Goal: Task Accomplishment & Management: Manage account settings

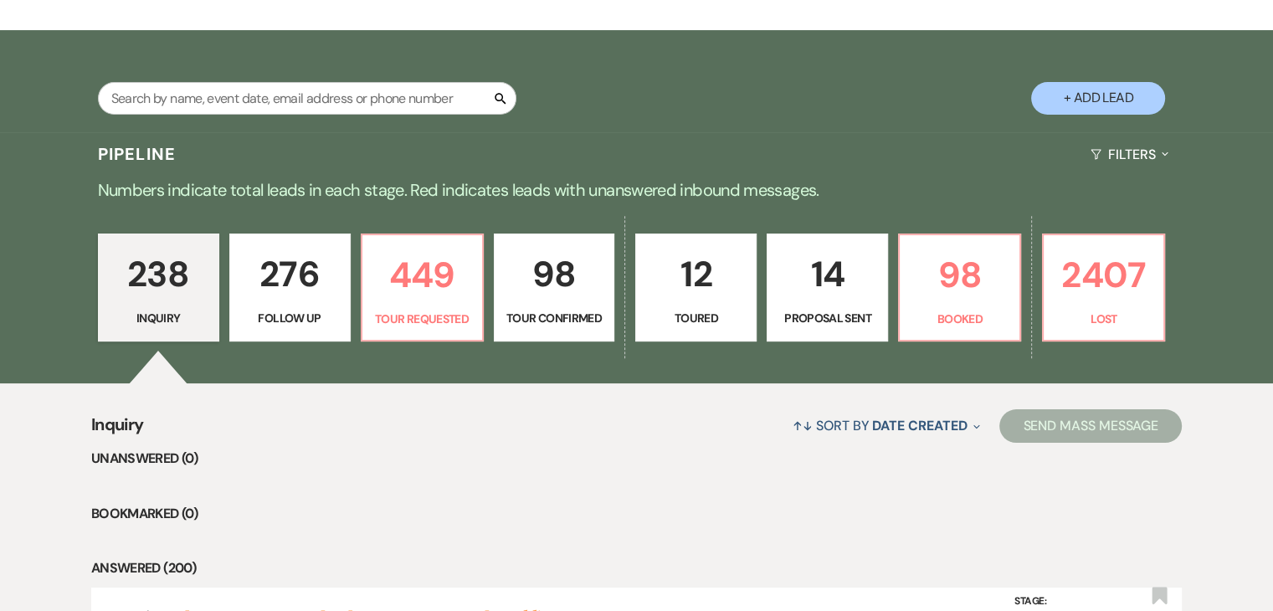
scroll to position [234, 0]
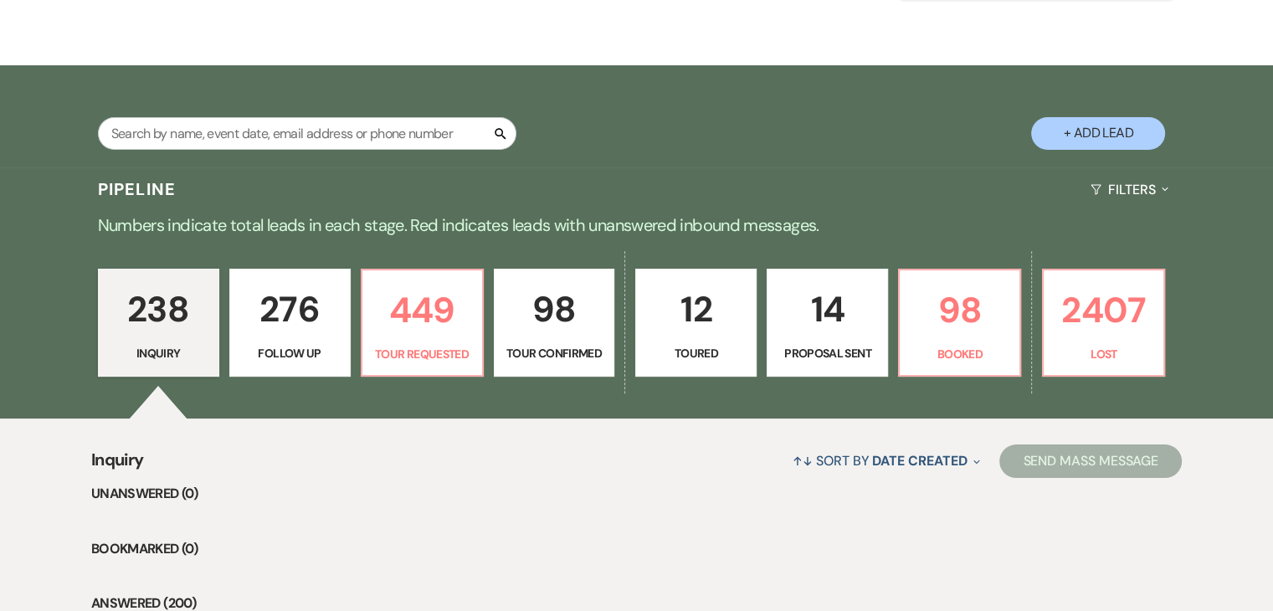
click at [306, 330] on p "276" at bounding box center [290, 309] width 100 height 56
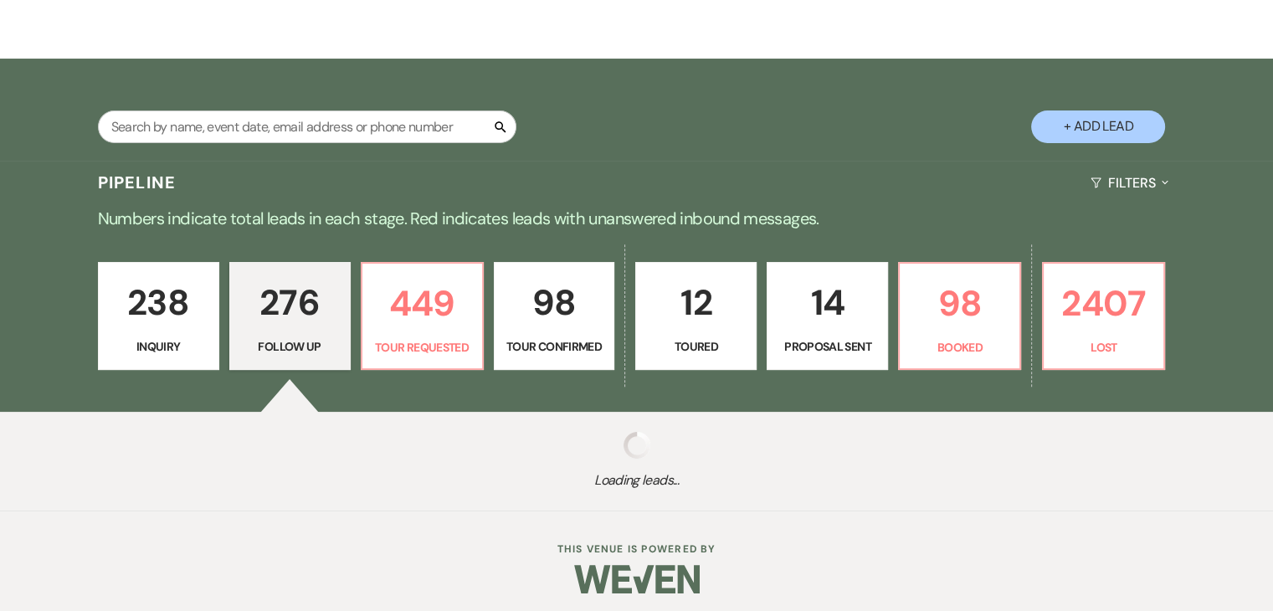
select select "9"
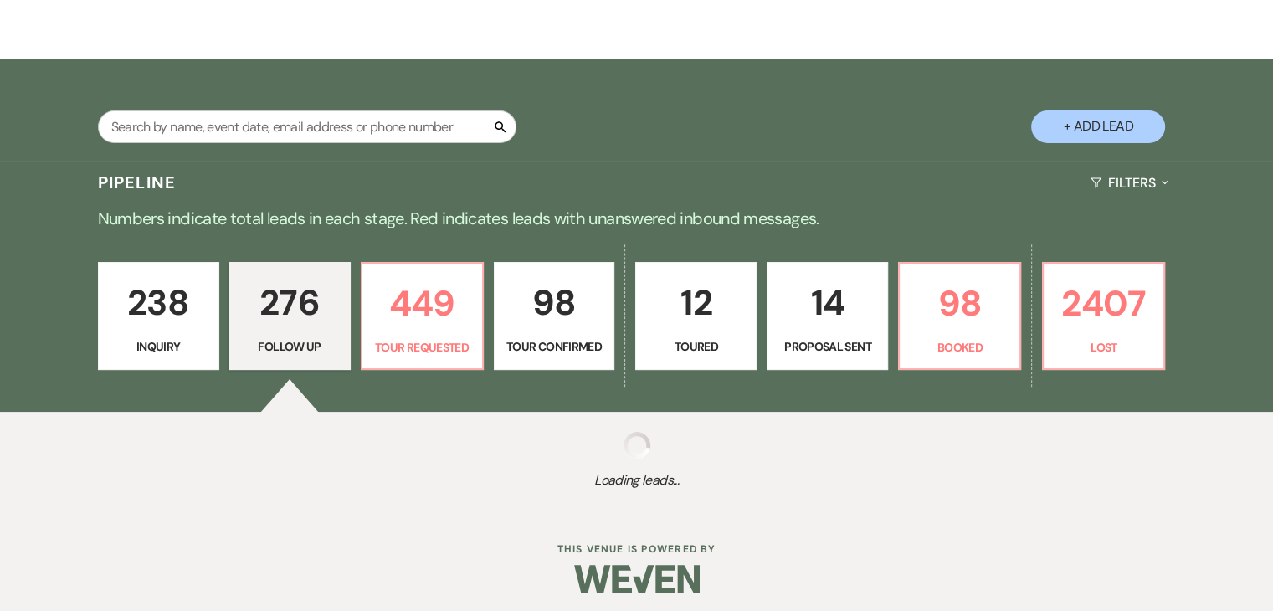
select select "9"
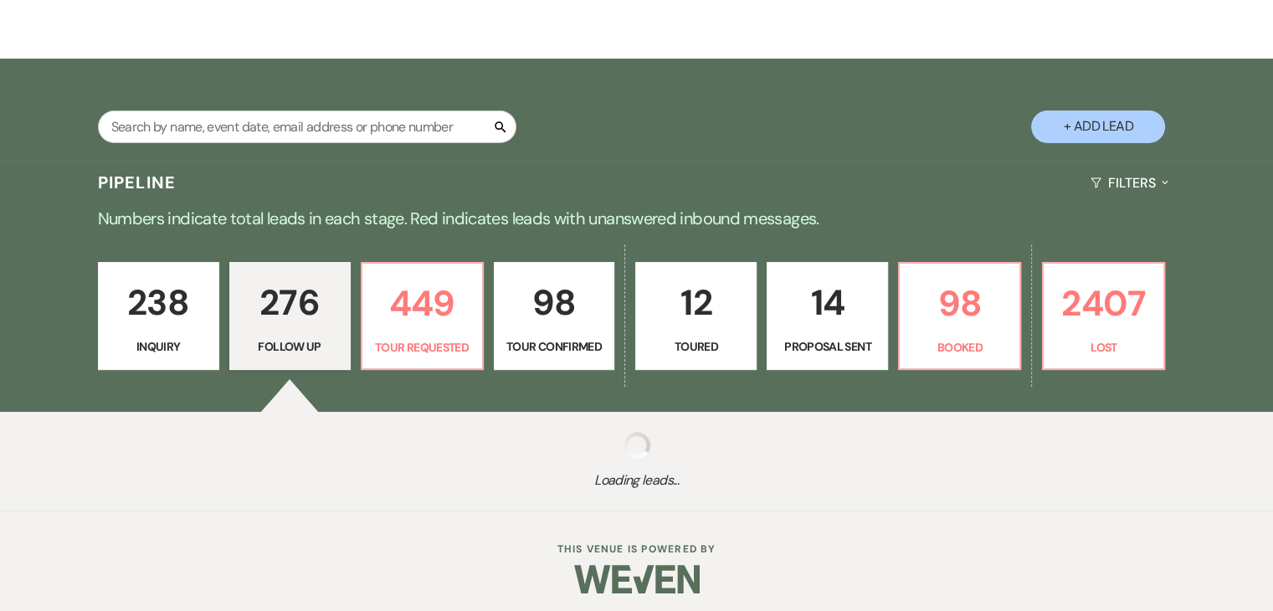
select select "9"
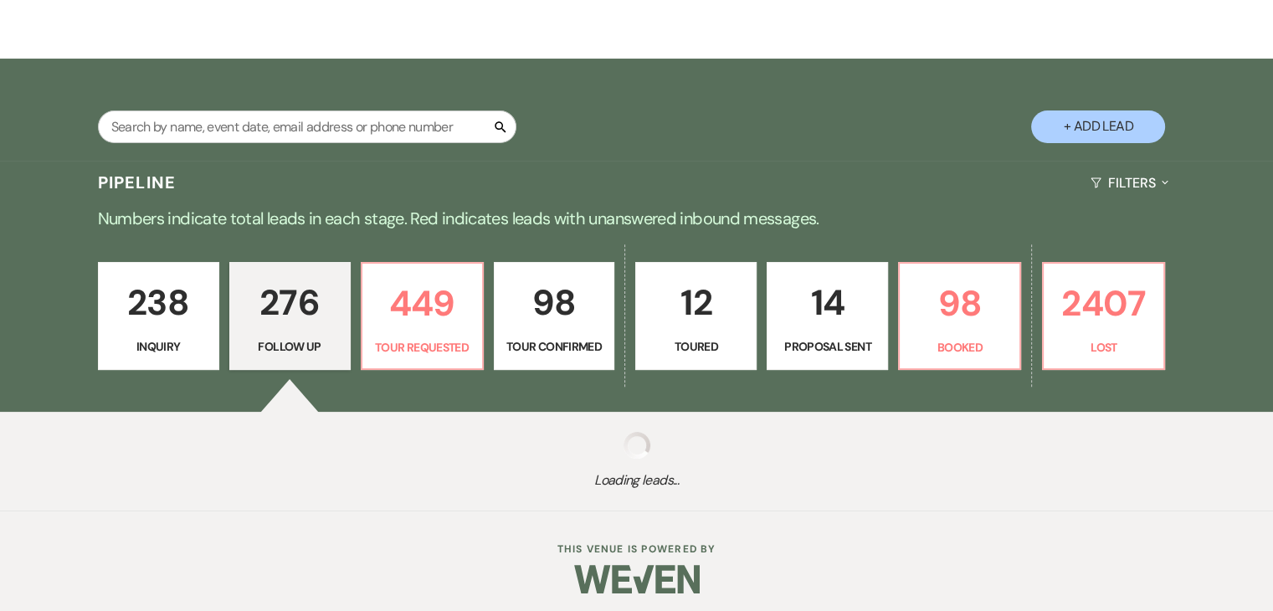
select select "9"
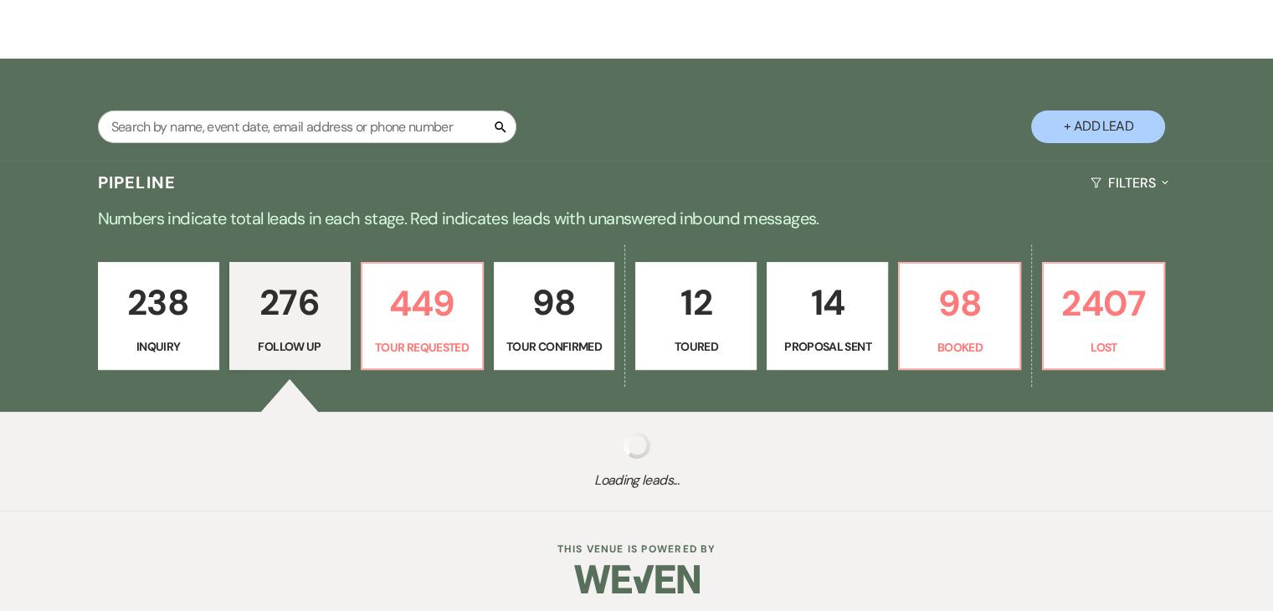
select select "9"
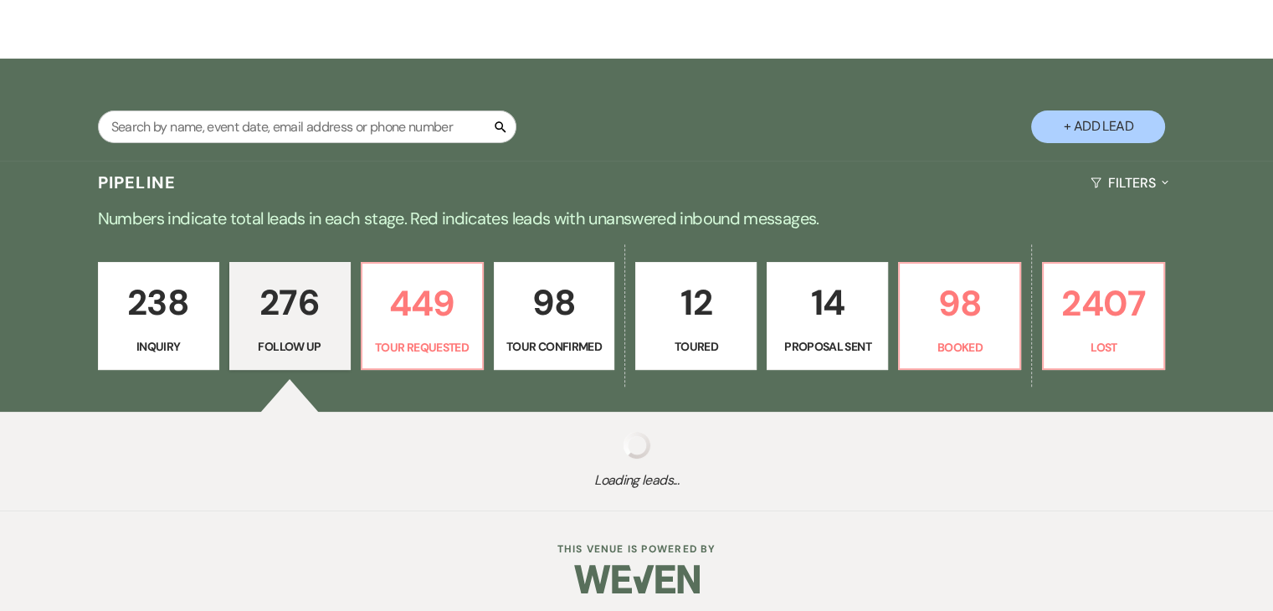
select select "9"
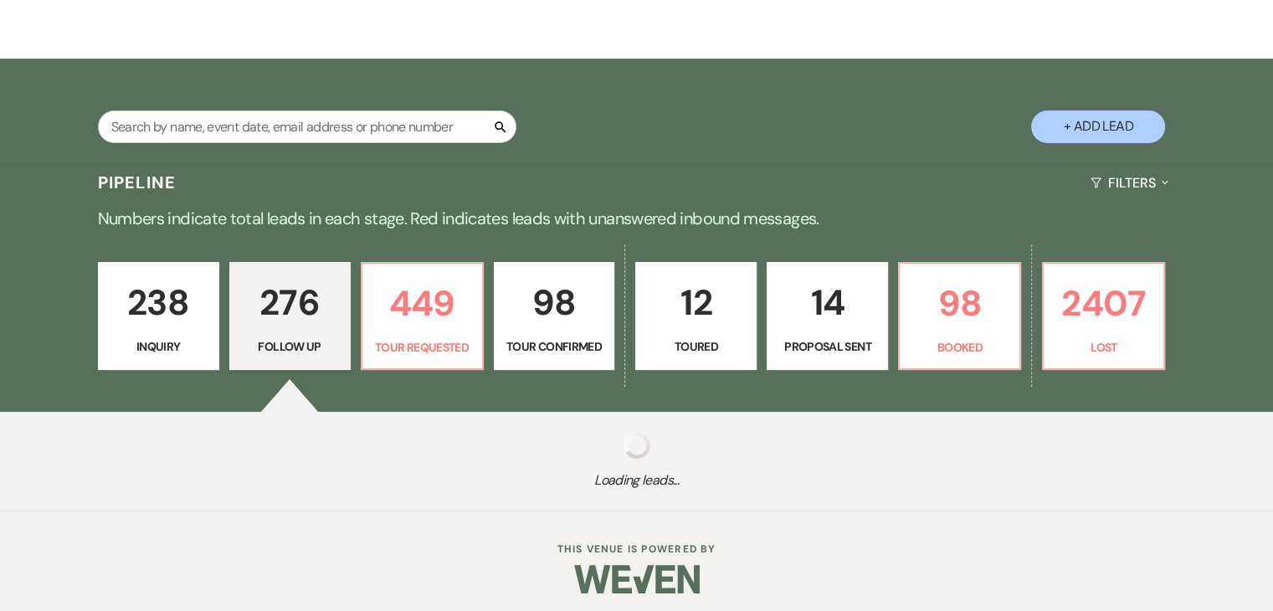
select select "9"
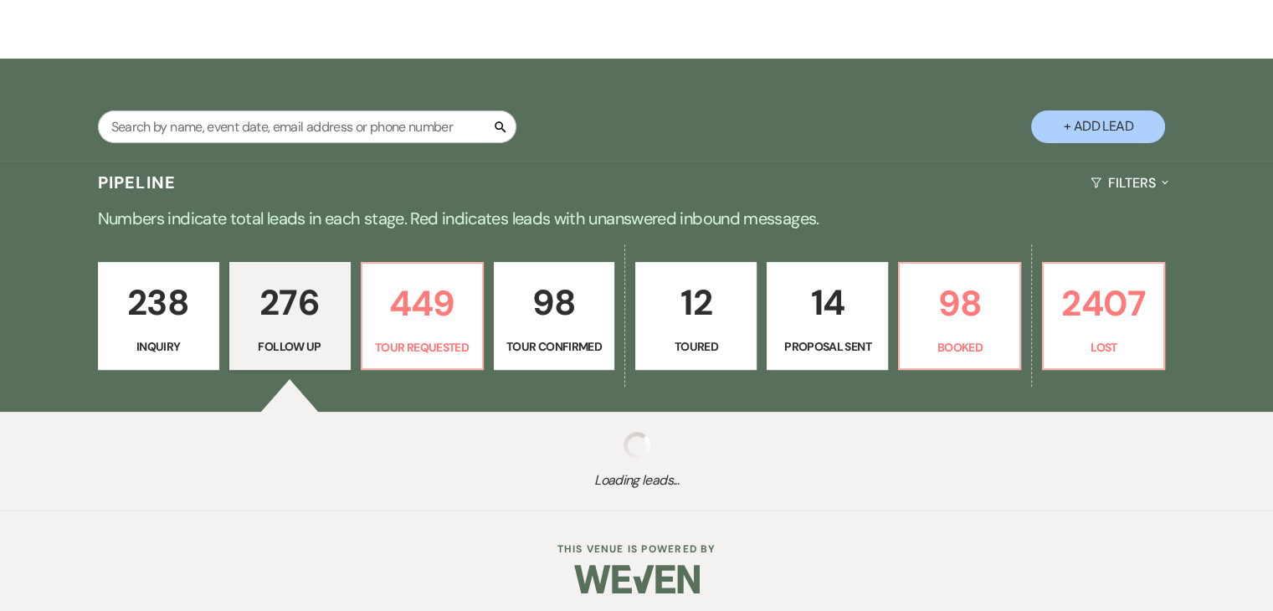
select select "9"
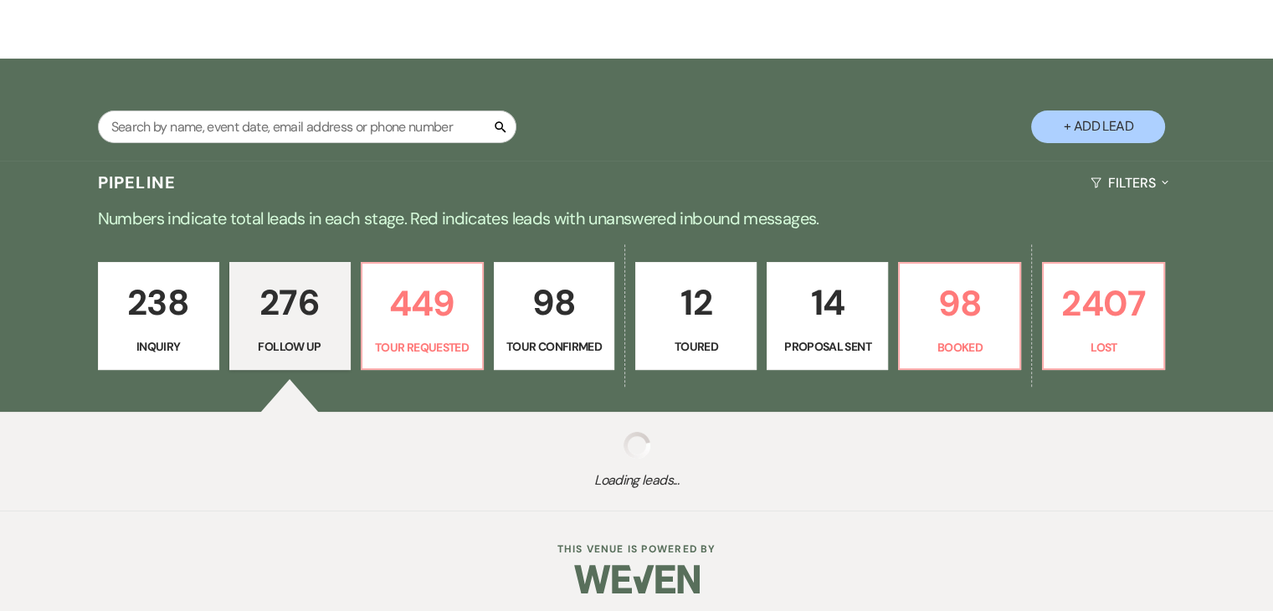
select select "9"
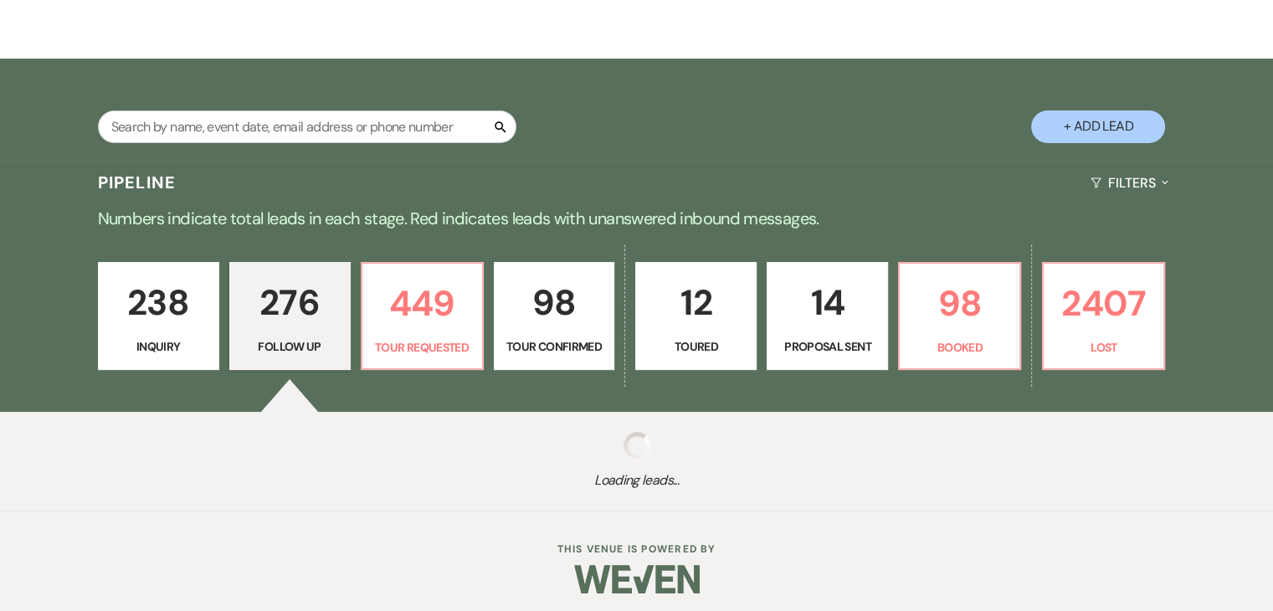
select select "9"
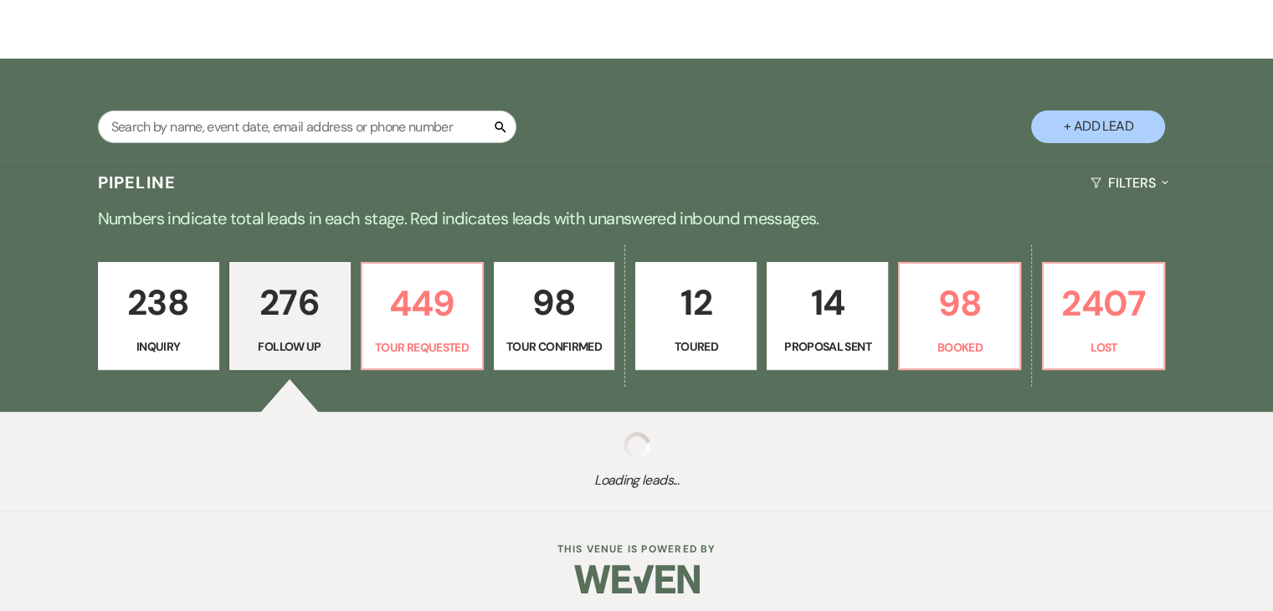
select select "9"
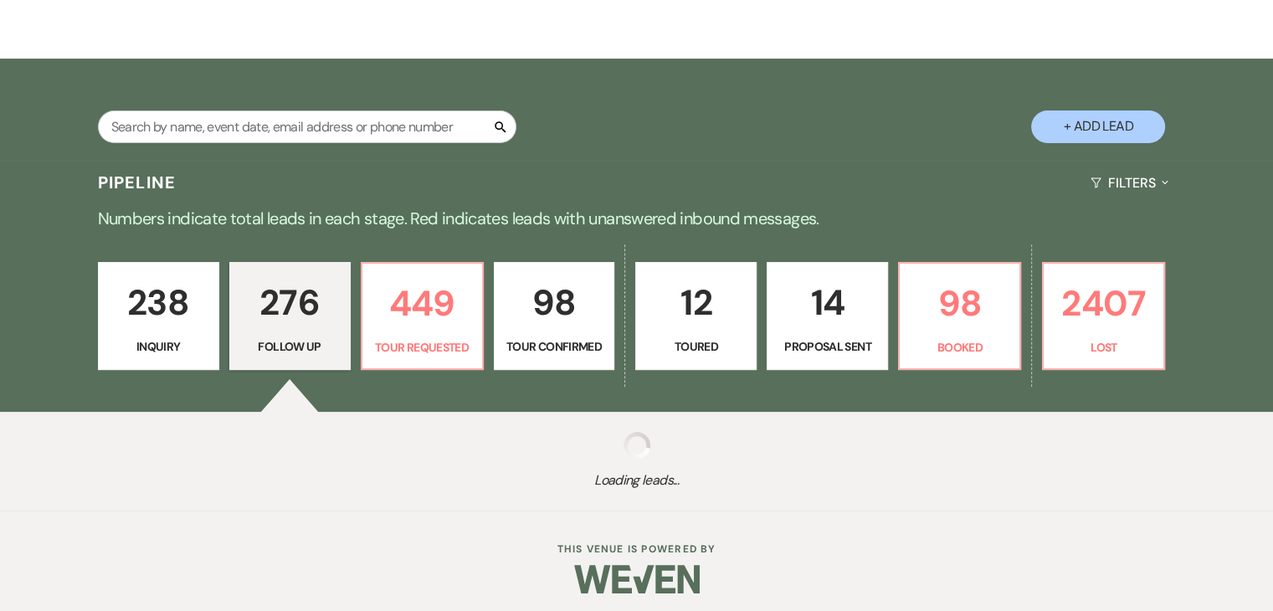
select select "9"
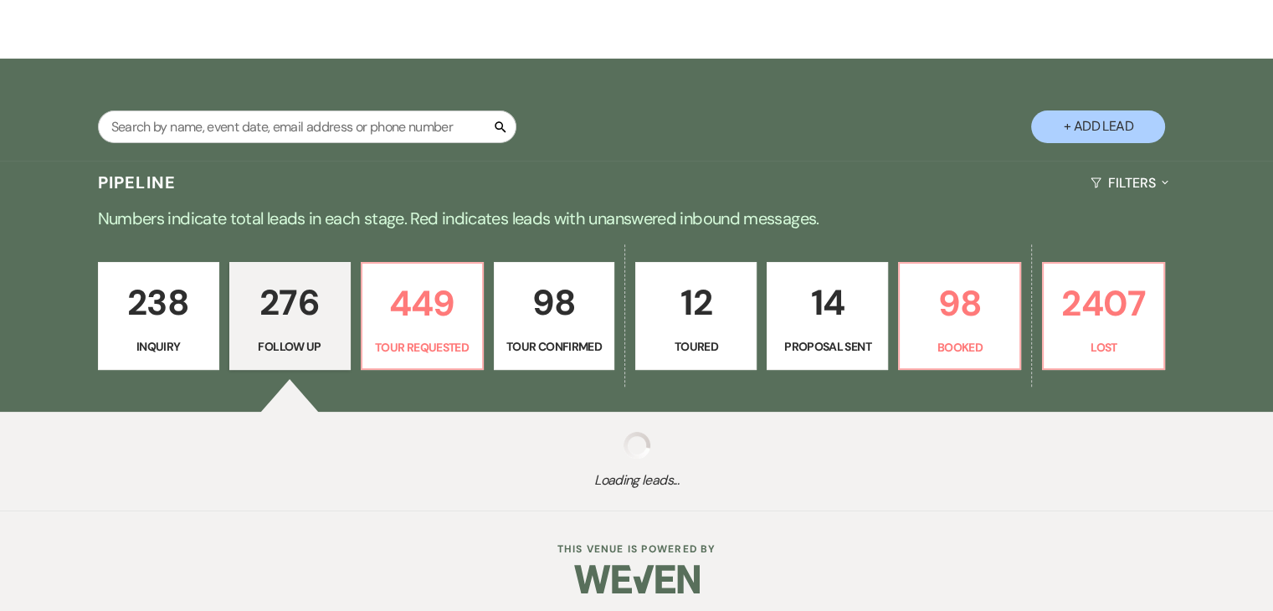
select select "9"
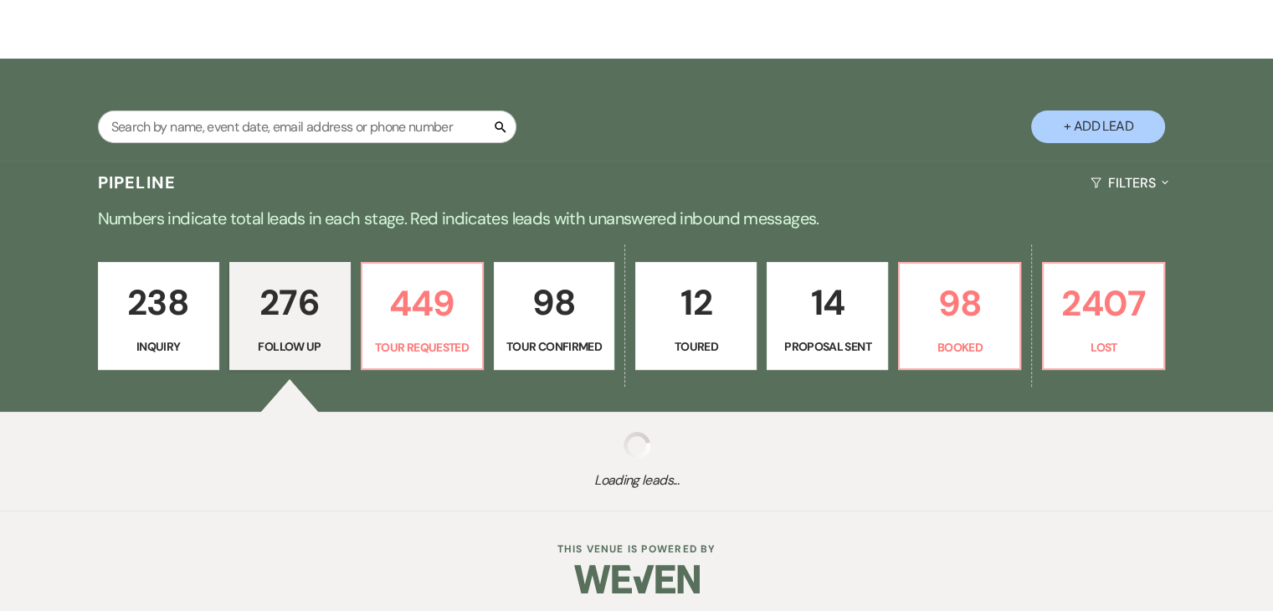
select select "9"
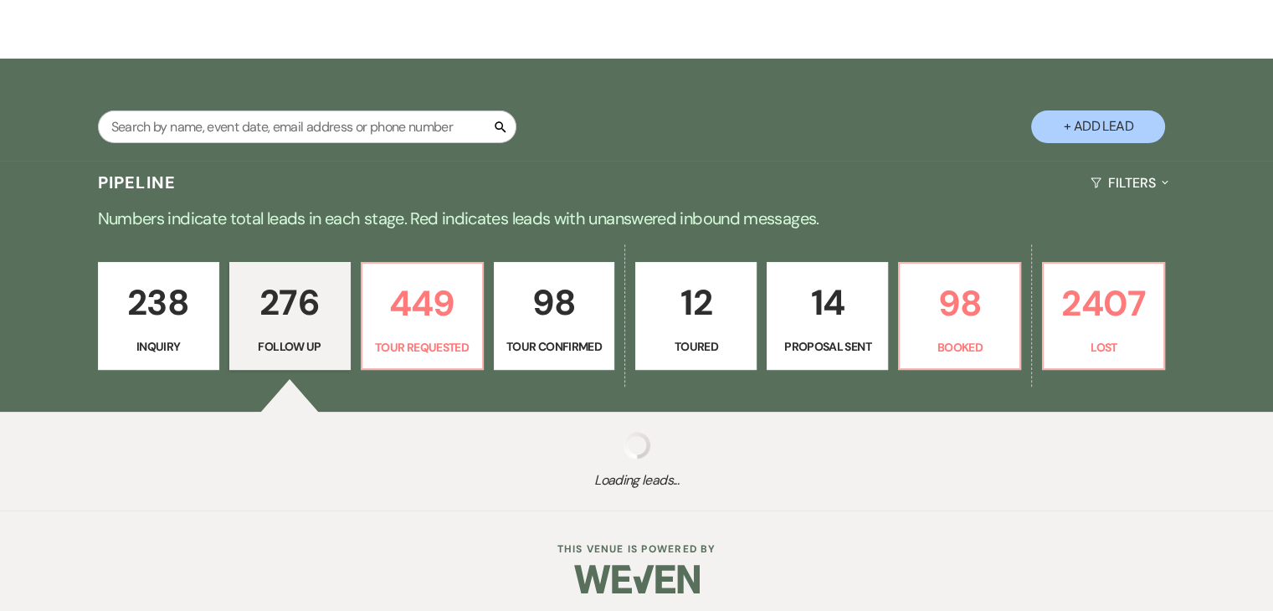
select select "9"
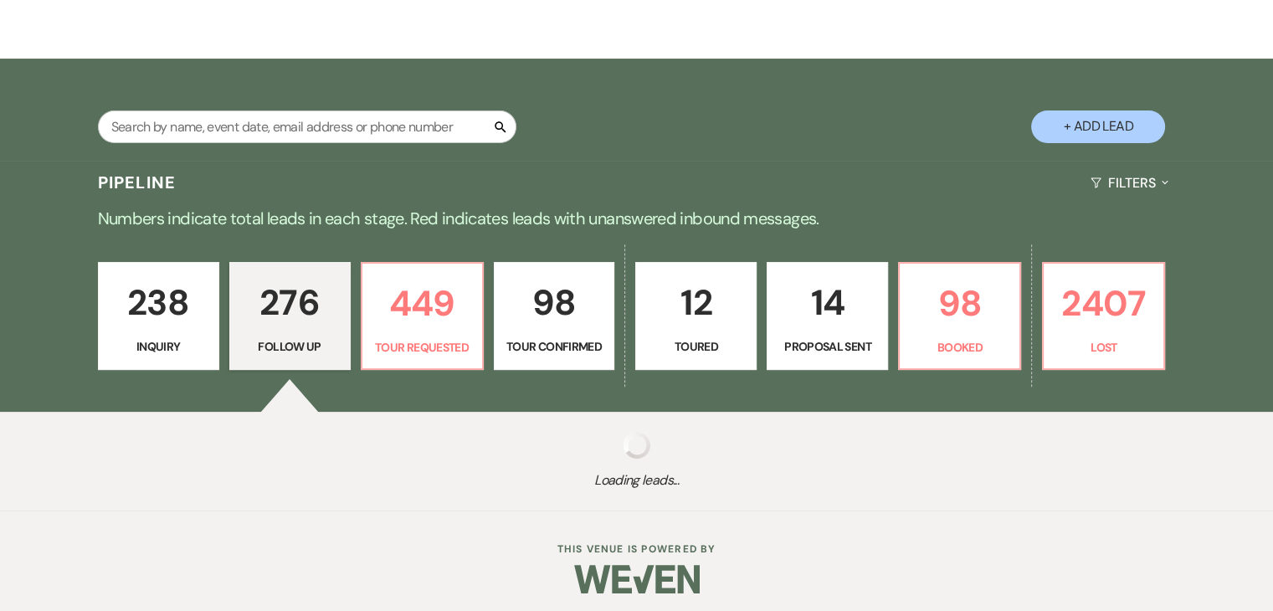
select select "9"
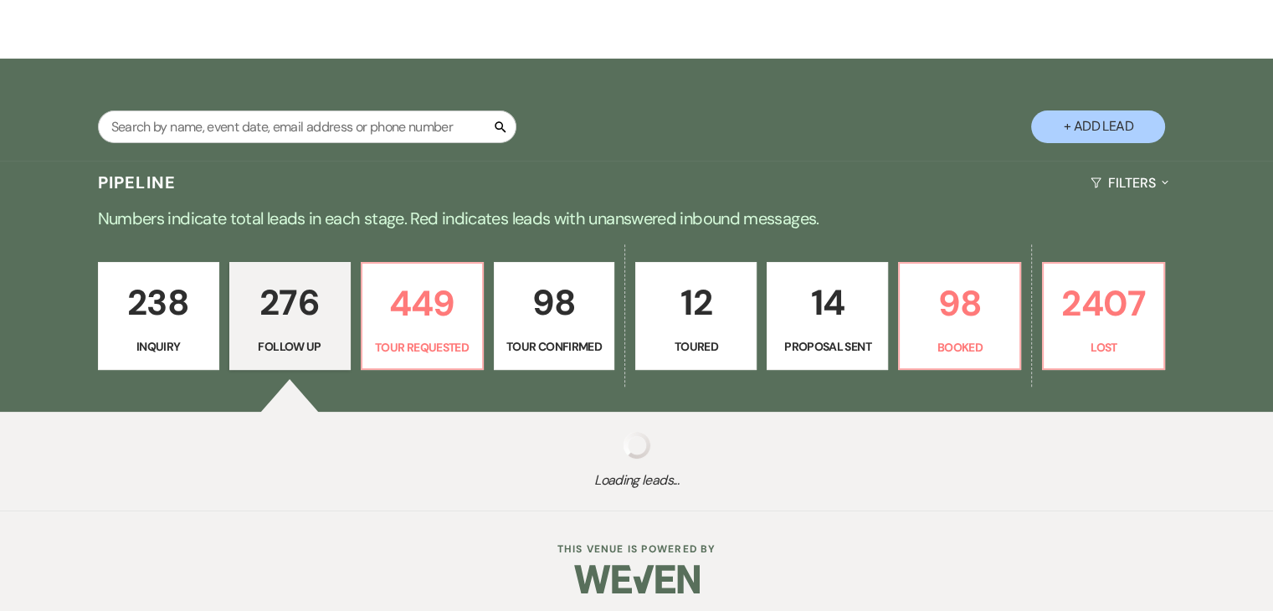
select select "9"
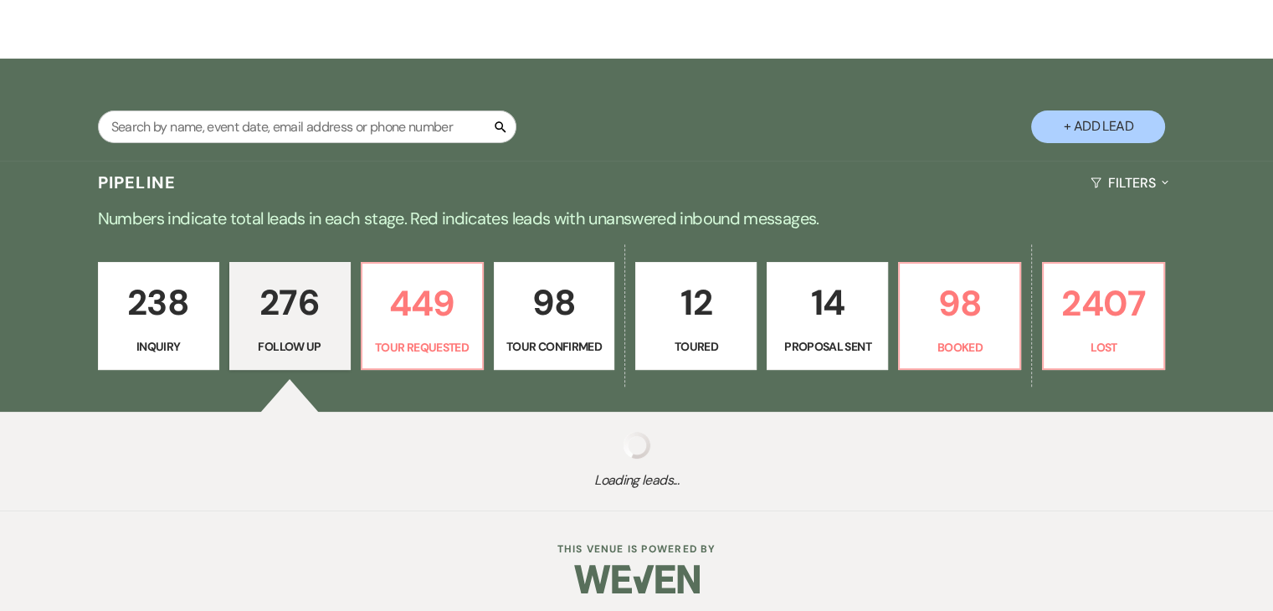
select select "9"
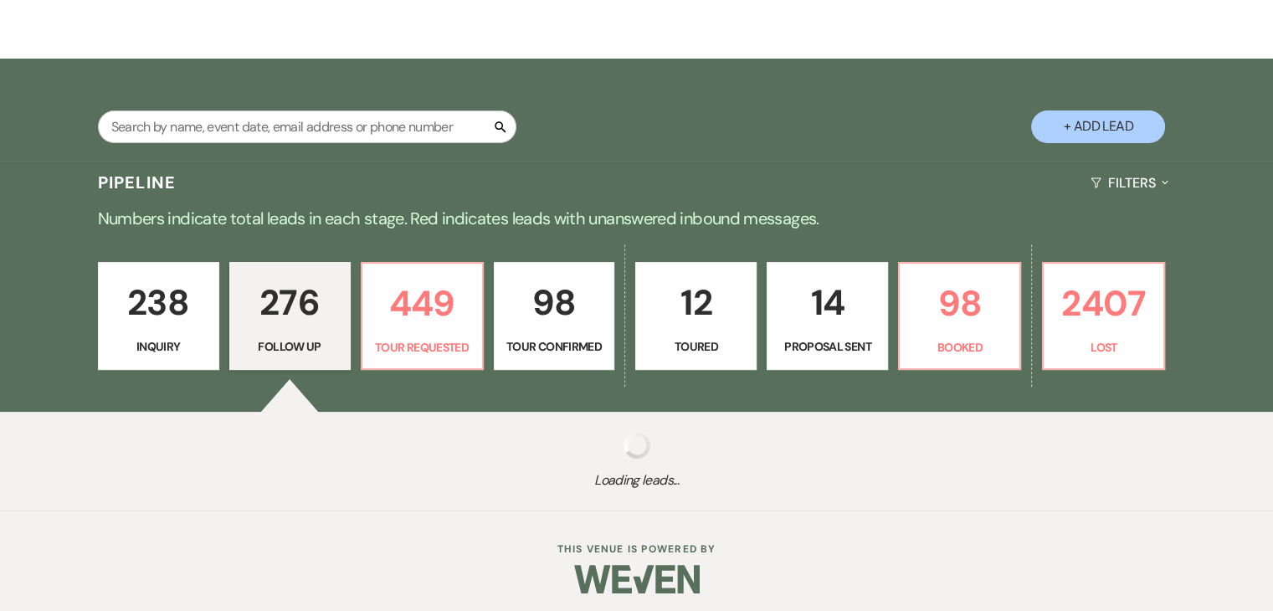
select select "9"
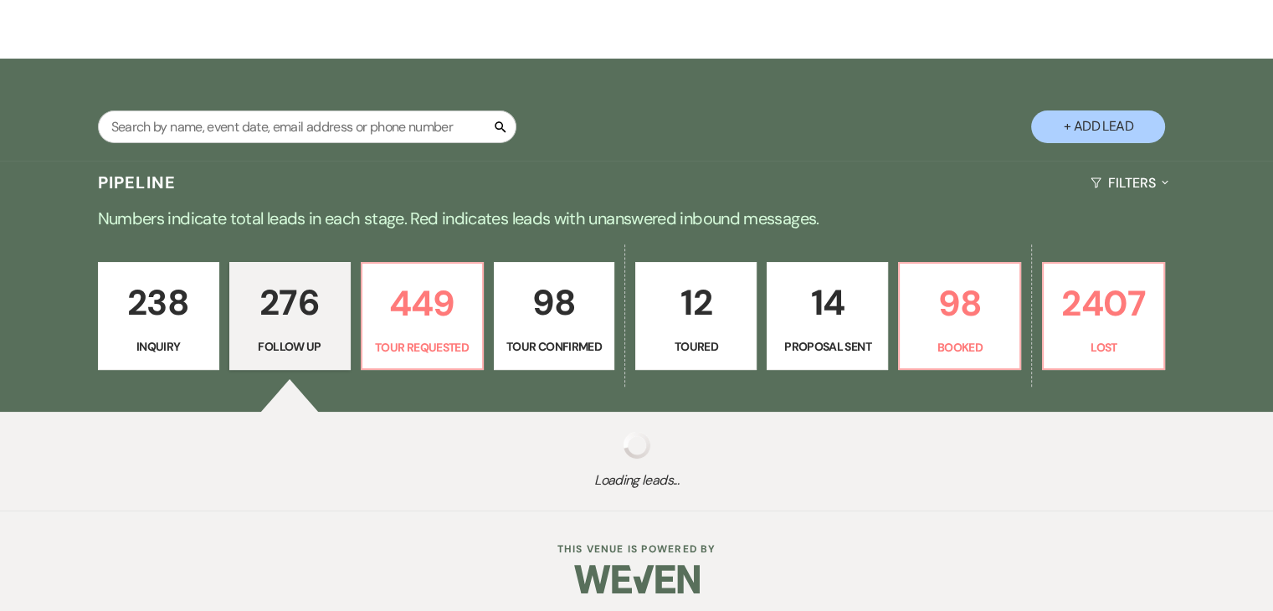
select select "9"
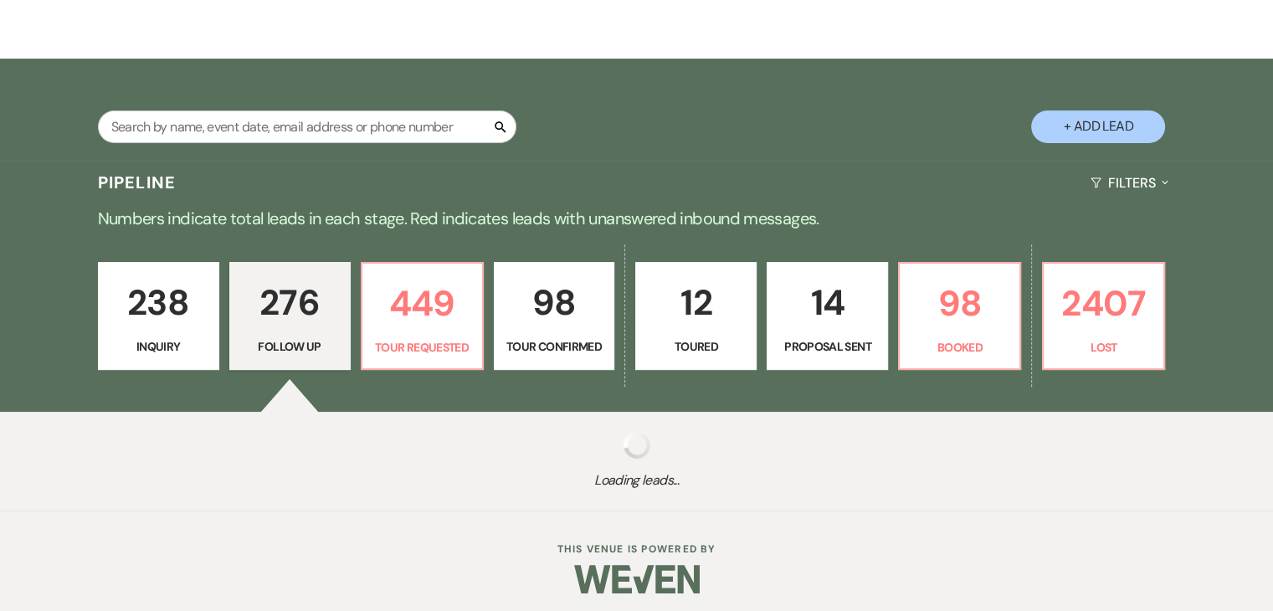
select select "9"
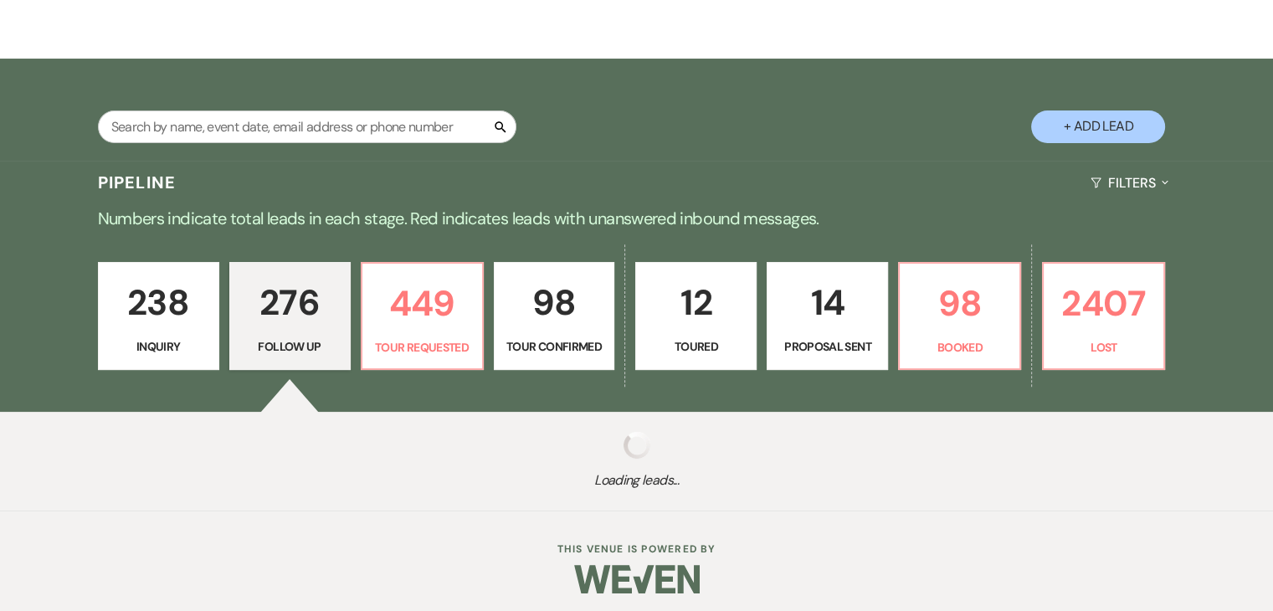
select select "9"
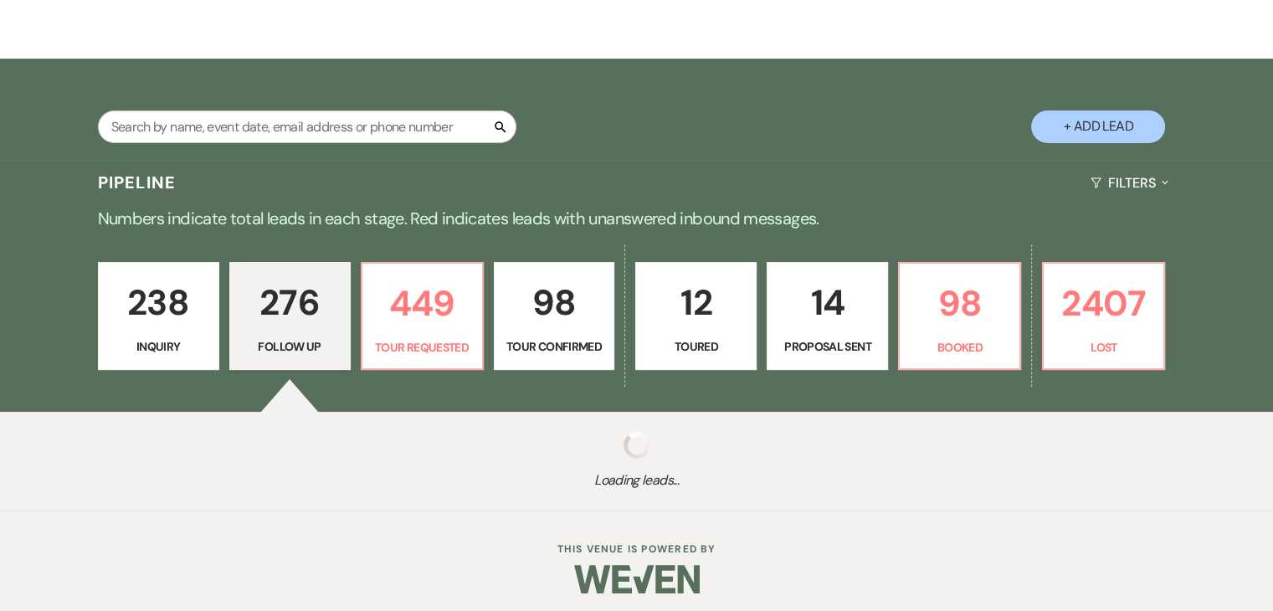
select select "9"
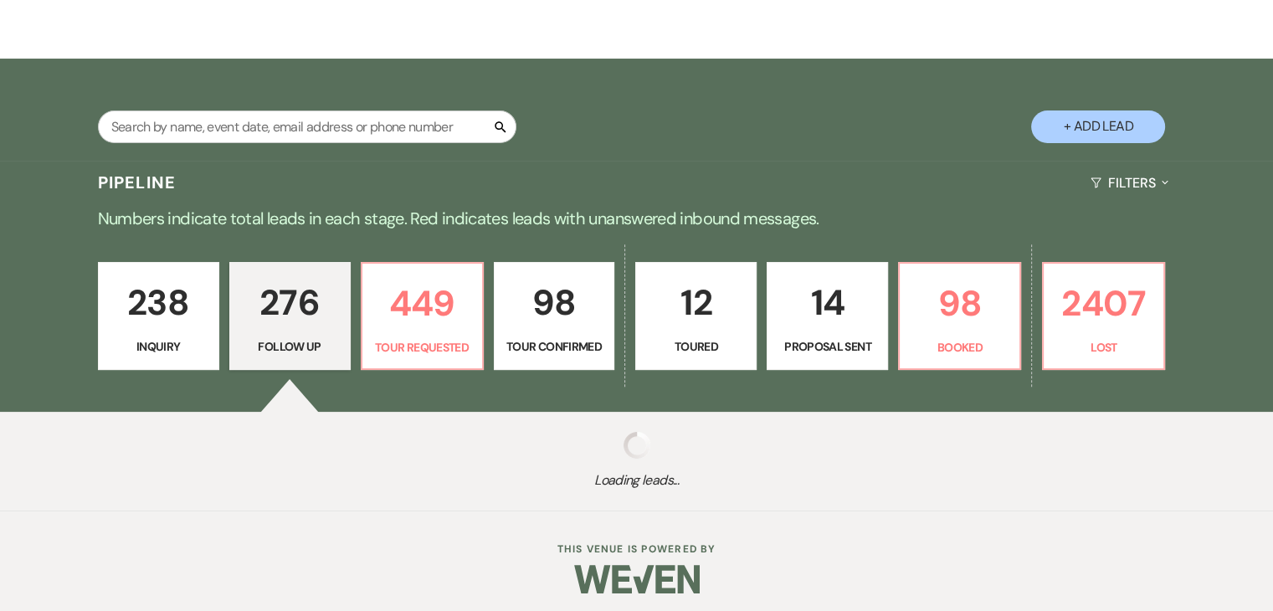
select select "9"
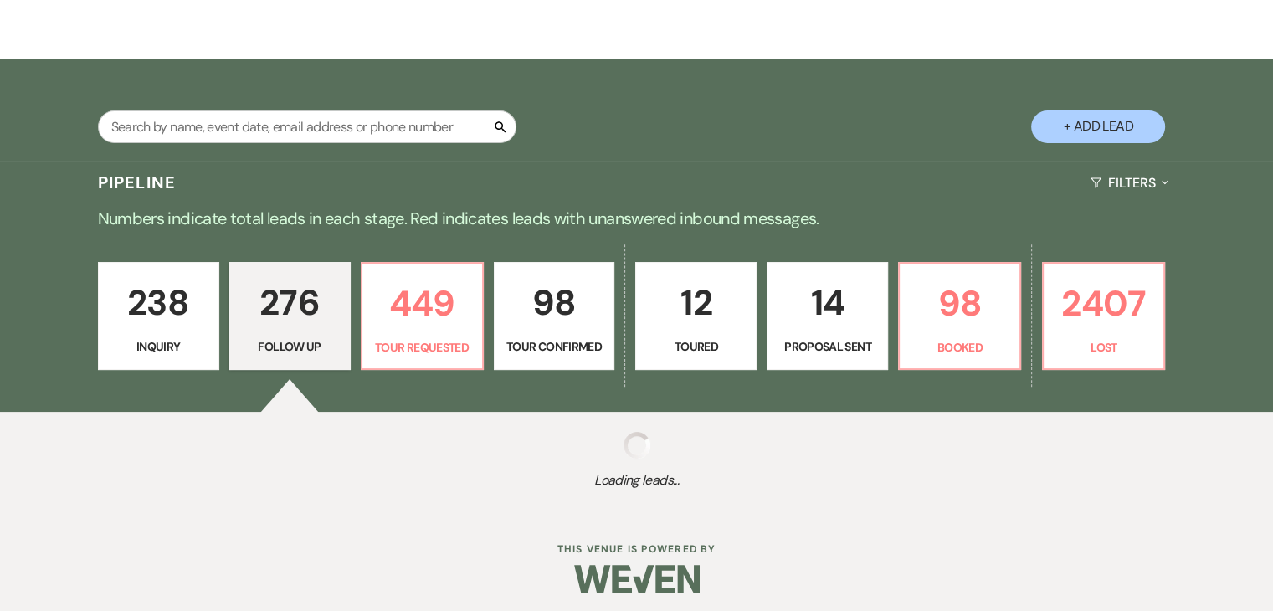
select select "9"
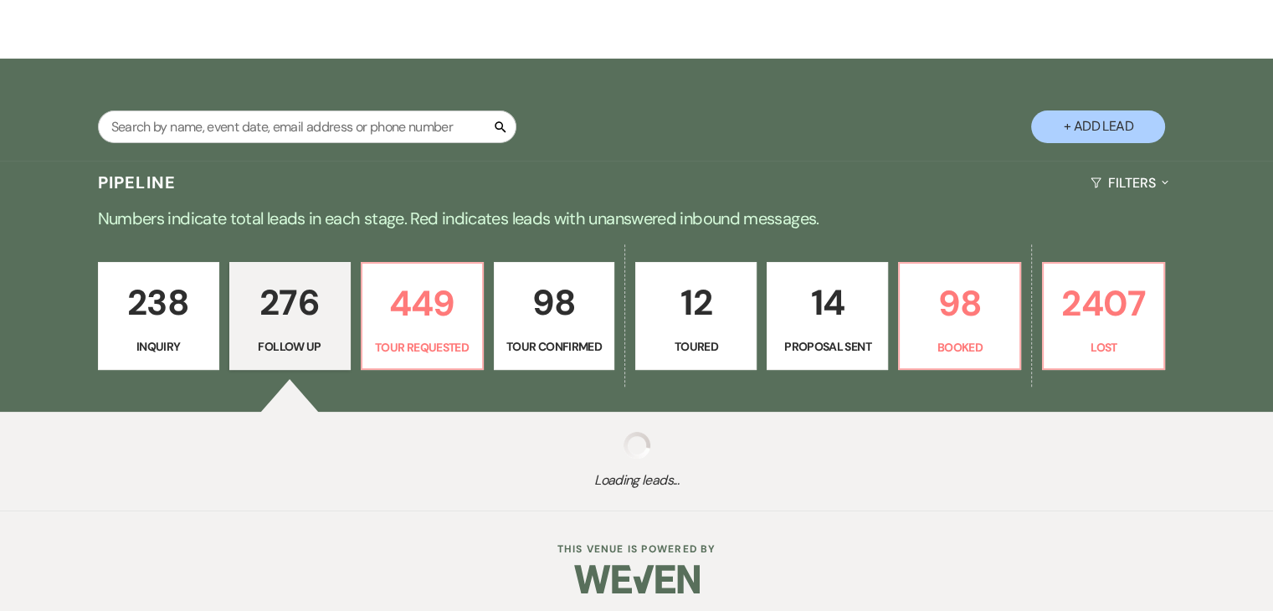
select select "9"
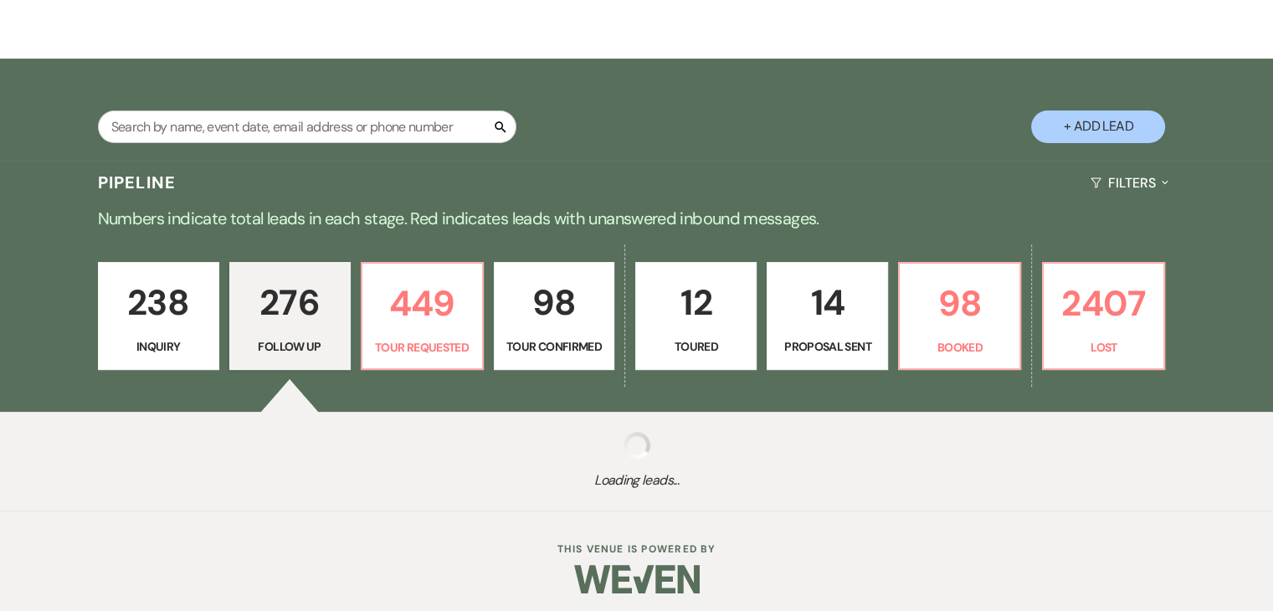
select select "9"
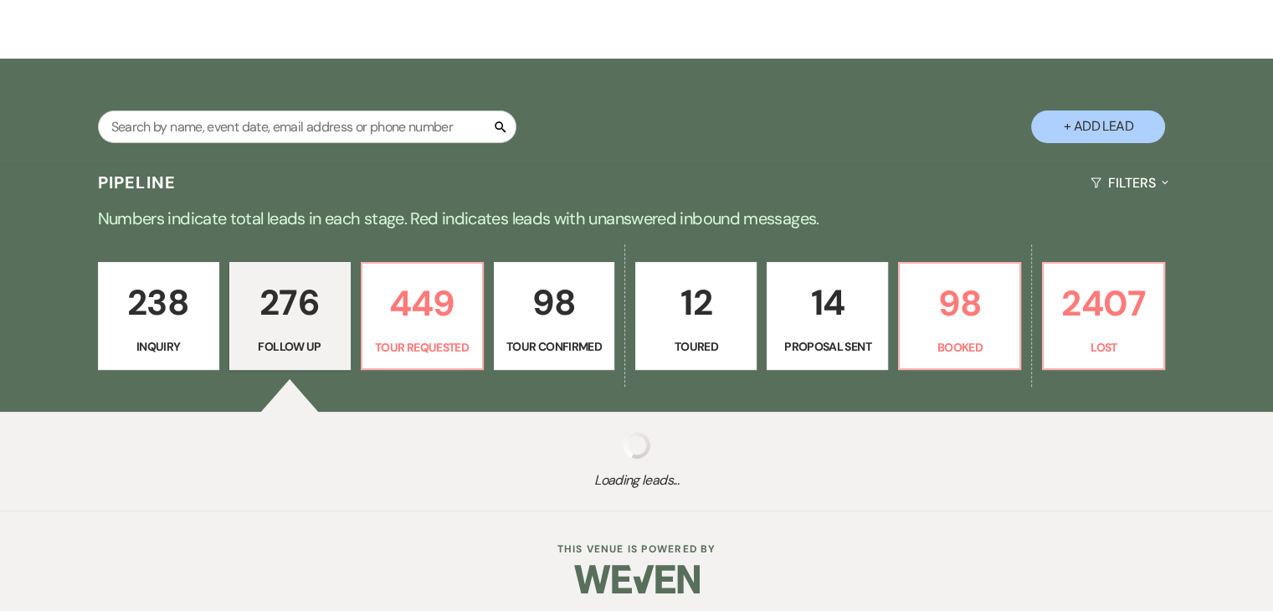
select select "9"
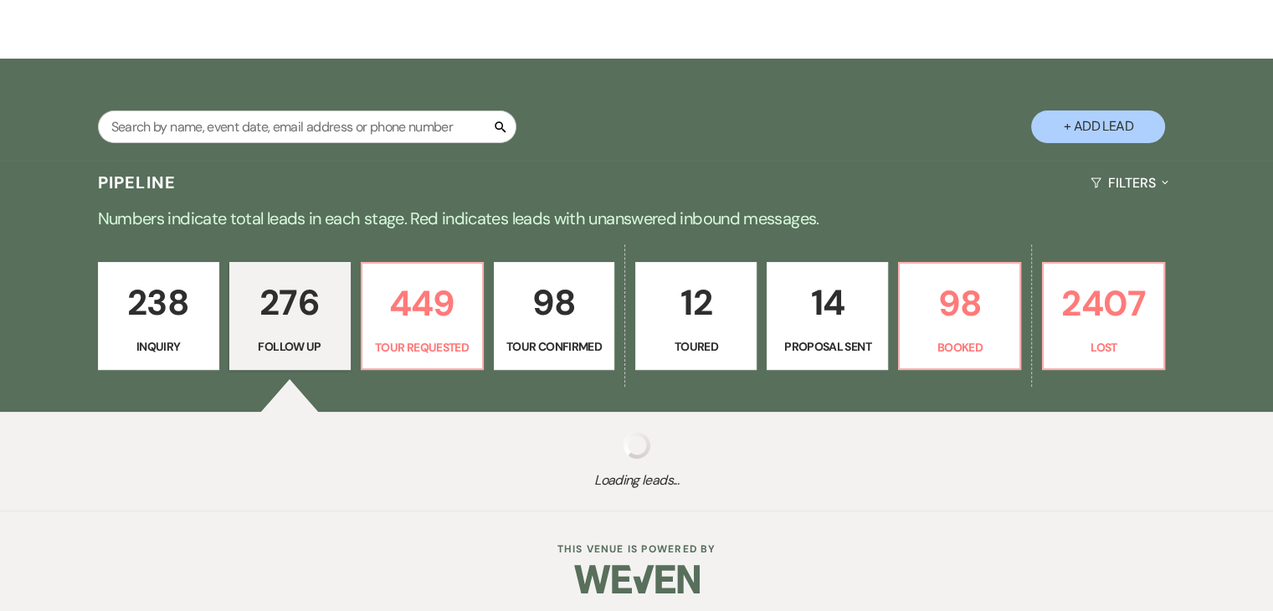
select select "9"
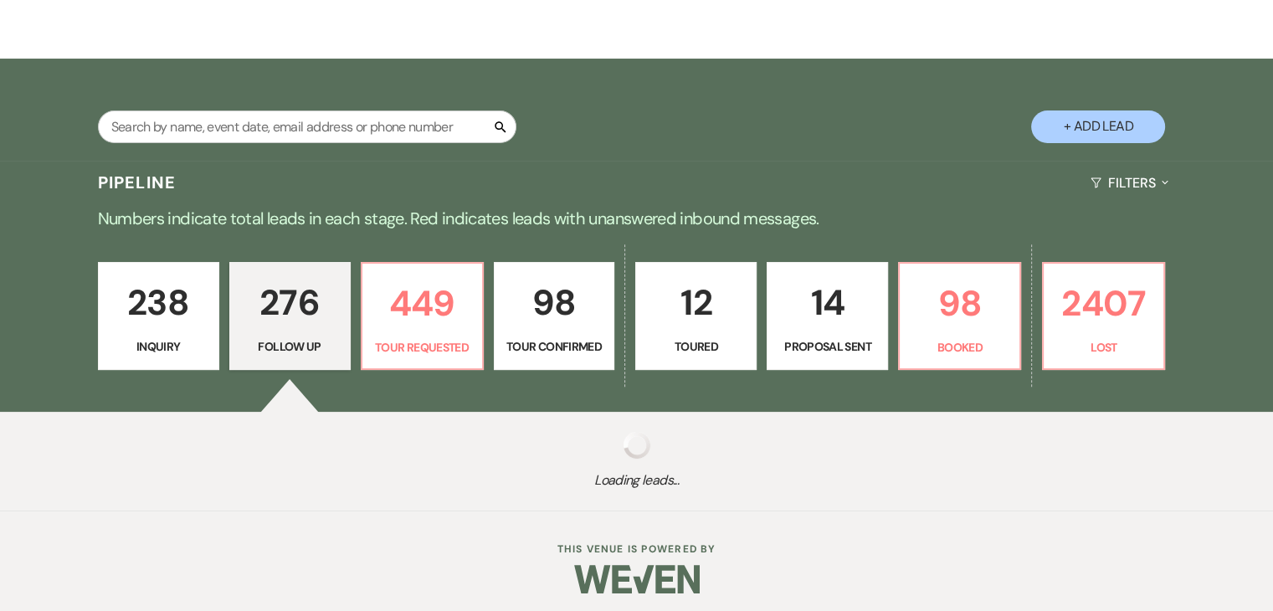
select select "9"
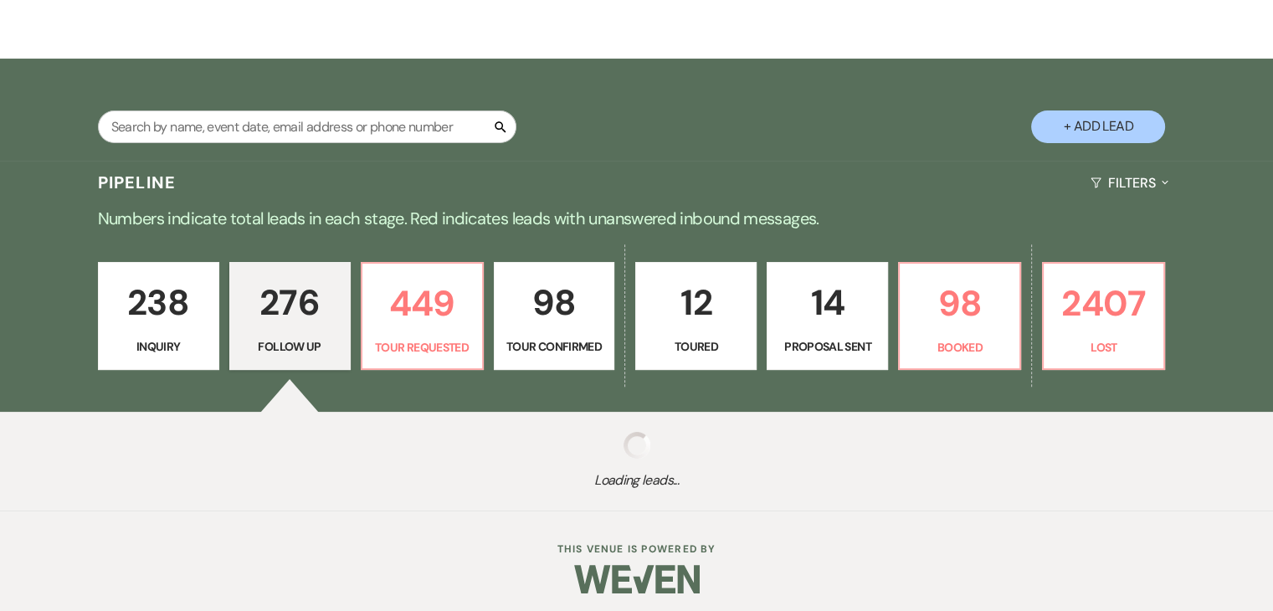
select select "9"
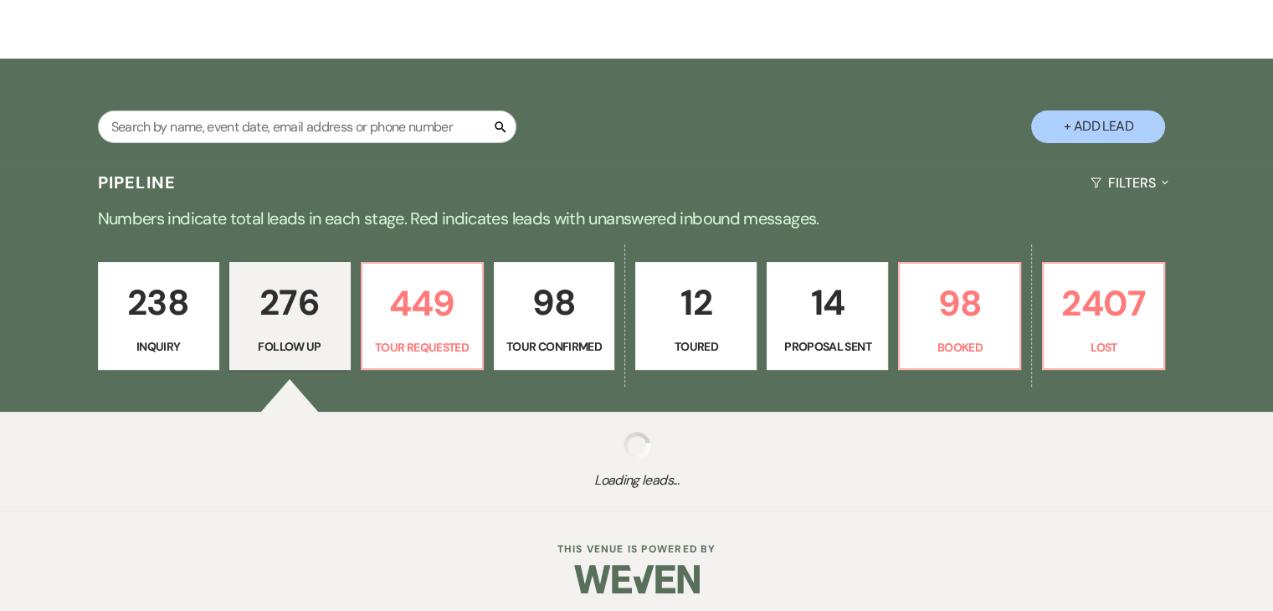
select select "9"
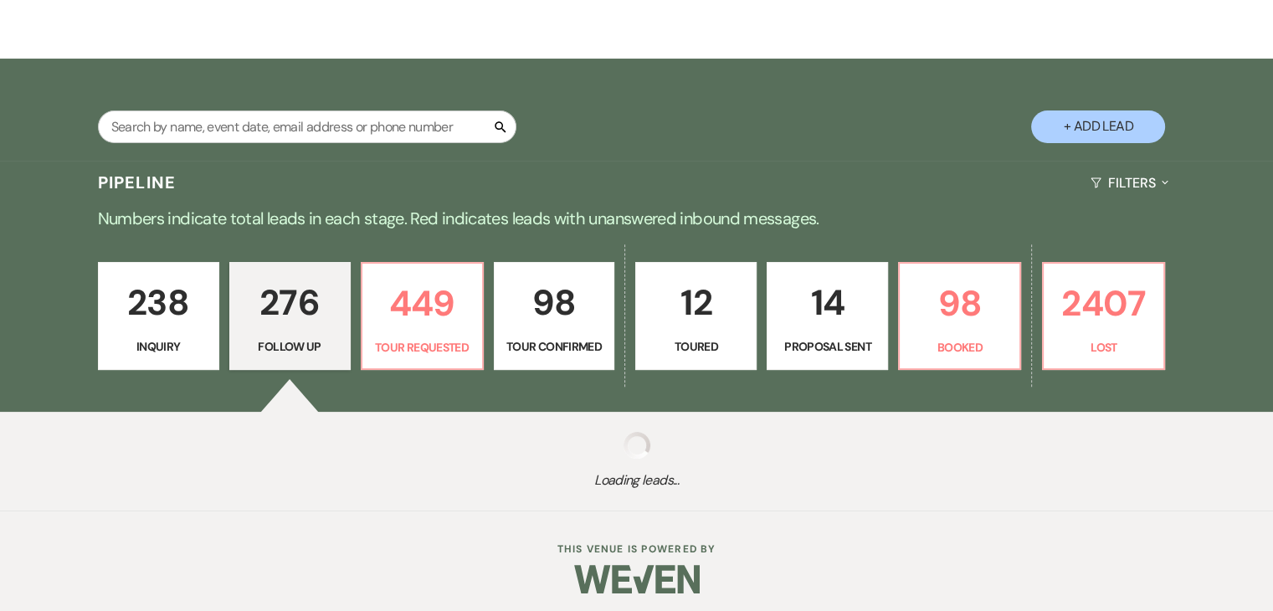
select select "9"
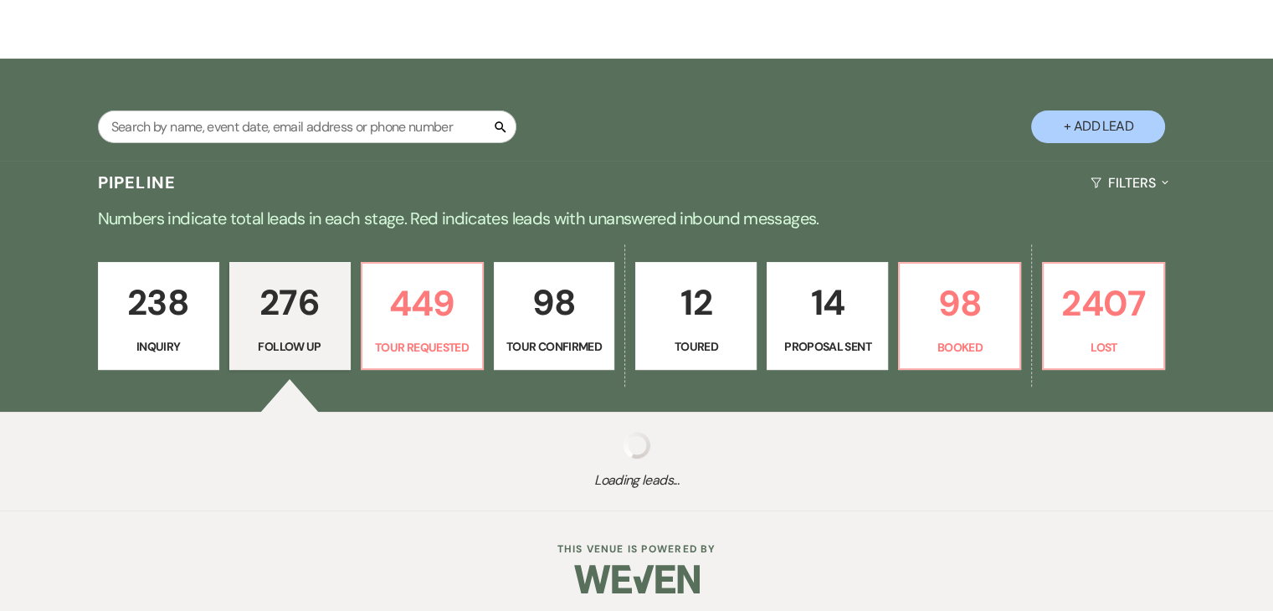
select select "9"
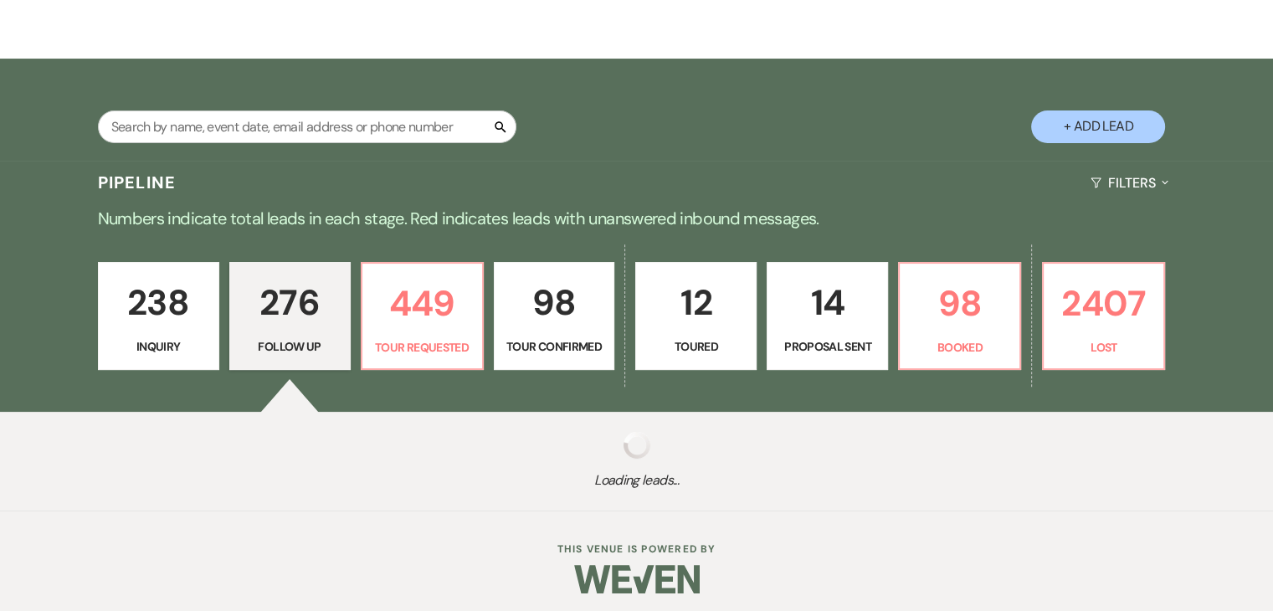
select select "9"
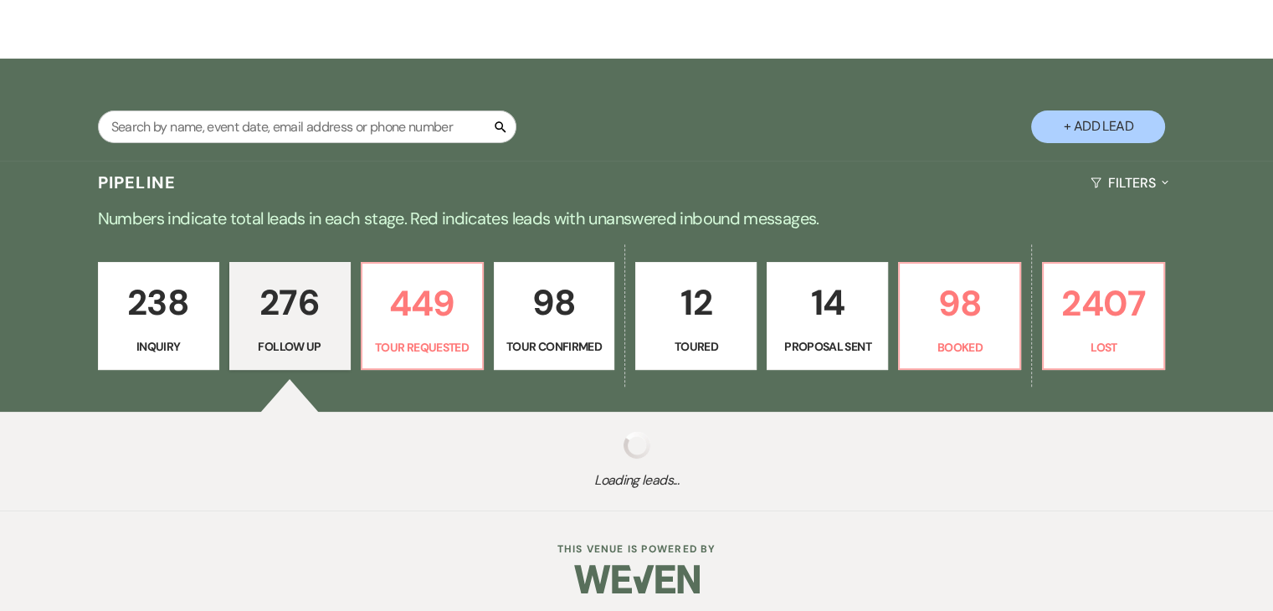
select select "9"
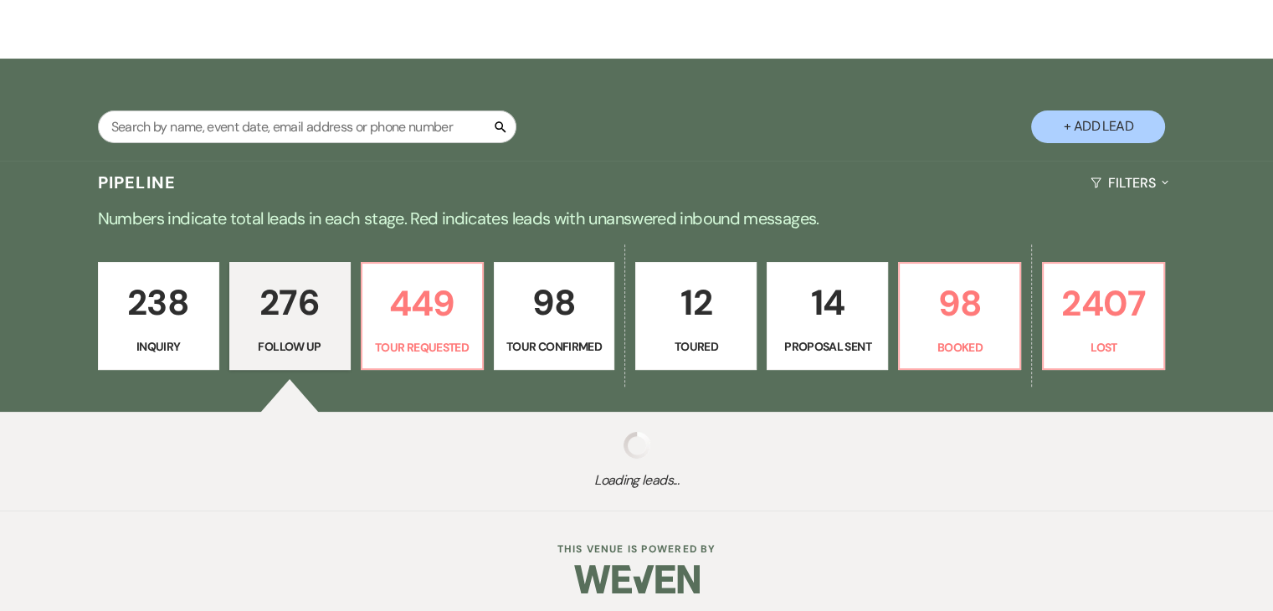
select select "9"
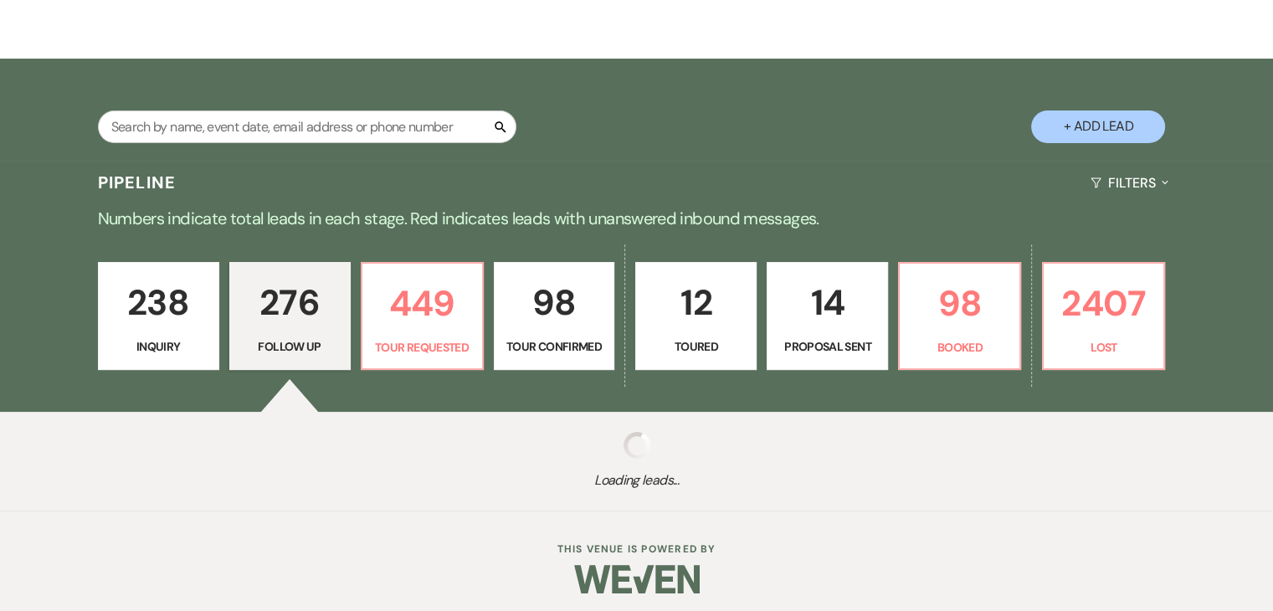
select select "9"
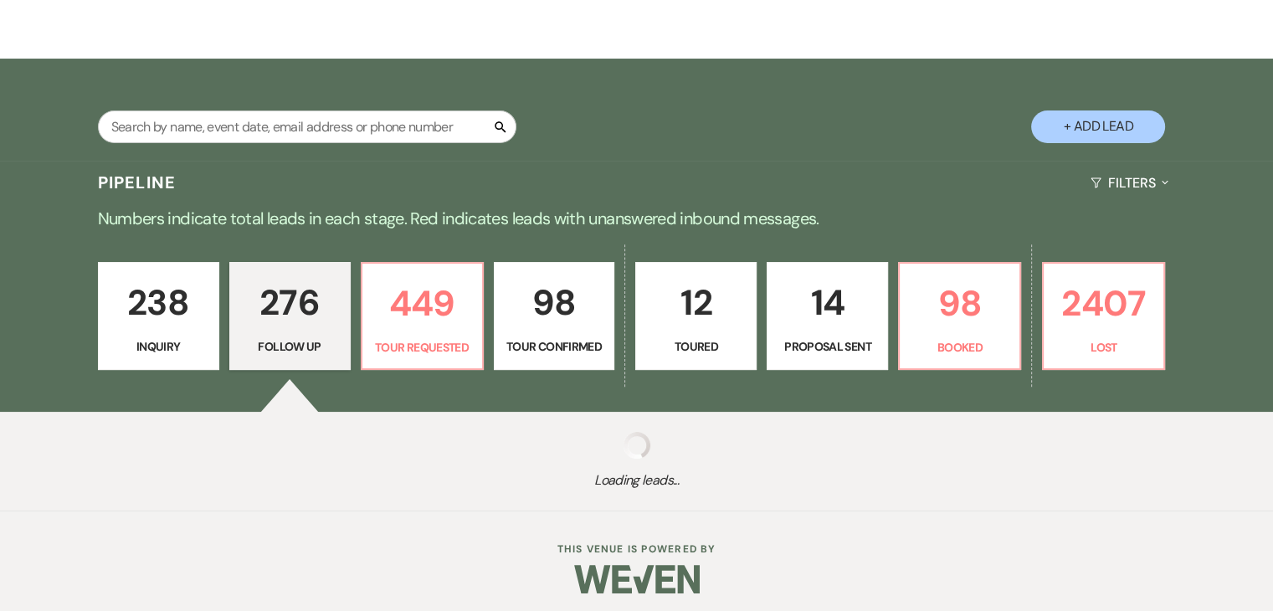
select select "9"
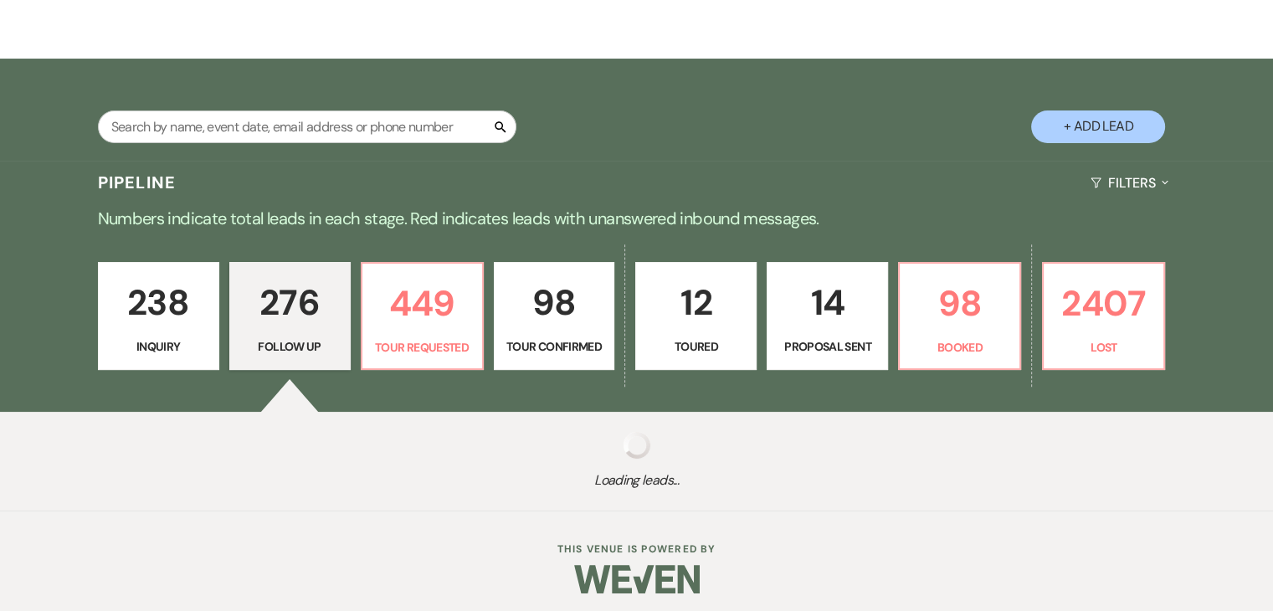
select select "9"
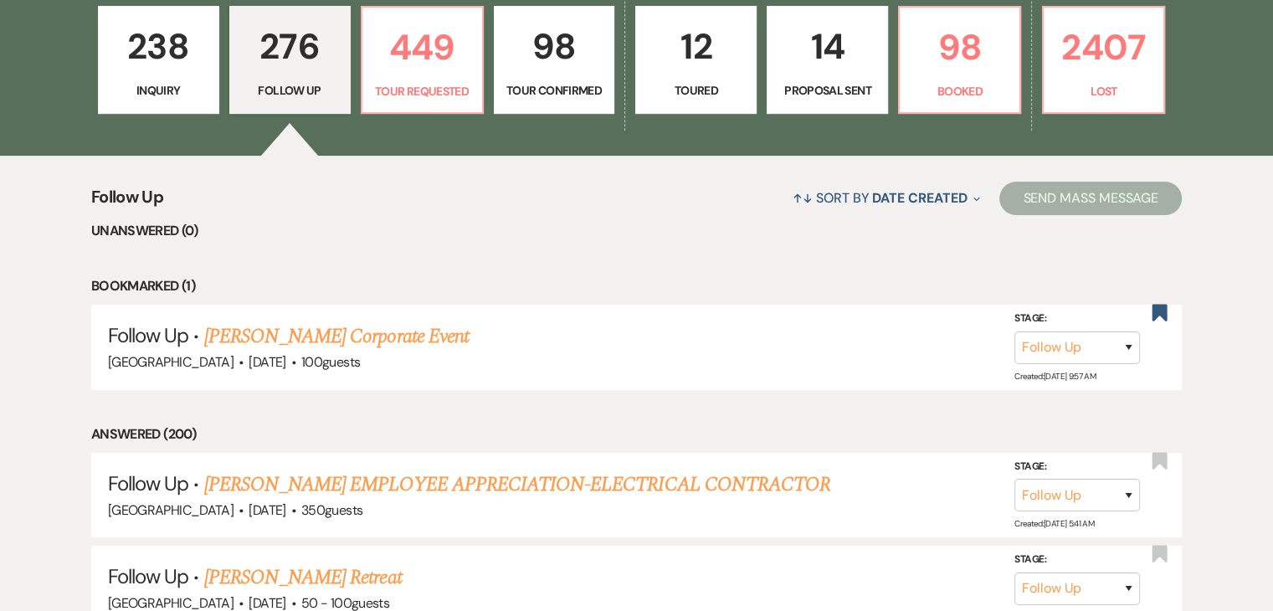
scroll to position [500, 0]
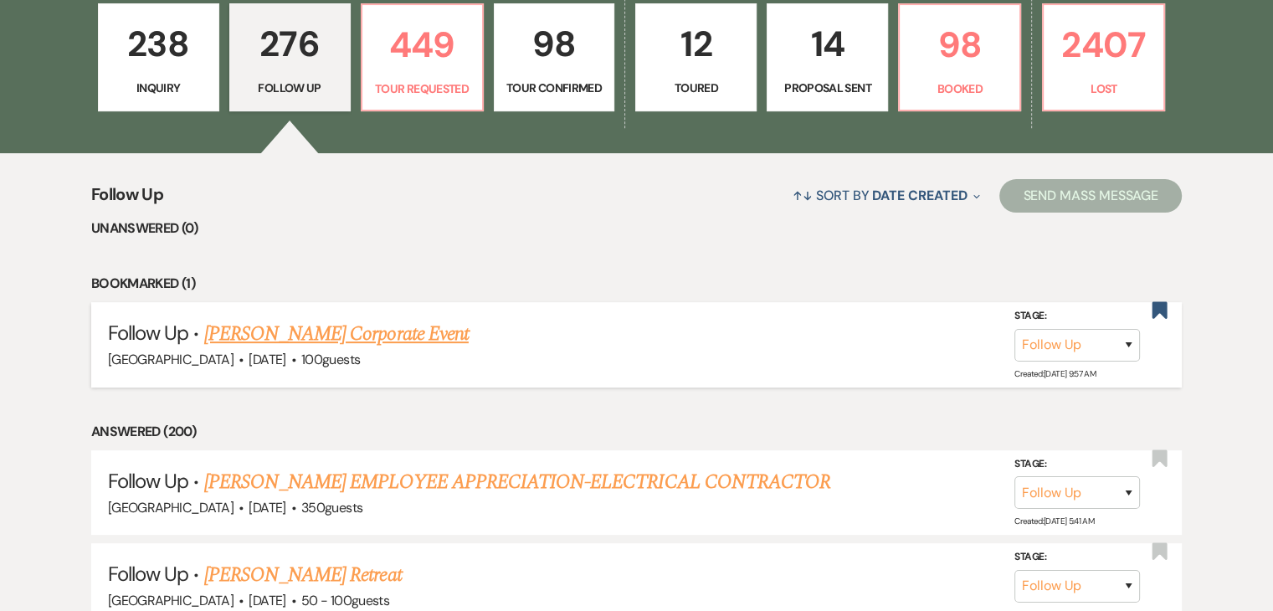
click at [344, 335] on link "Naylah Daniels's Corporate Event" at bounding box center [336, 334] width 265 height 30
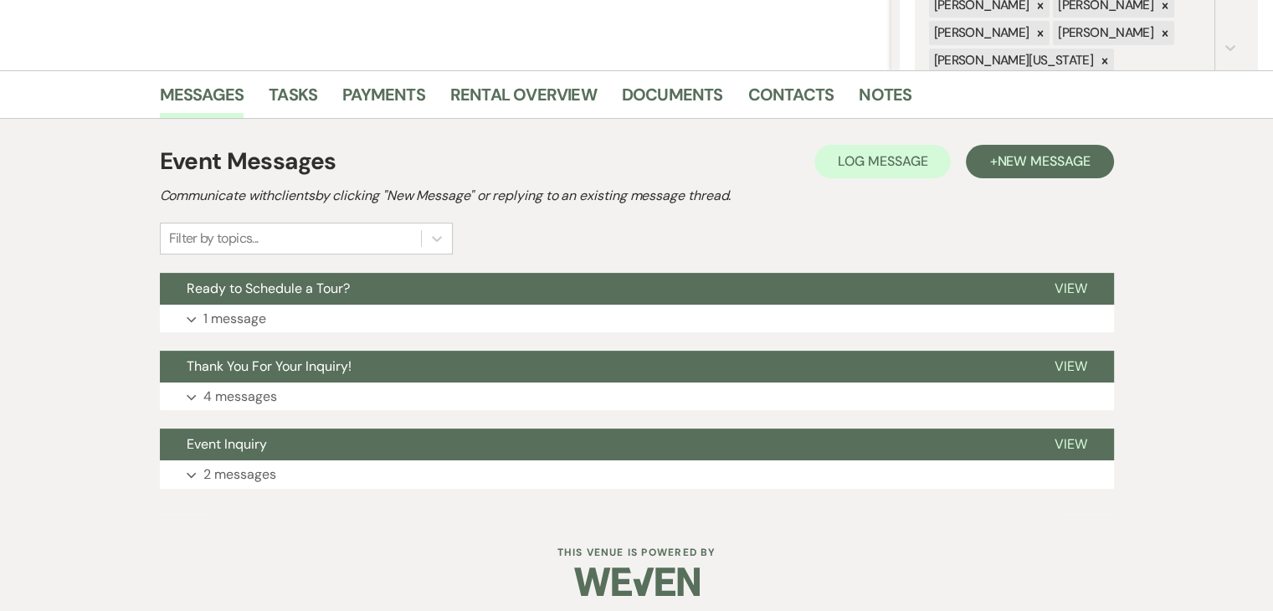
scroll to position [360, 0]
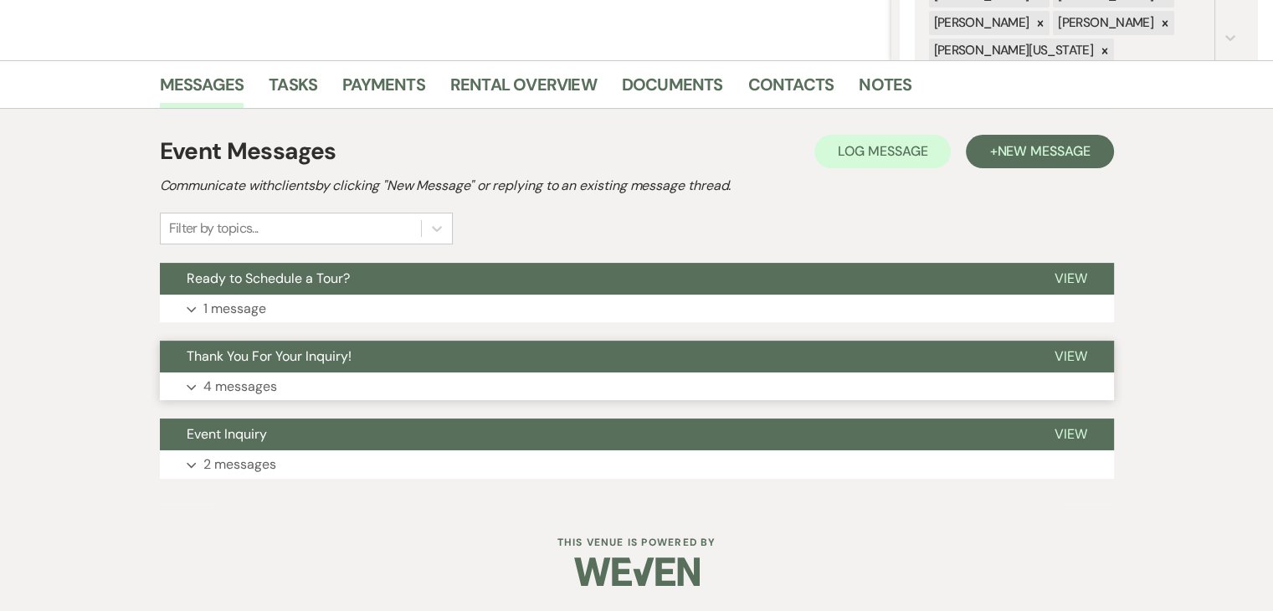
click at [354, 386] on button "Expand 4 messages" at bounding box center [637, 387] width 954 height 28
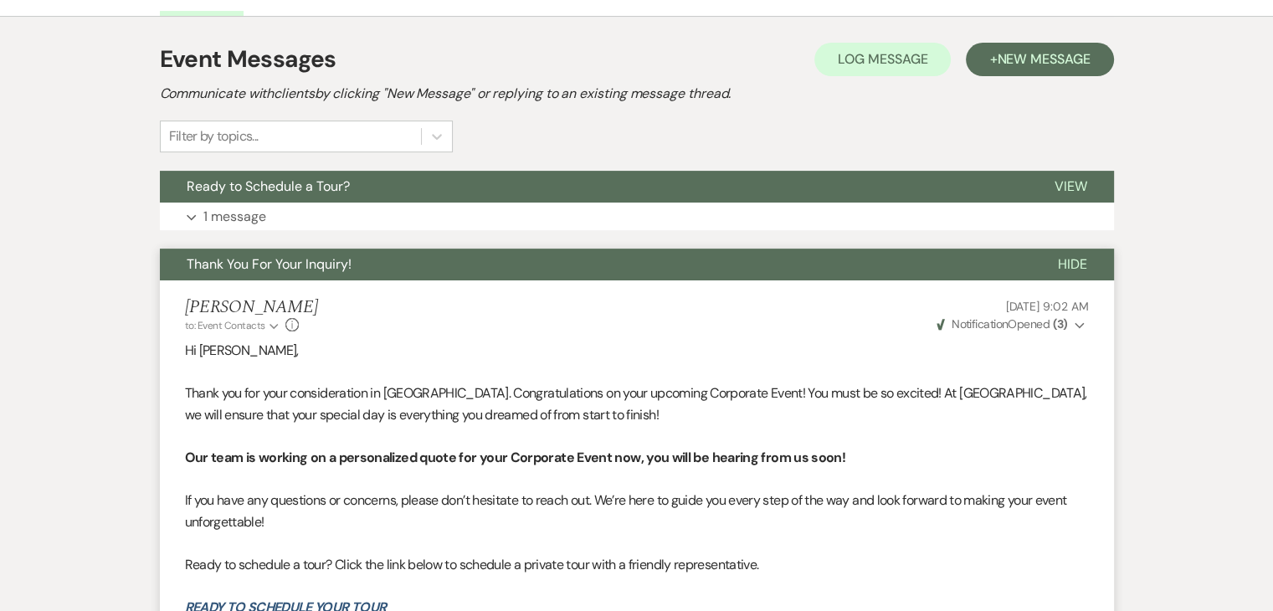
scroll to position [444, 0]
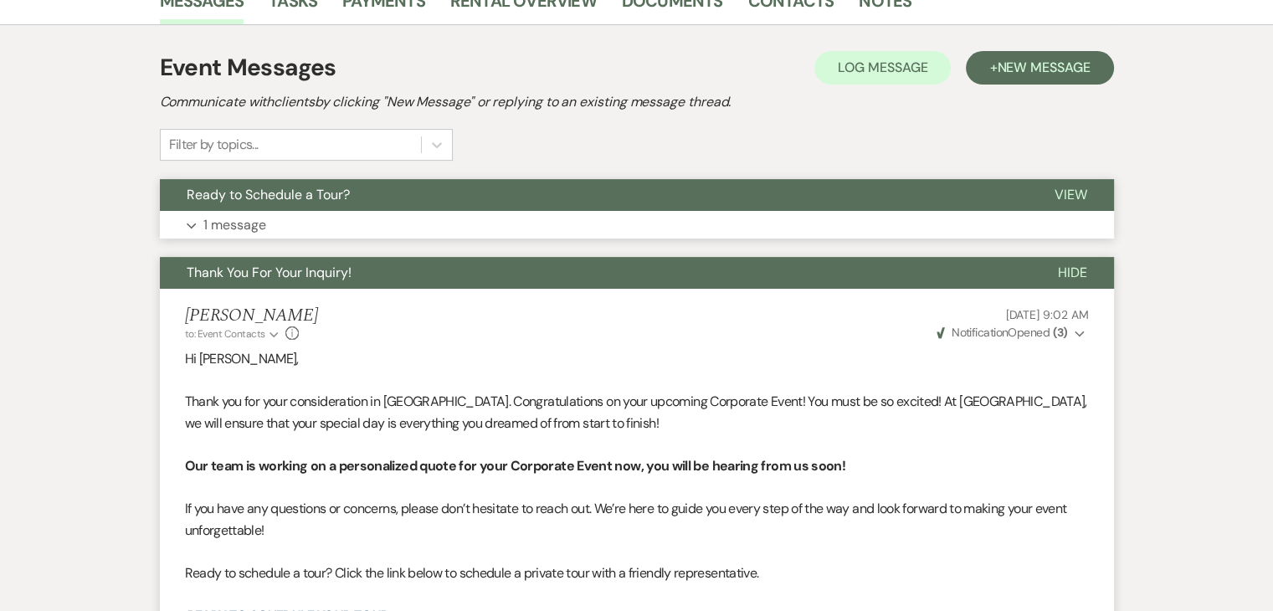
click at [375, 225] on button "Expand 1 message" at bounding box center [637, 225] width 954 height 28
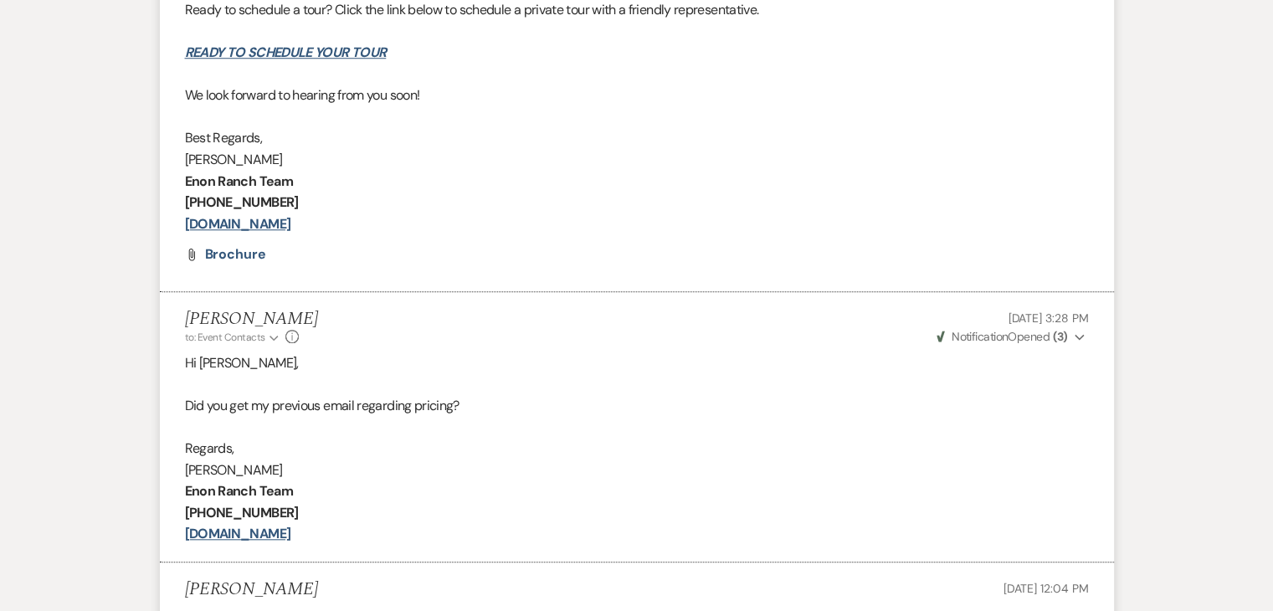
scroll to position [1699, 0]
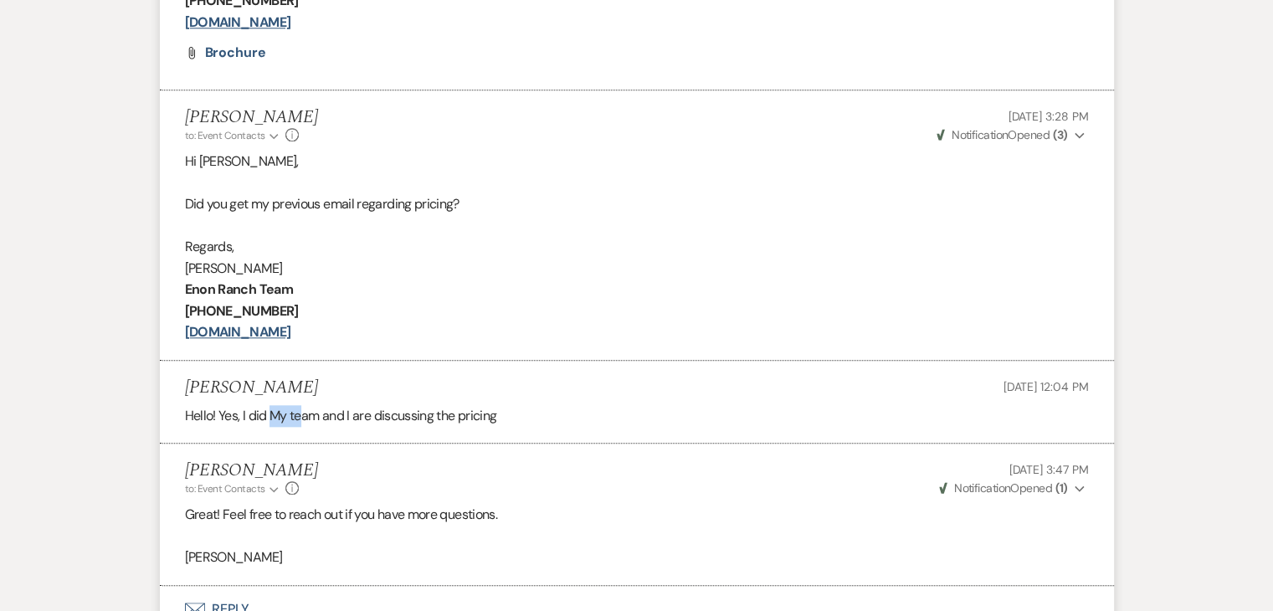
drag, startPoint x: 272, startPoint y: 410, endPoint x: 304, endPoint y: 431, distance: 38.1
click at [304, 431] on li "Naylah Daniels Sep 05, 2025, 12:04 PM Hello! Yes, I did My team and I are discu…" at bounding box center [637, 402] width 954 height 83
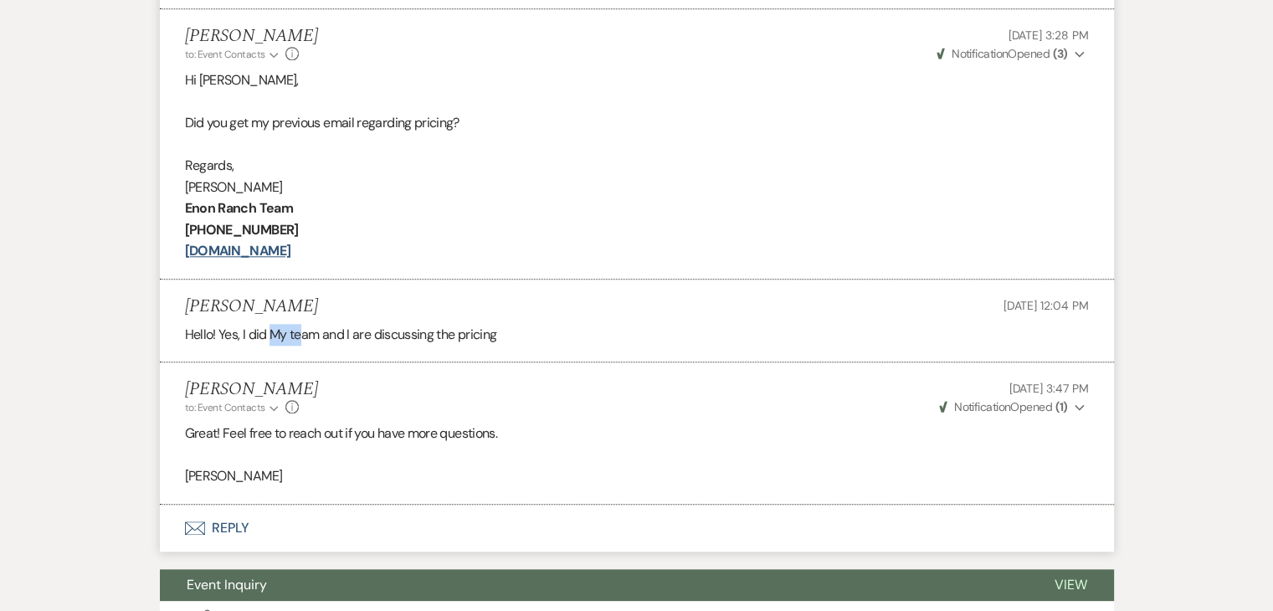
scroll to position [1783, 0]
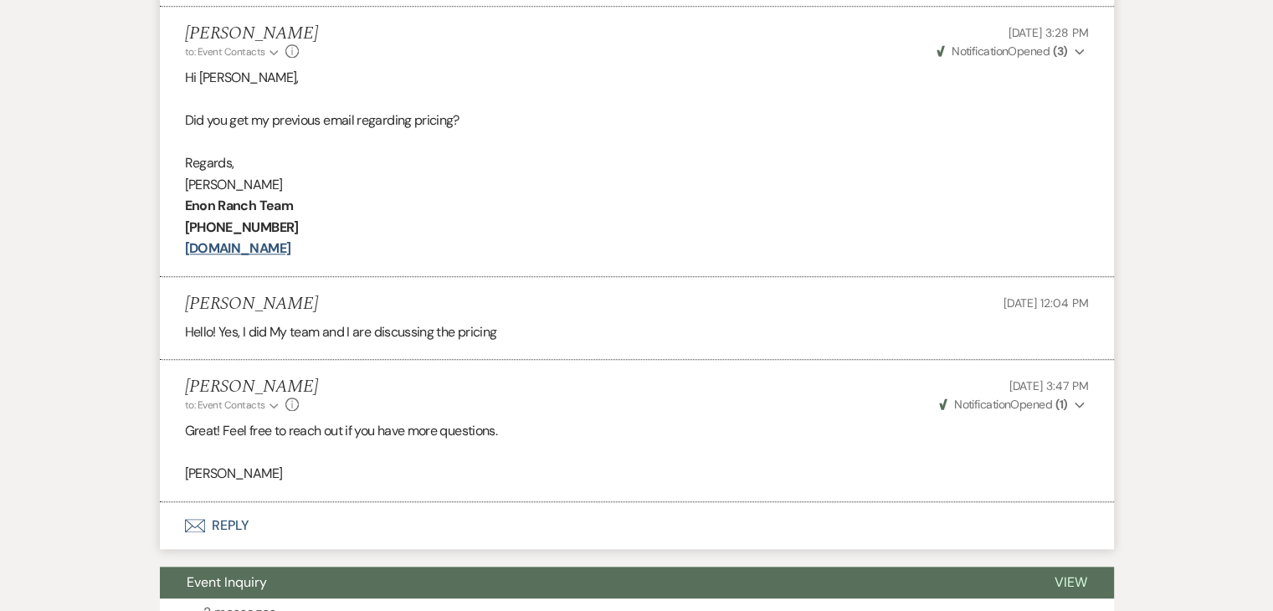
click at [412, 444] on p at bounding box center [637, 452] width 904 height 22
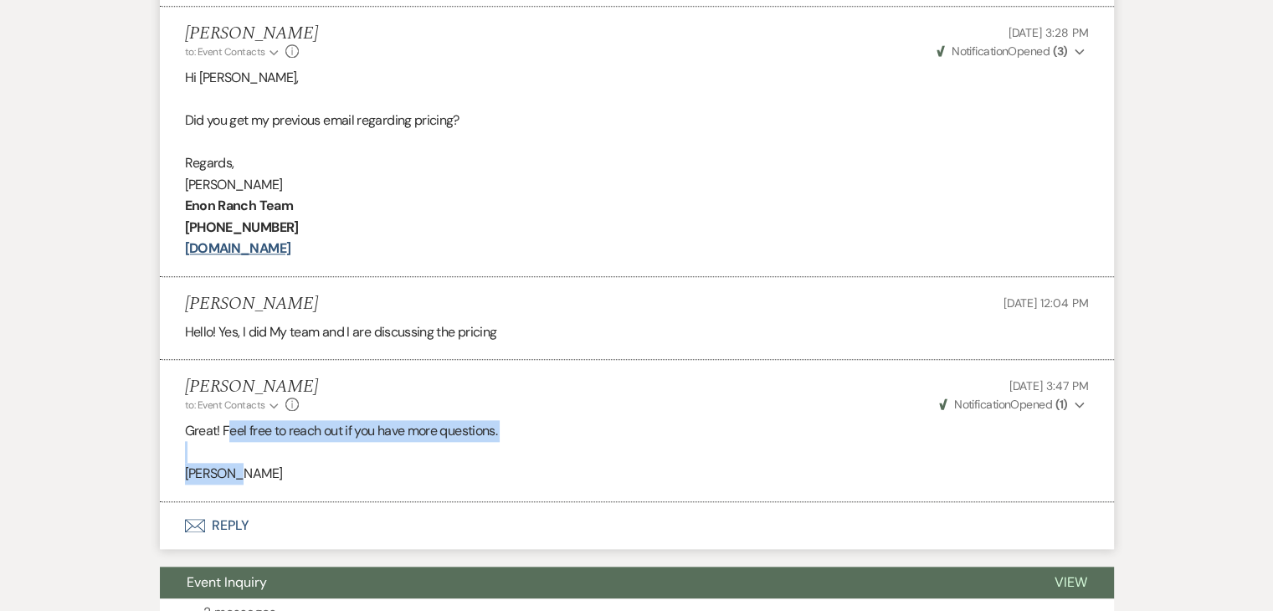
drag, startPoint x: 228, startPoint y: 429, endPoint x: 321, endPoint y: 481, distance: 107.2
click at [321, 481] on div "Great! Feel free to reach out if you have more questions. Irene O." at bounding box center [637, 452] width 904 height 64
click at [358, 475] on p "Irene O." at bounding box center [637, 474] width 904 height 22
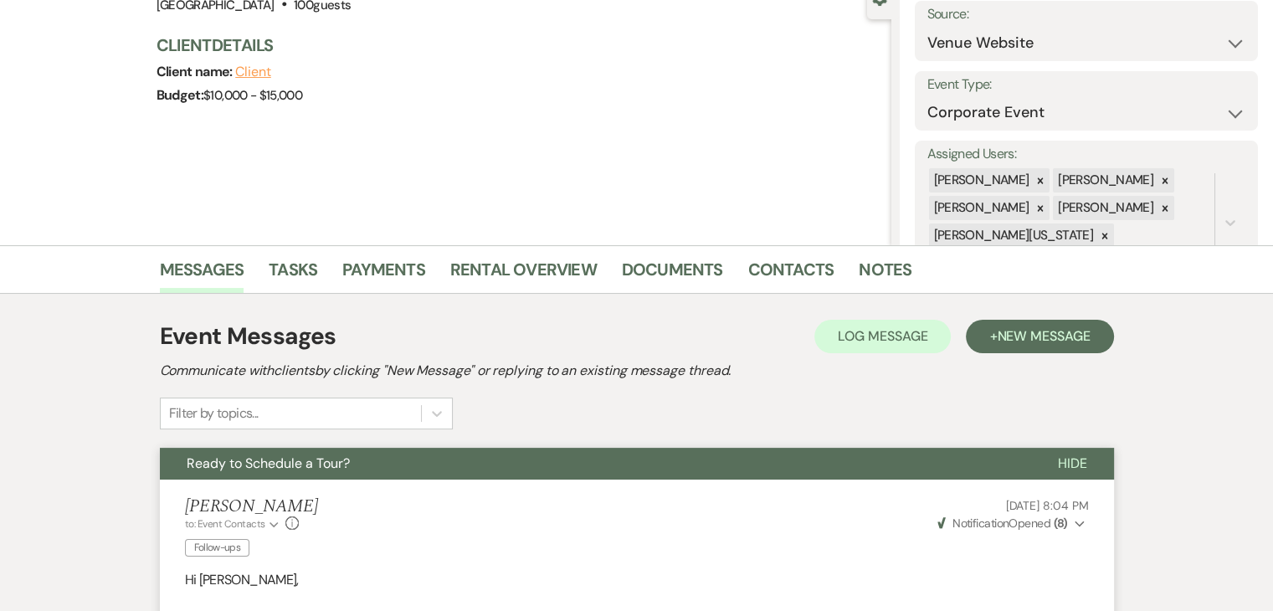
scroll to position [0, 0]
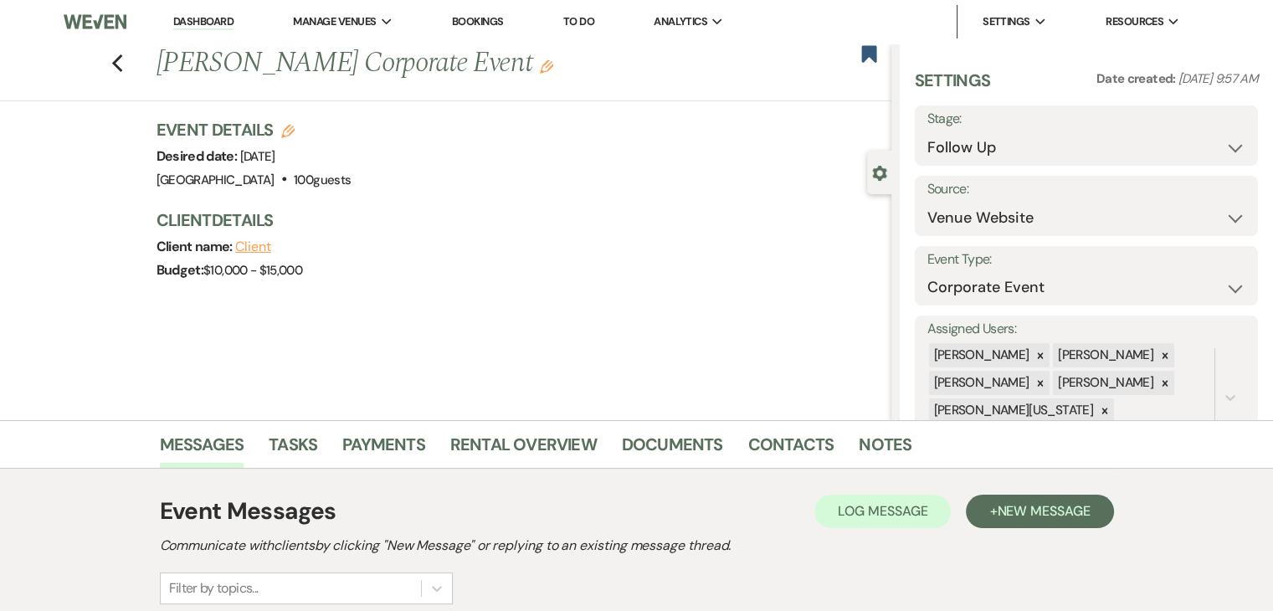
click at [181, 20] on link "Dashboard" at bounding box center [203, 22] width 60 height 16
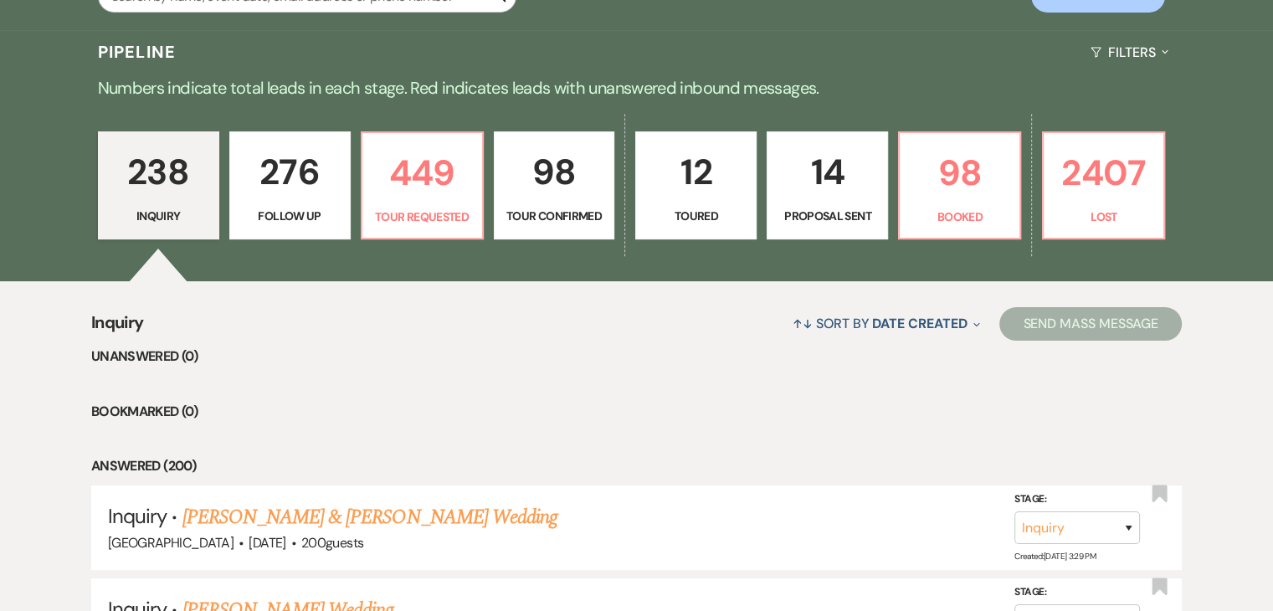
scroll to position [335, 0]
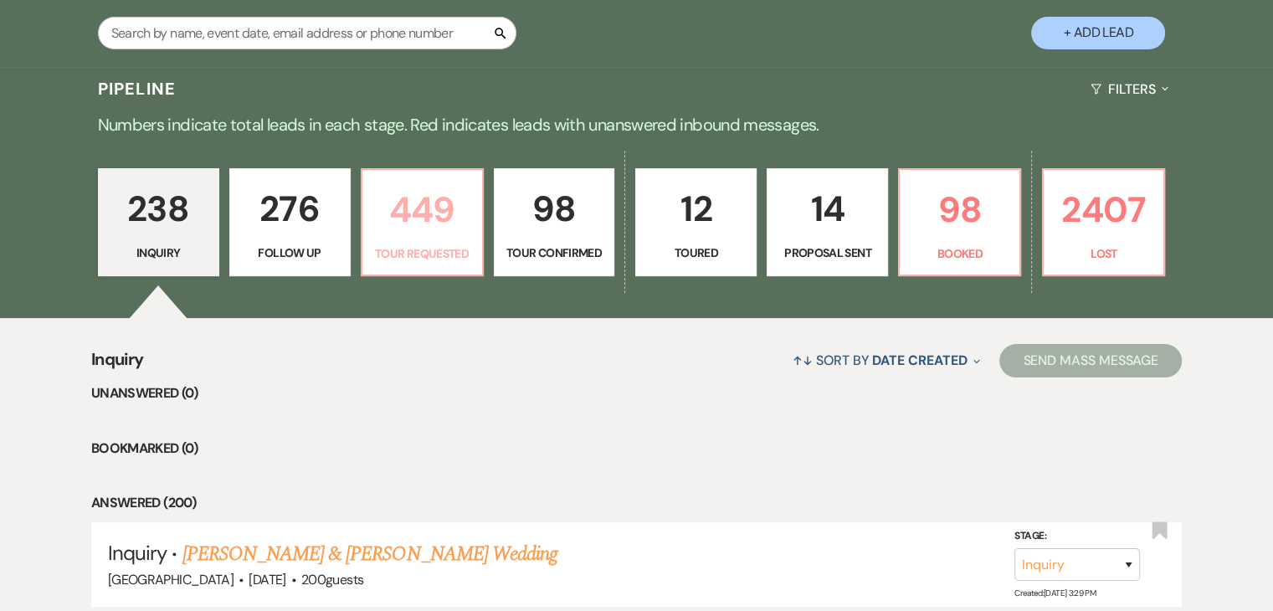
click at [415, 260] on p "Tour Requested" at bounding box center [423, 253] width 100 height 18
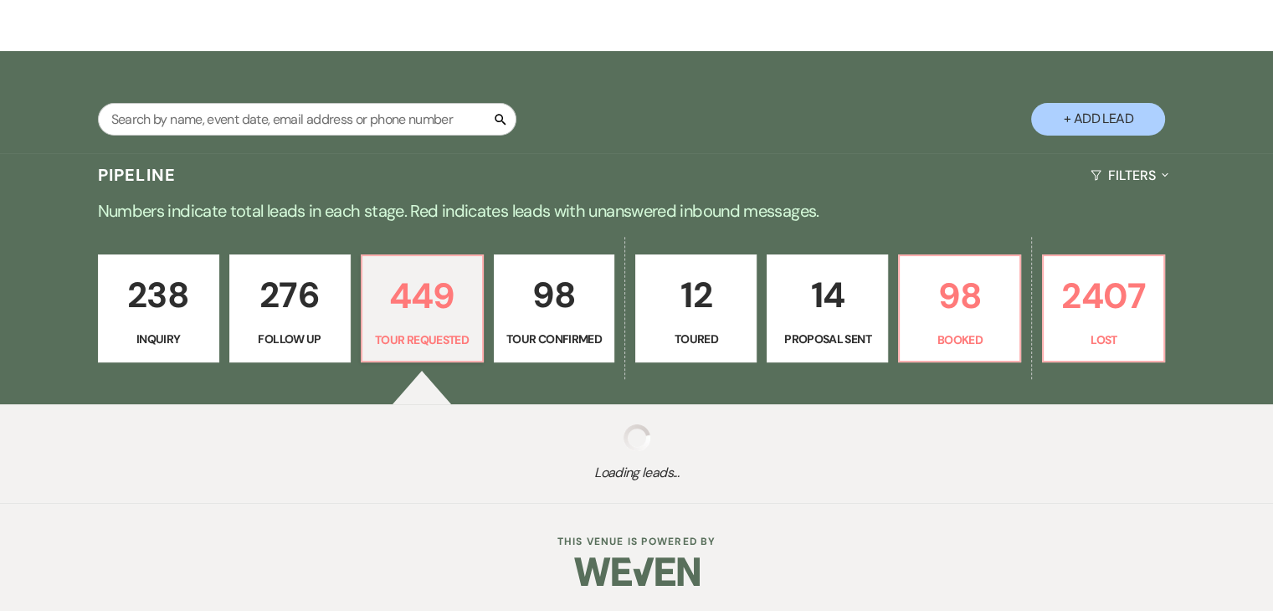
scroll to position [249, 0]
select select "2"
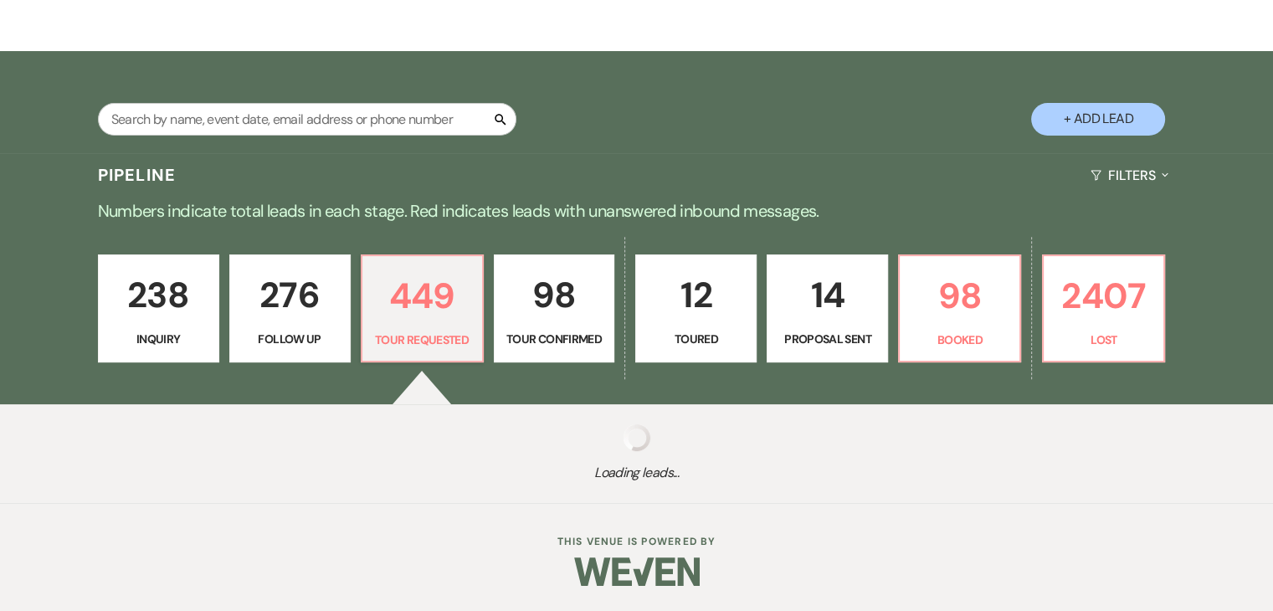
select select "2"
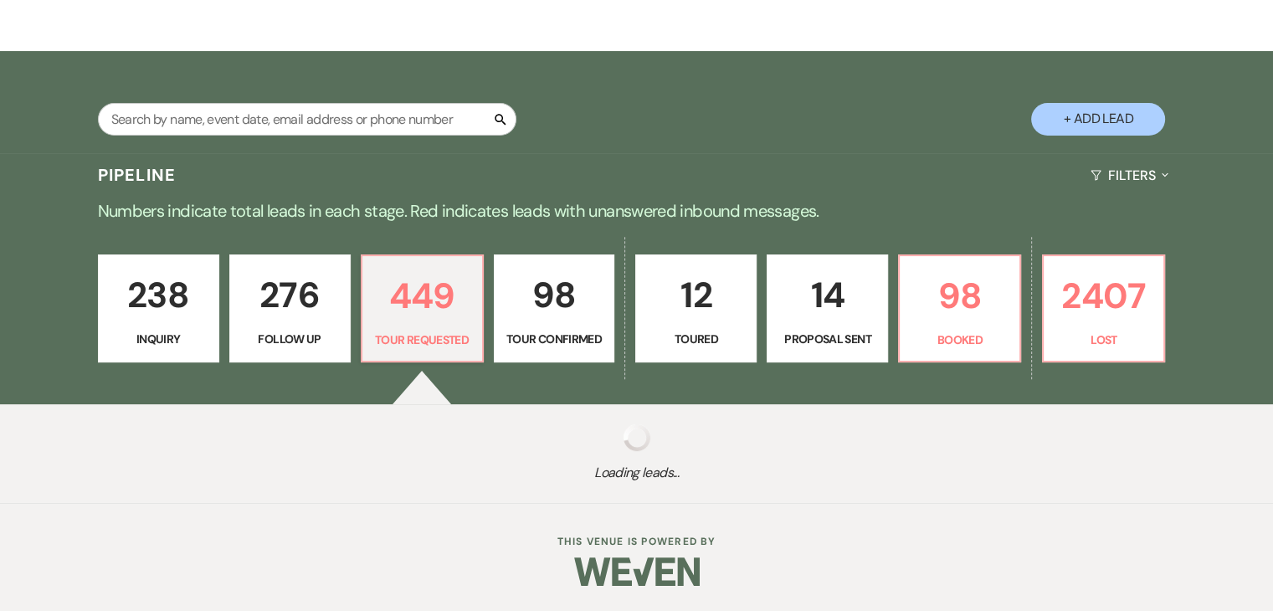
select select "2"
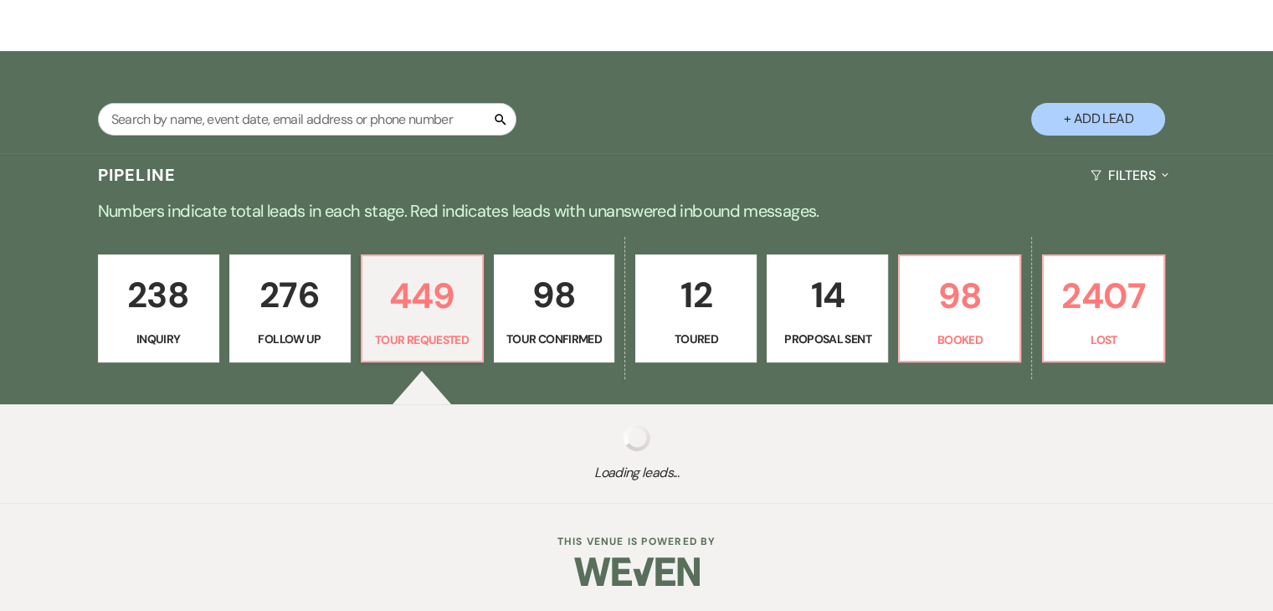
select select "2"
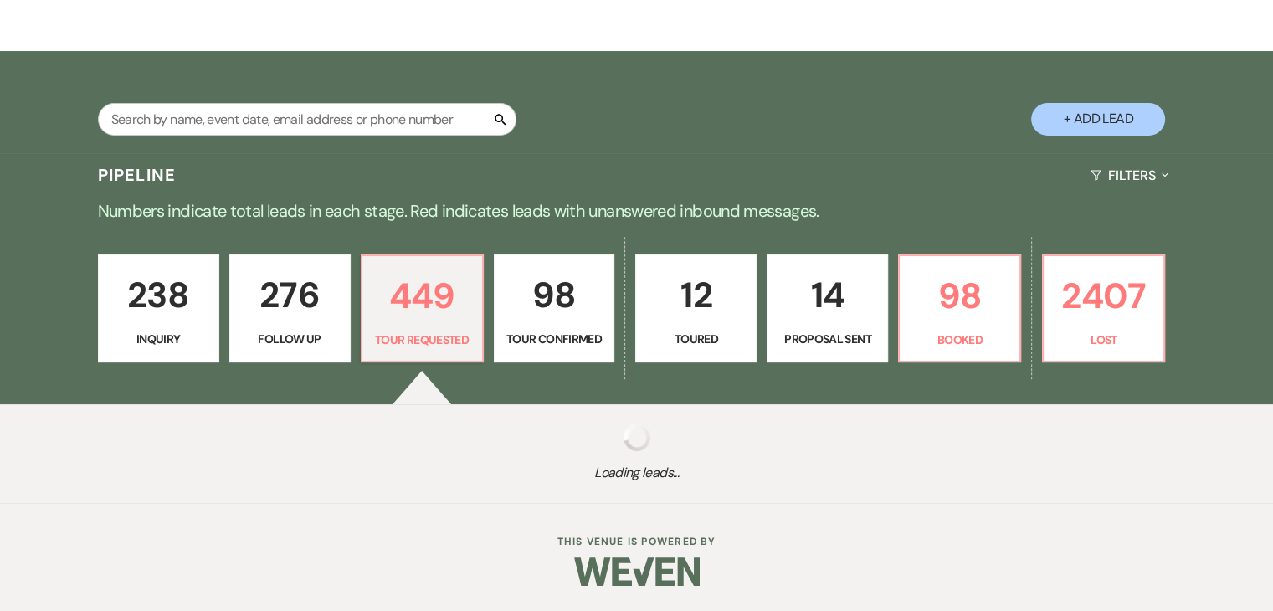
select select "2"
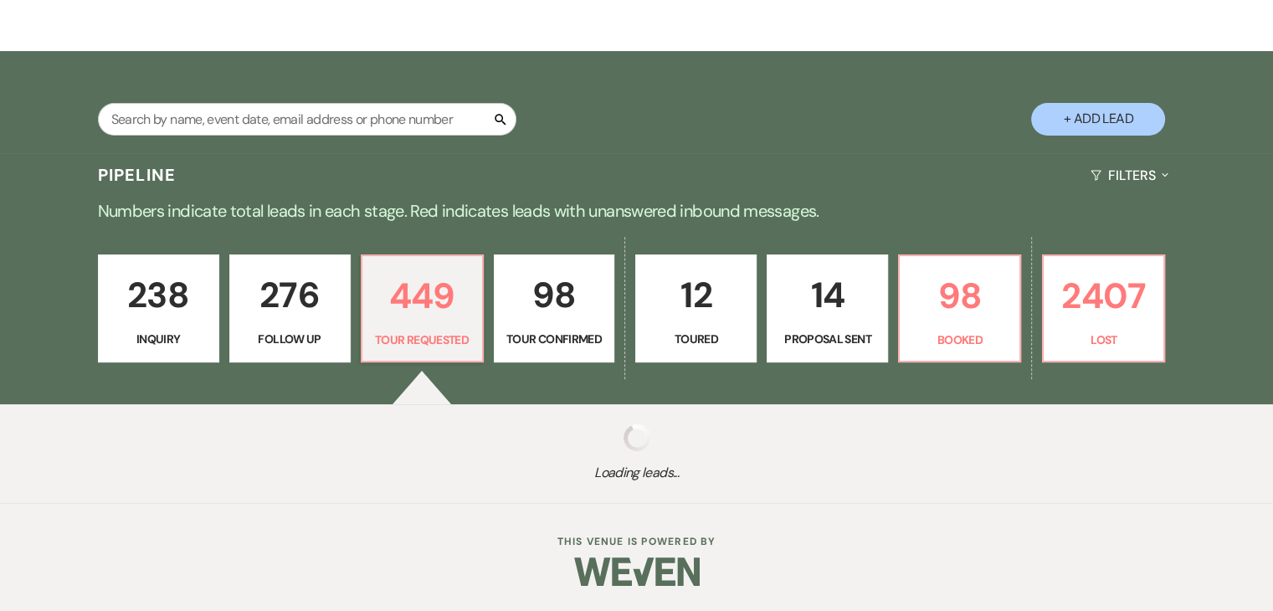
select select "2"
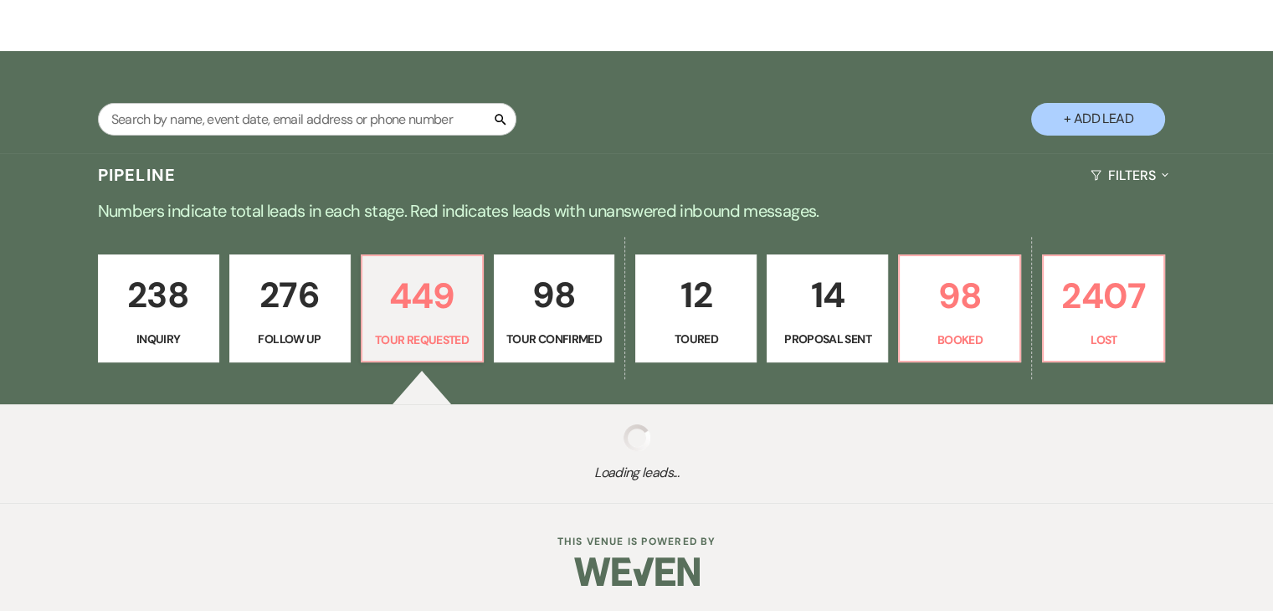
select select "2"
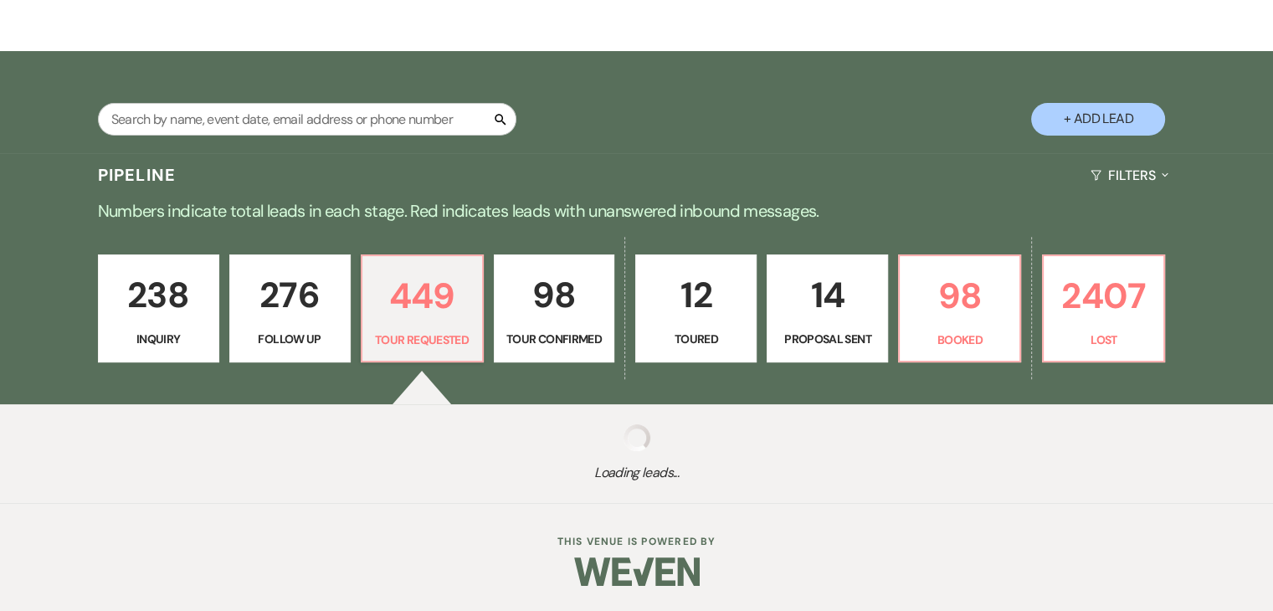
select select "2"
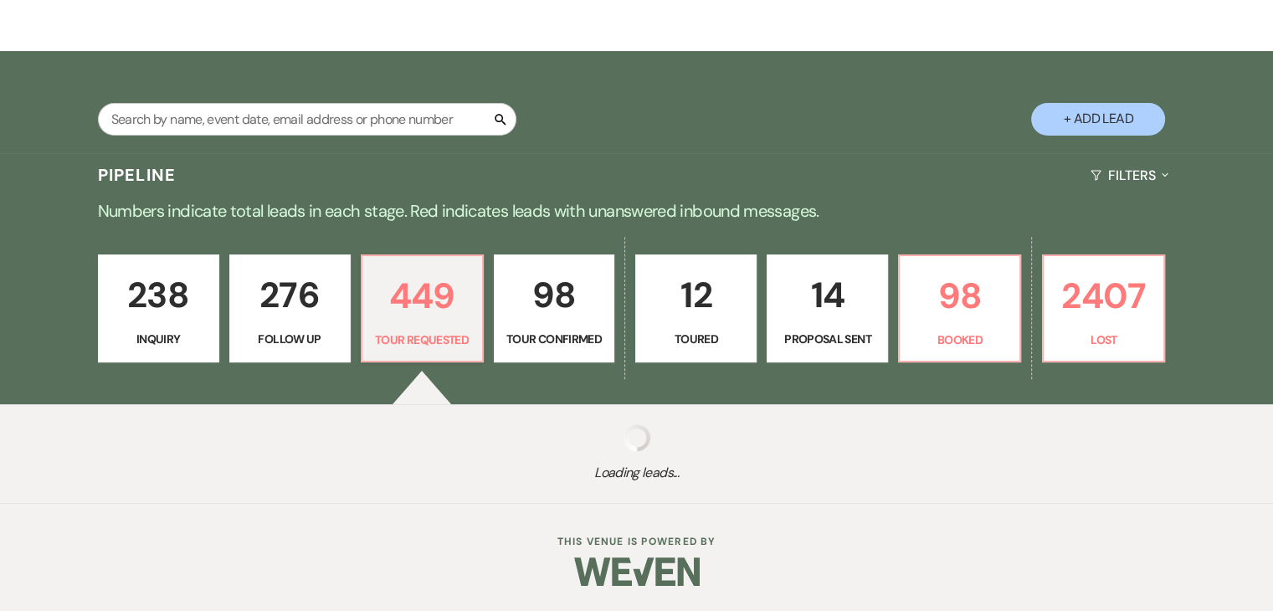
select select "2"
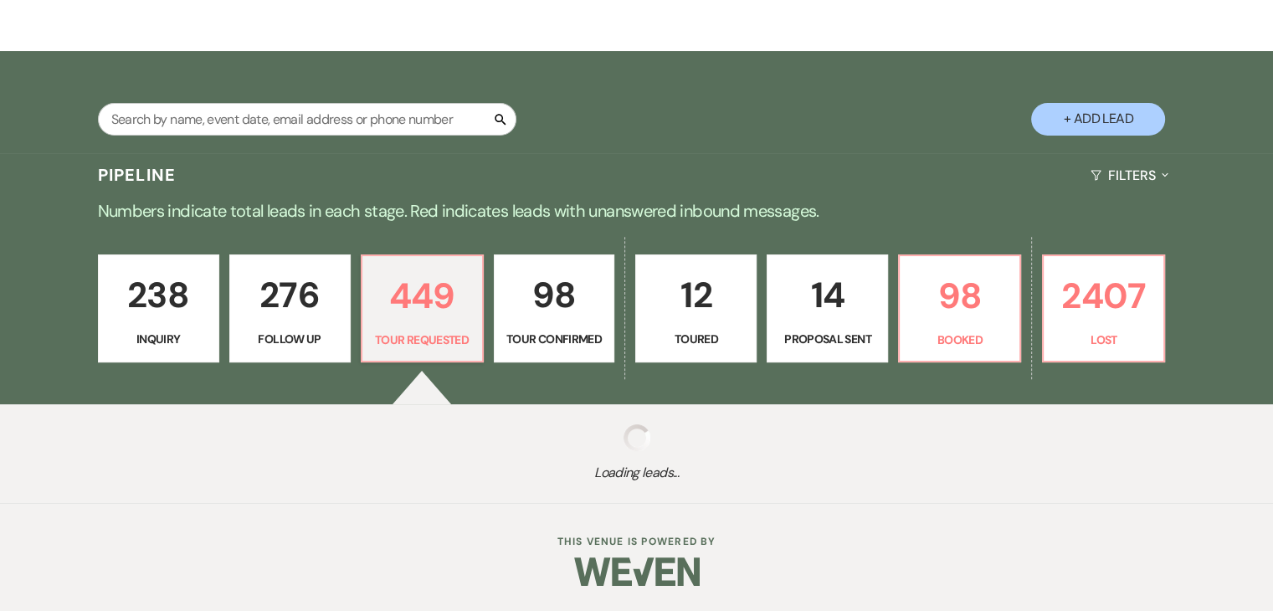
select select "2"
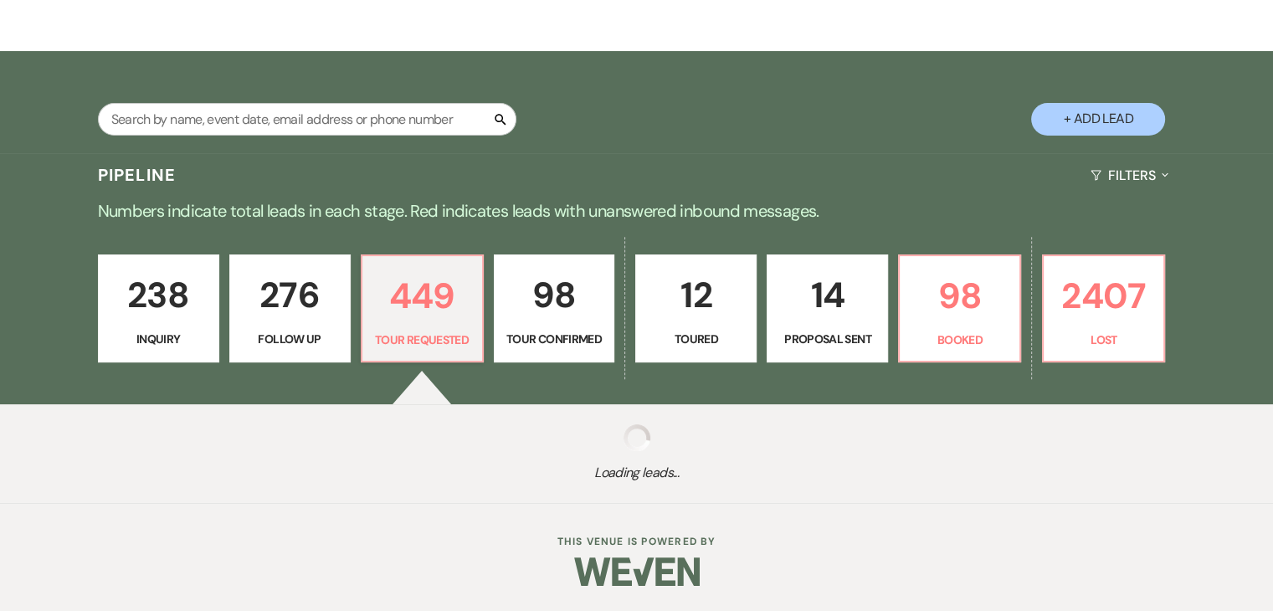
select select "2"
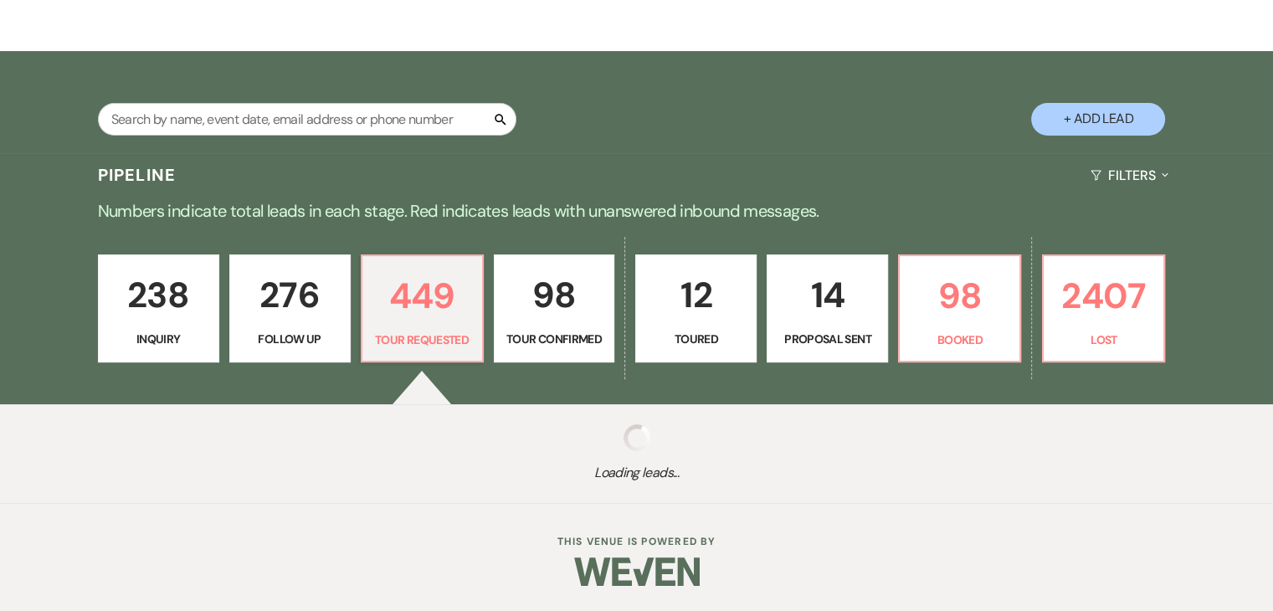
select select "2"
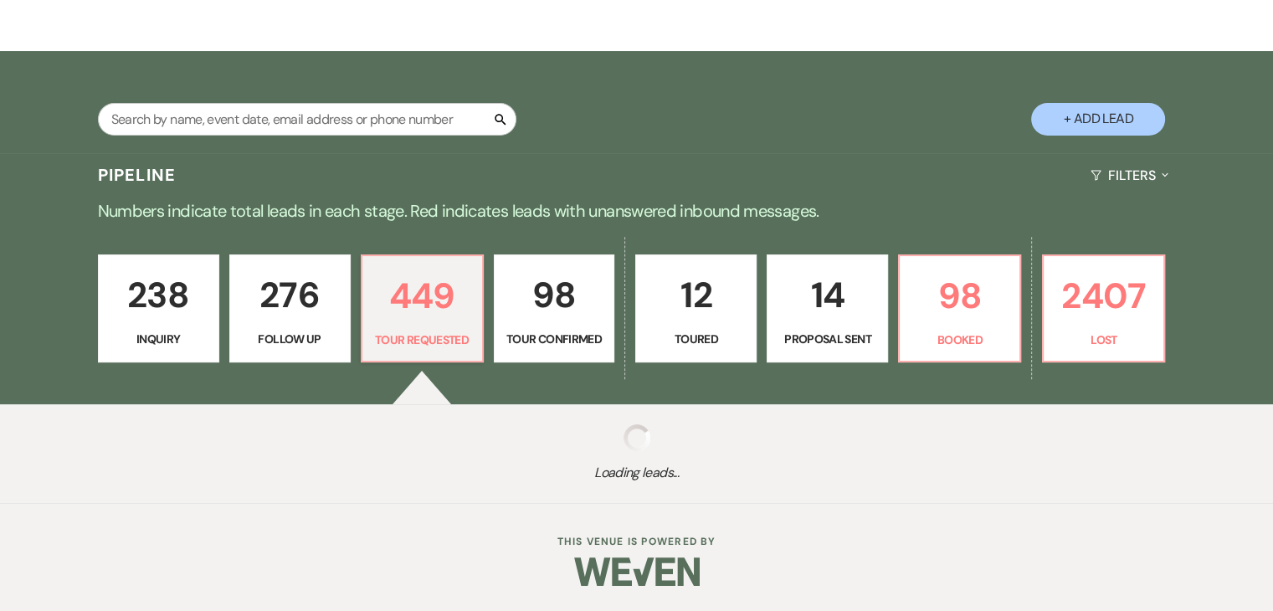
select select "2"
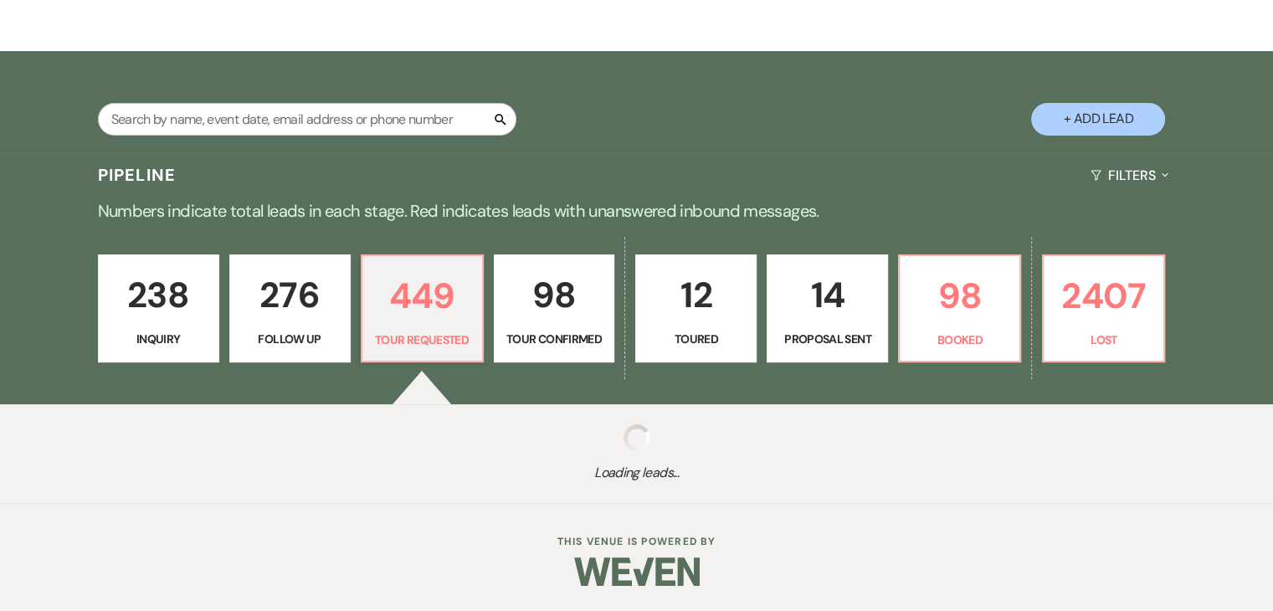
select select "2"
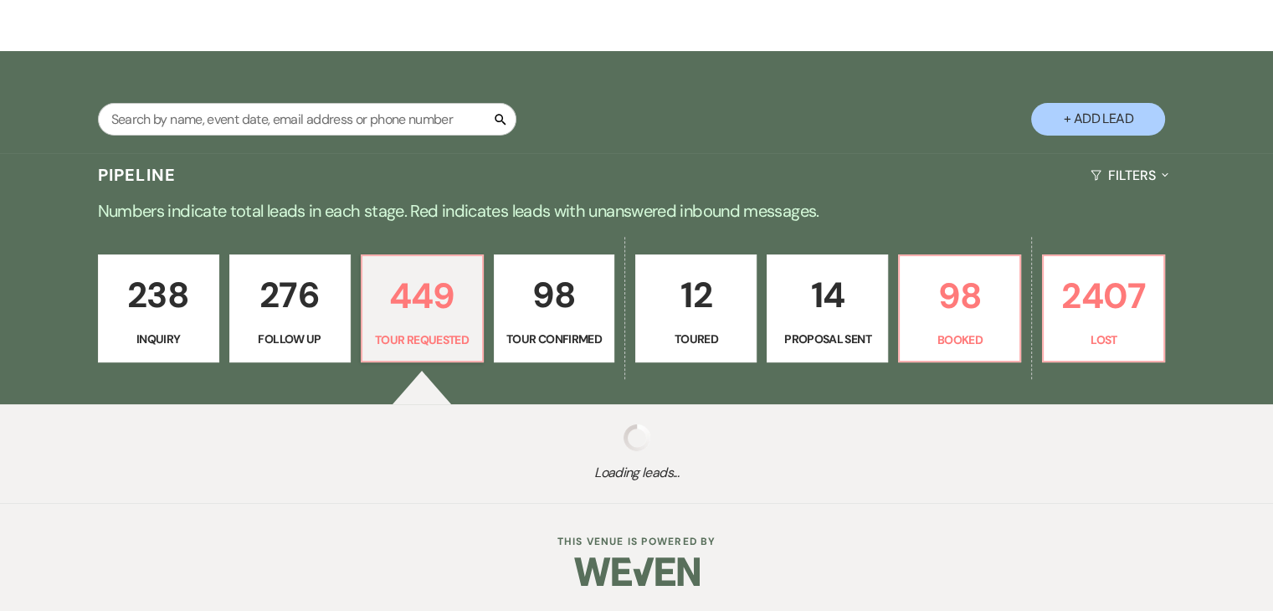
select select "2"
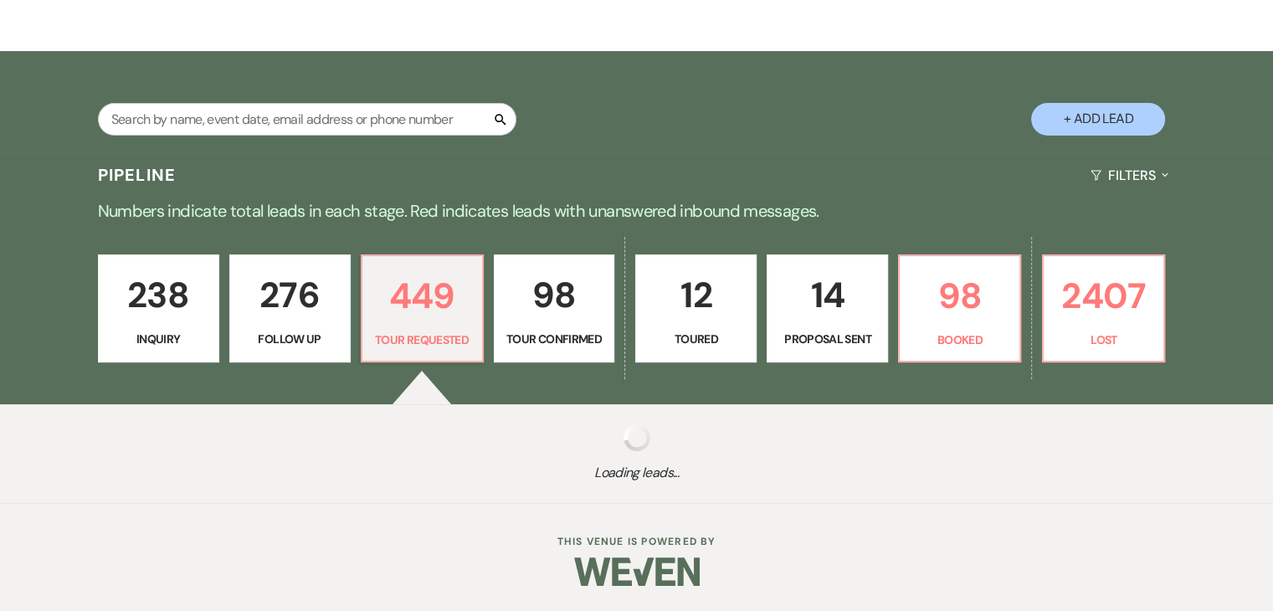
select select "2"
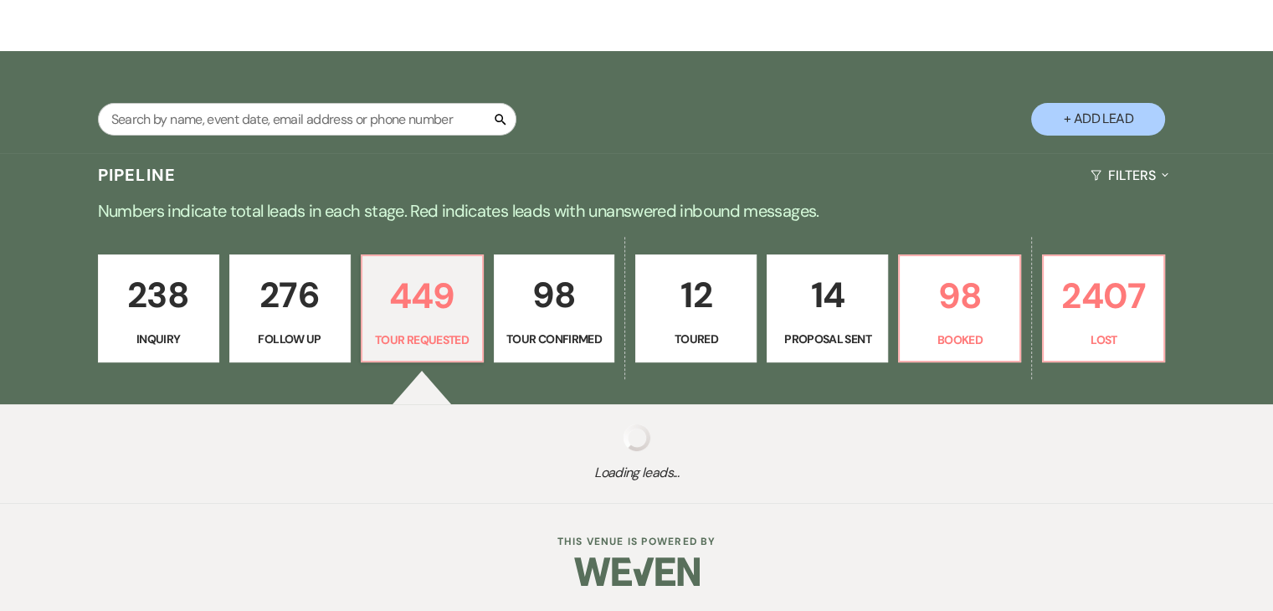
select select "2"
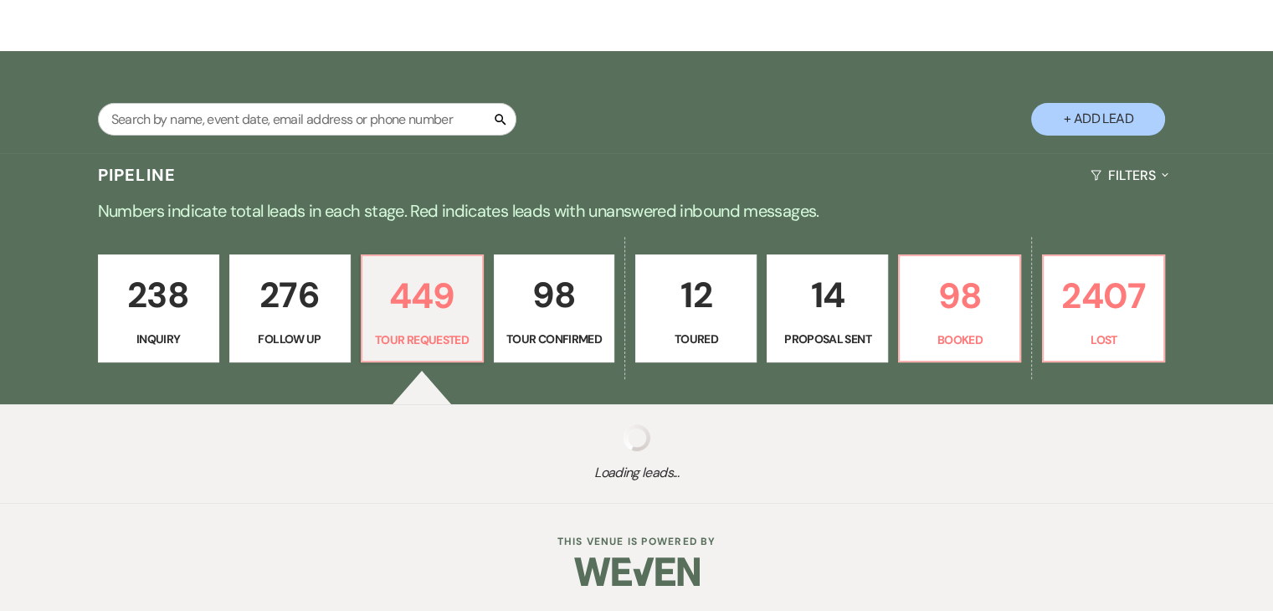
select select "2"
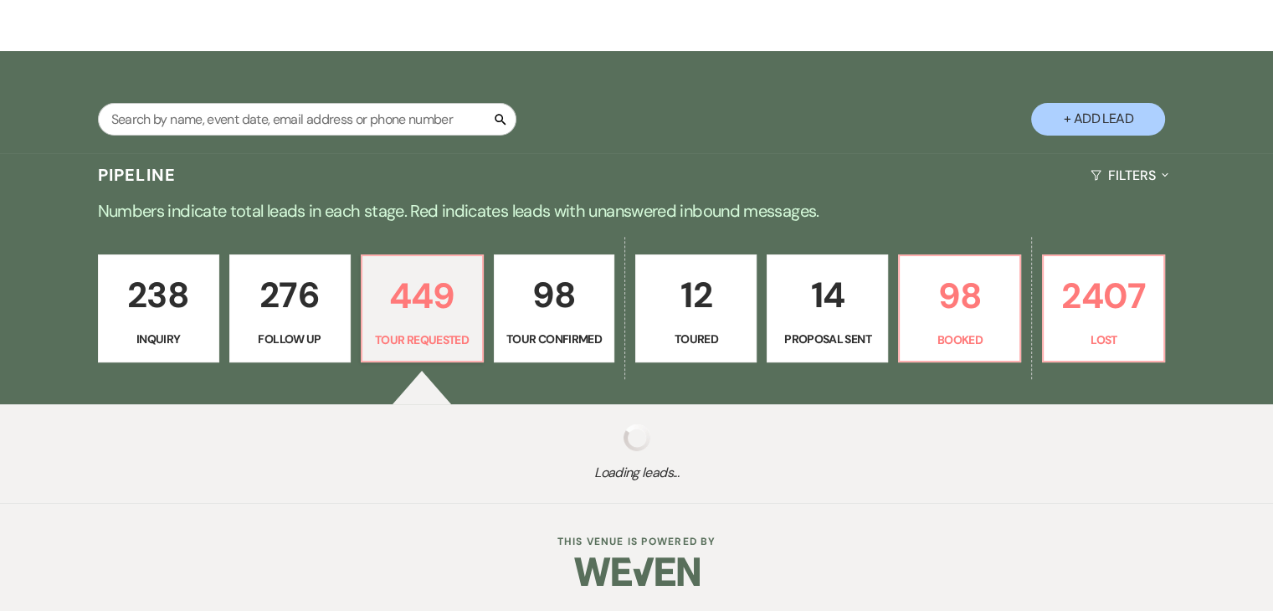
select select "2"
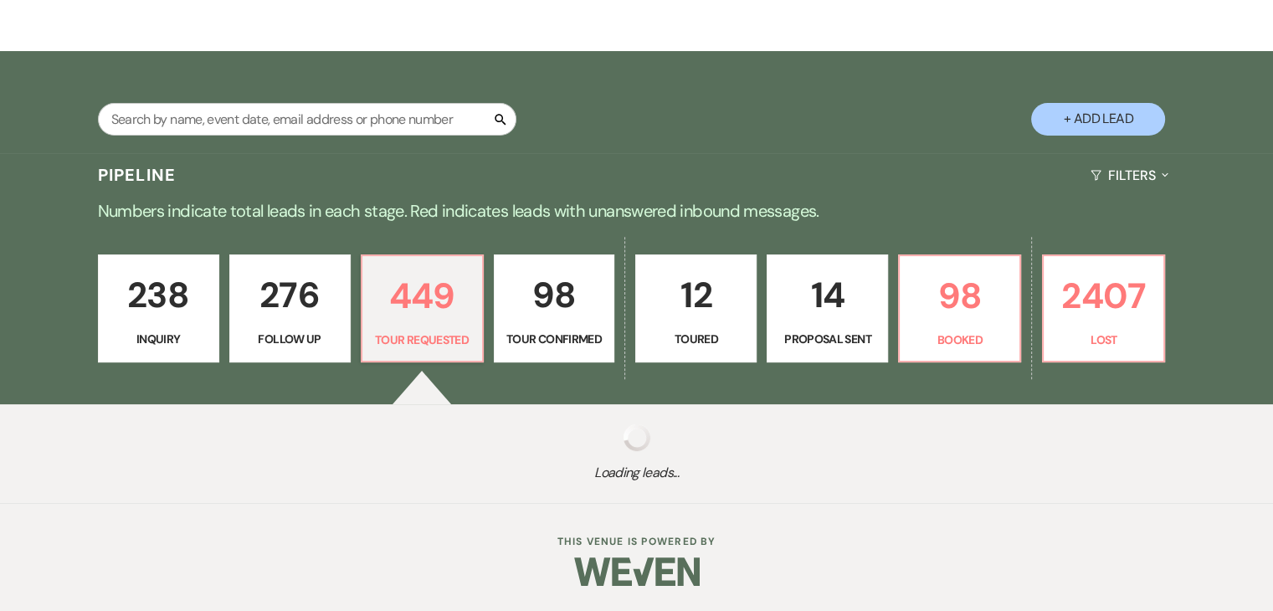
select select "2"
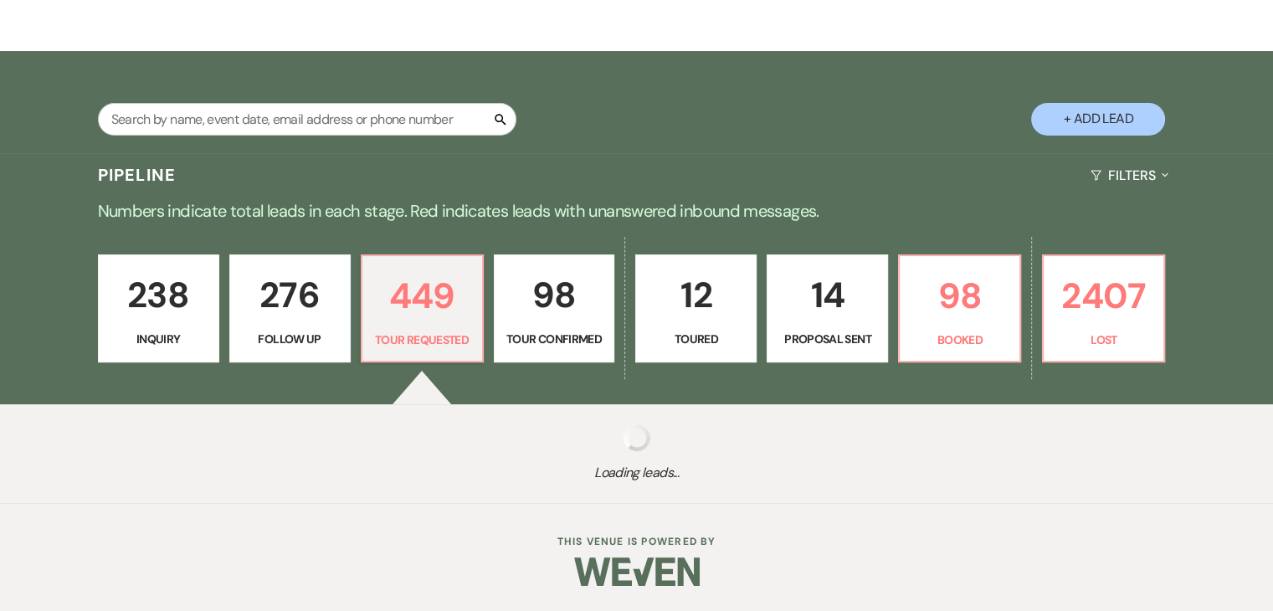
select select "2"
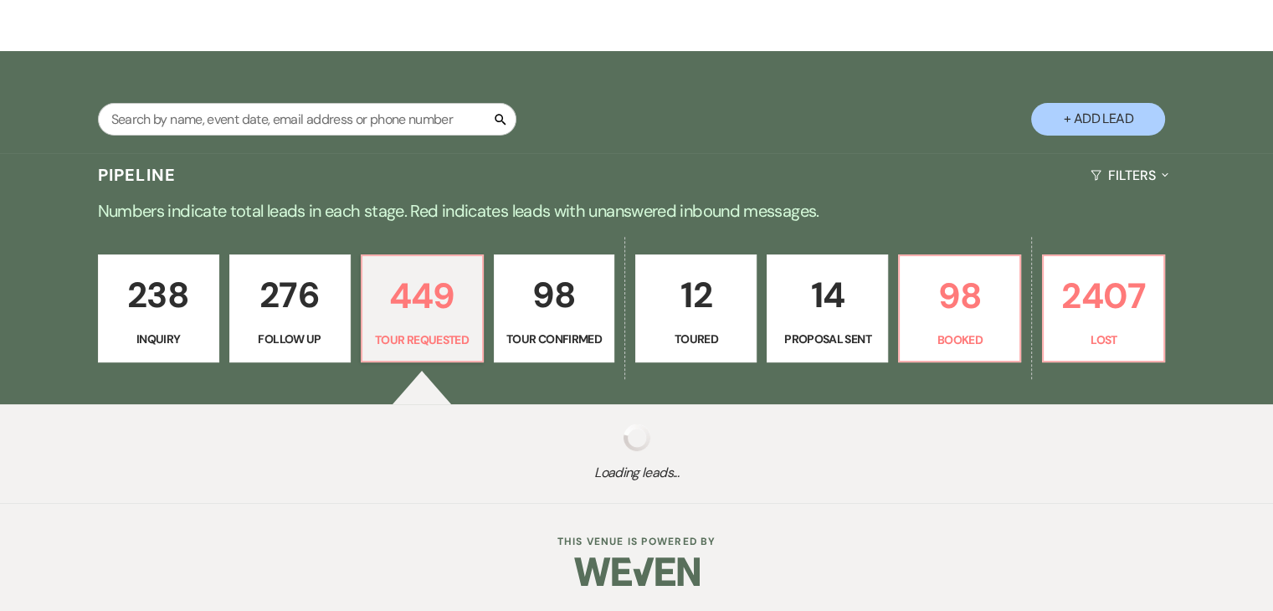
select select "2"
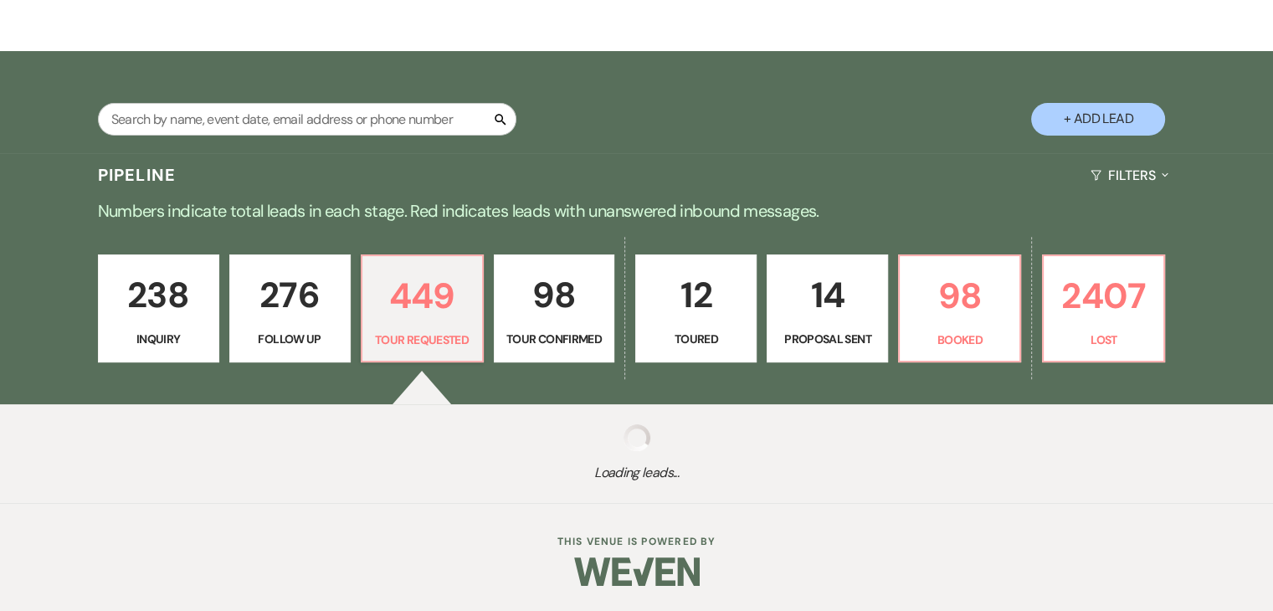
select select "2"
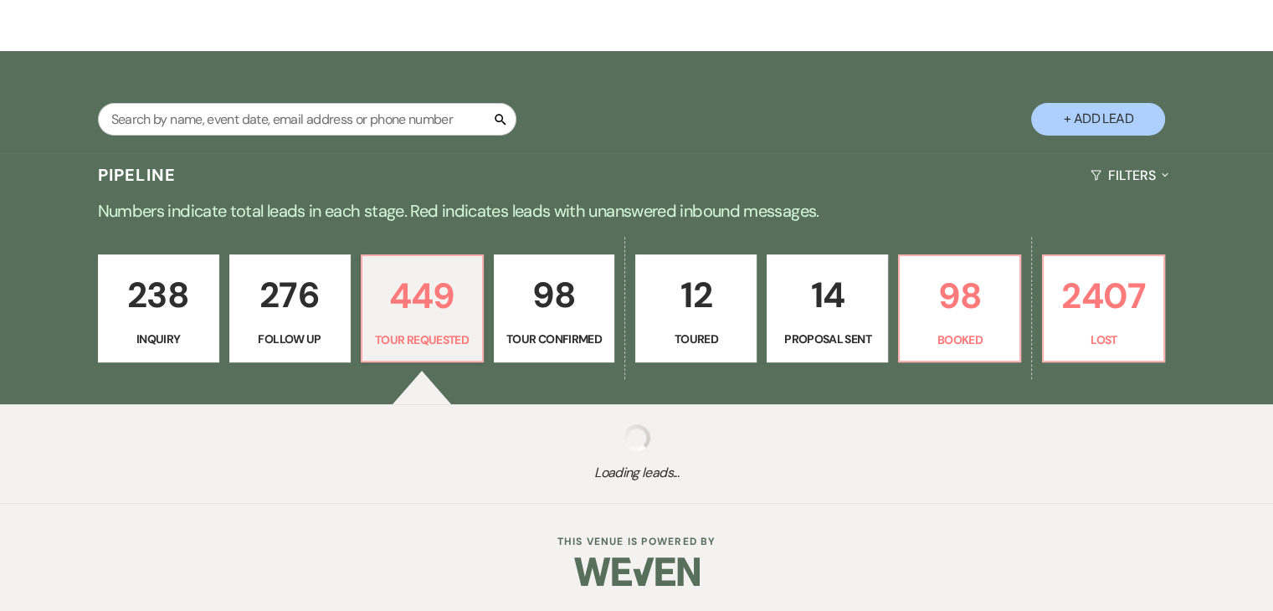
select select "2"
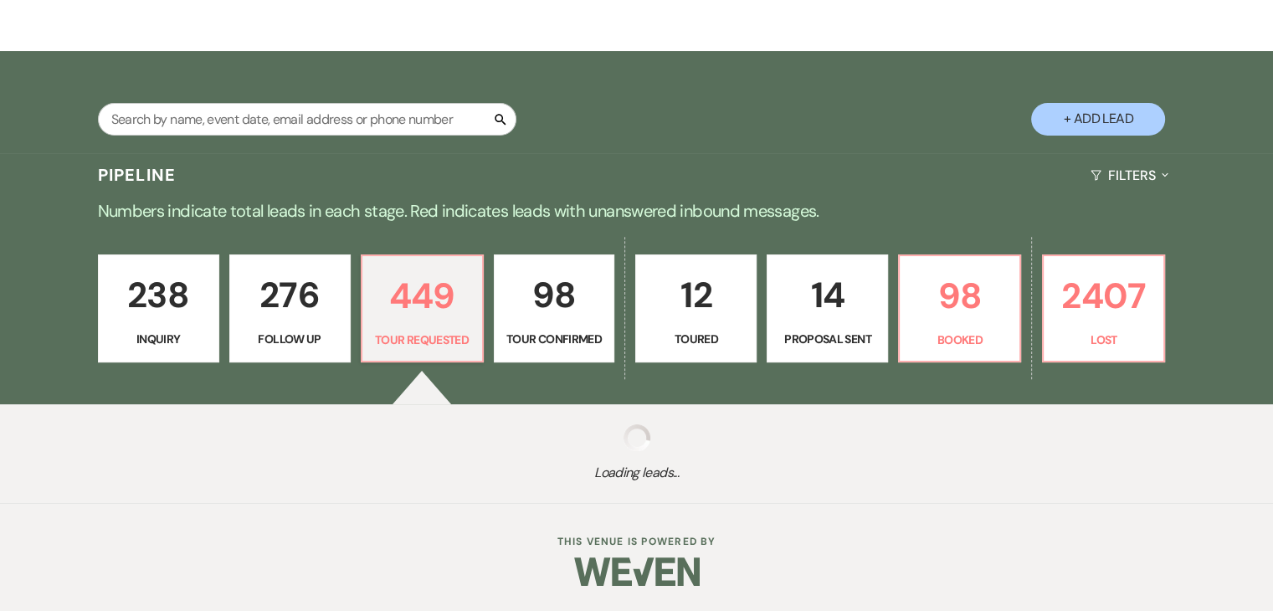
select select "2"
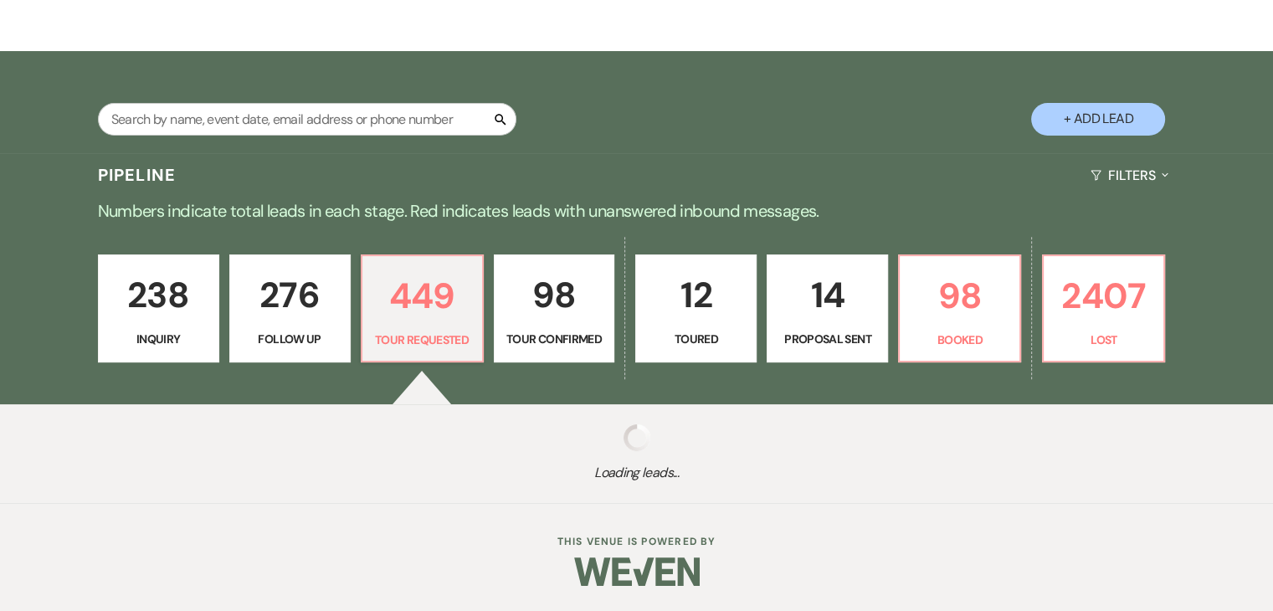
select select "2"
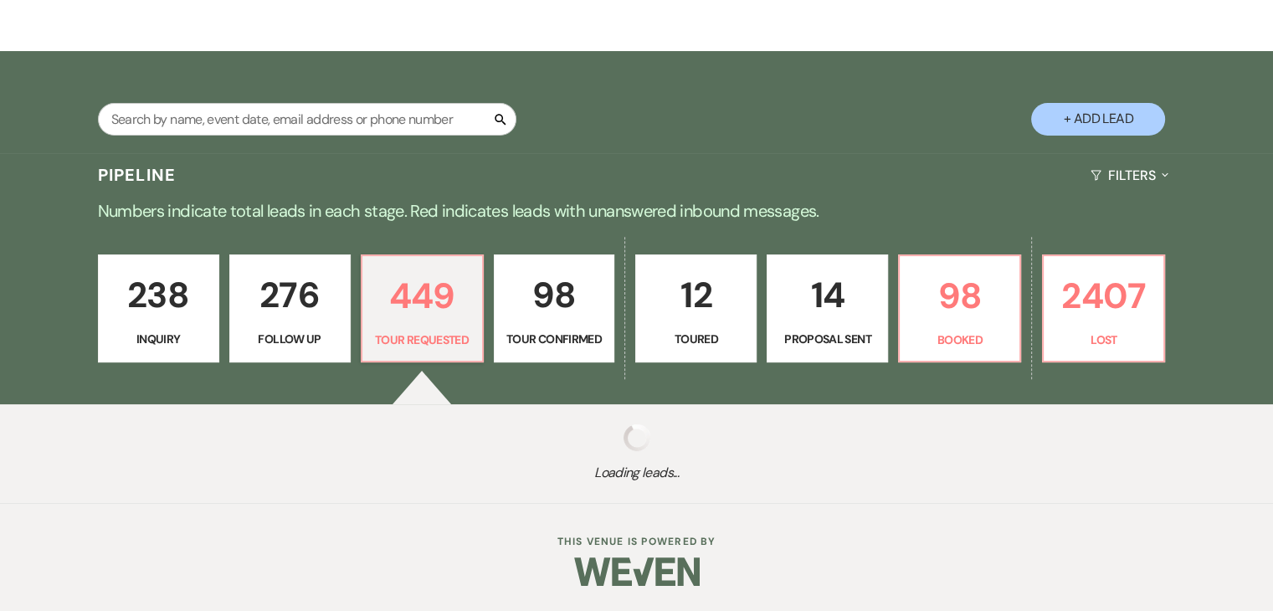
select select "2"
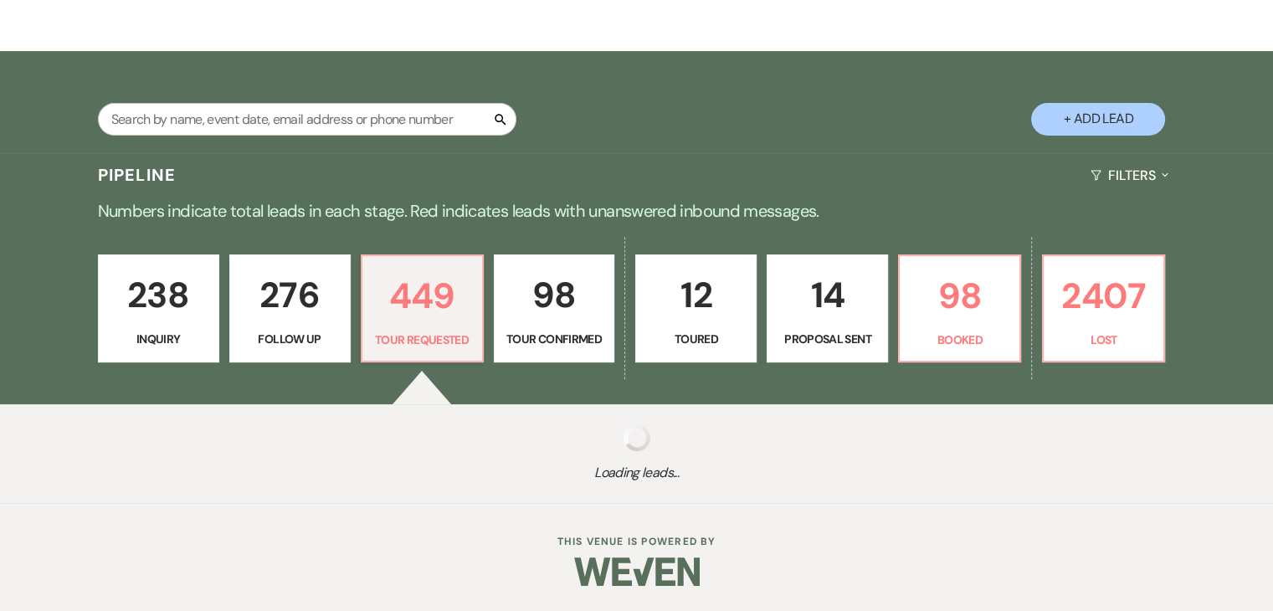
select select "2"
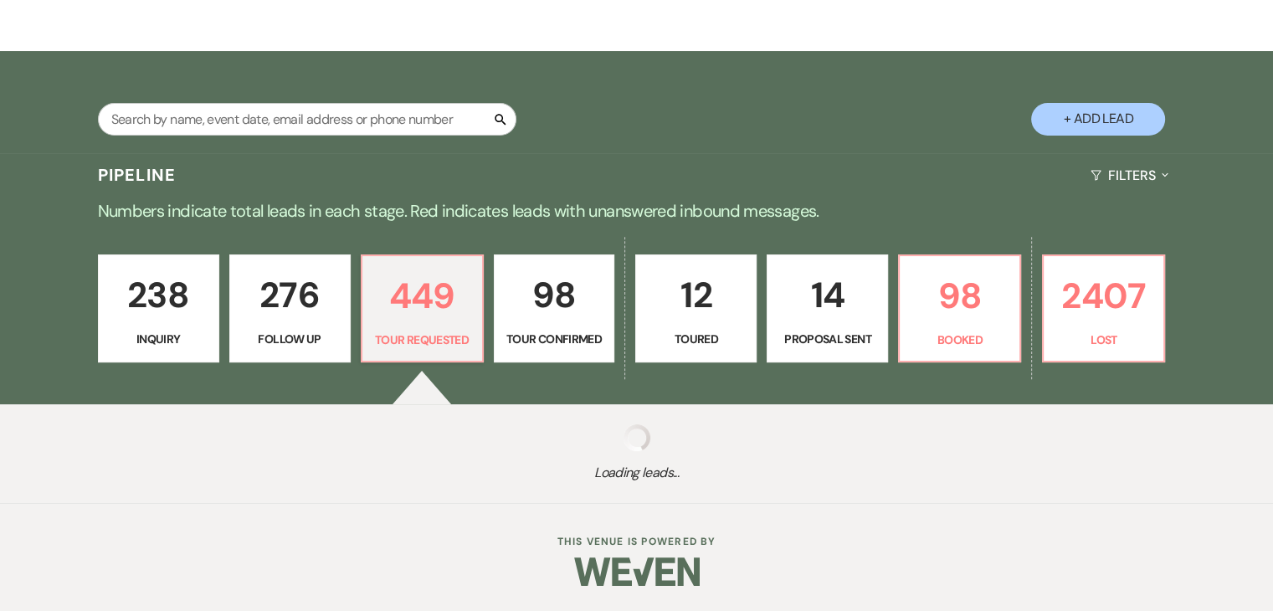
select select "2"
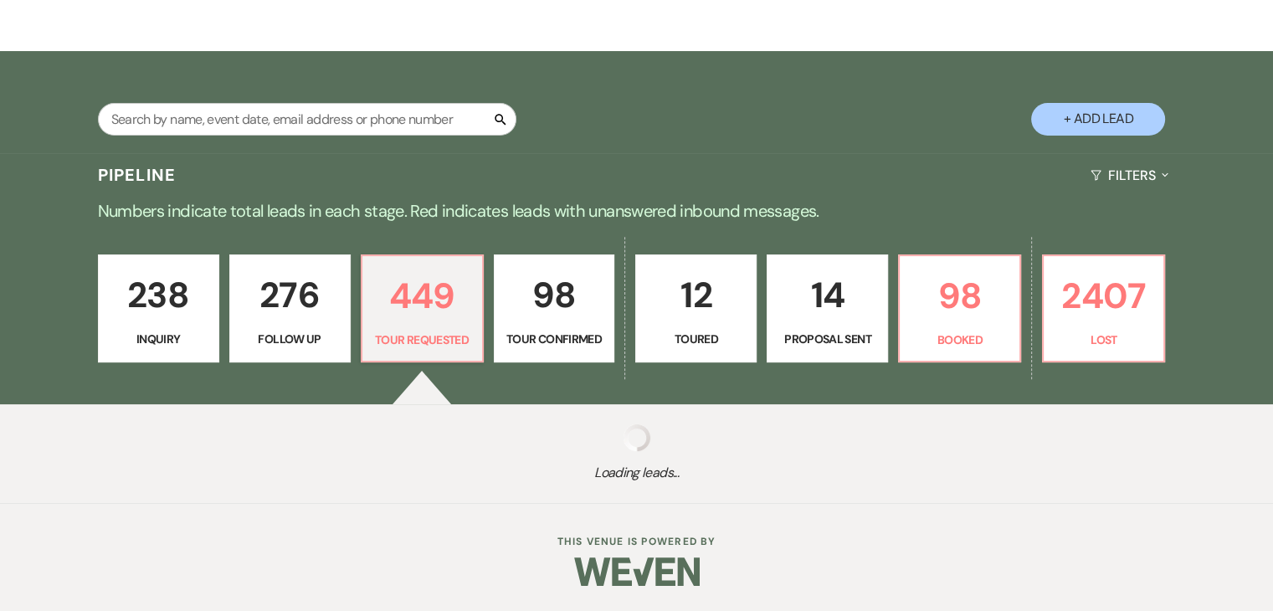
select select "2"
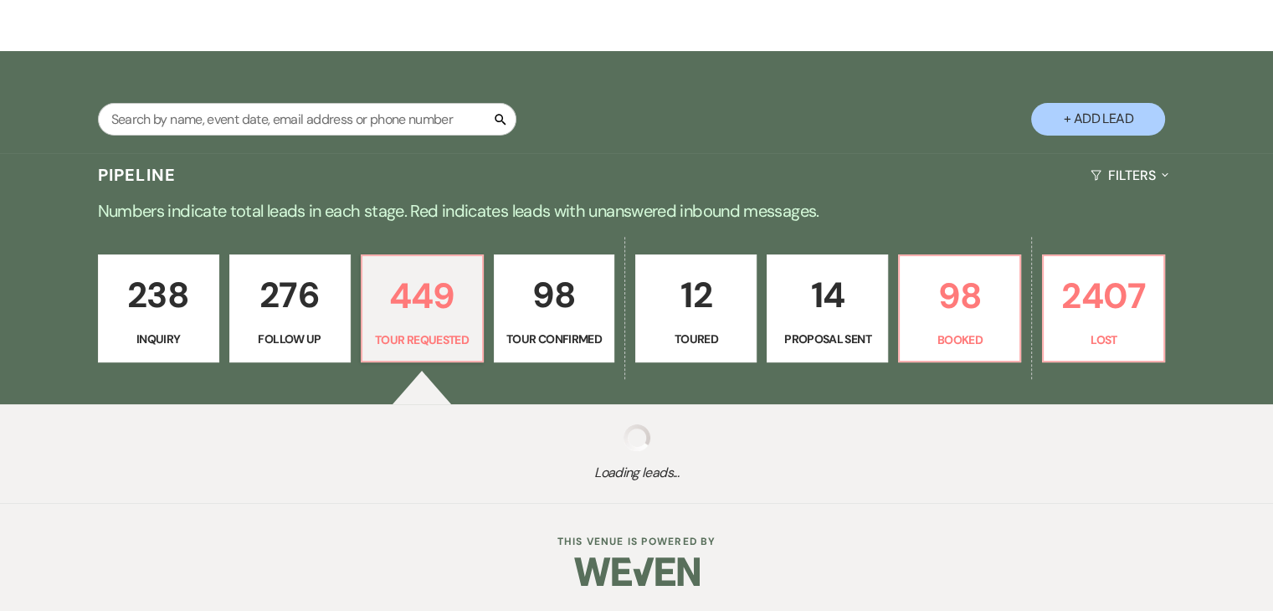
select select "2"
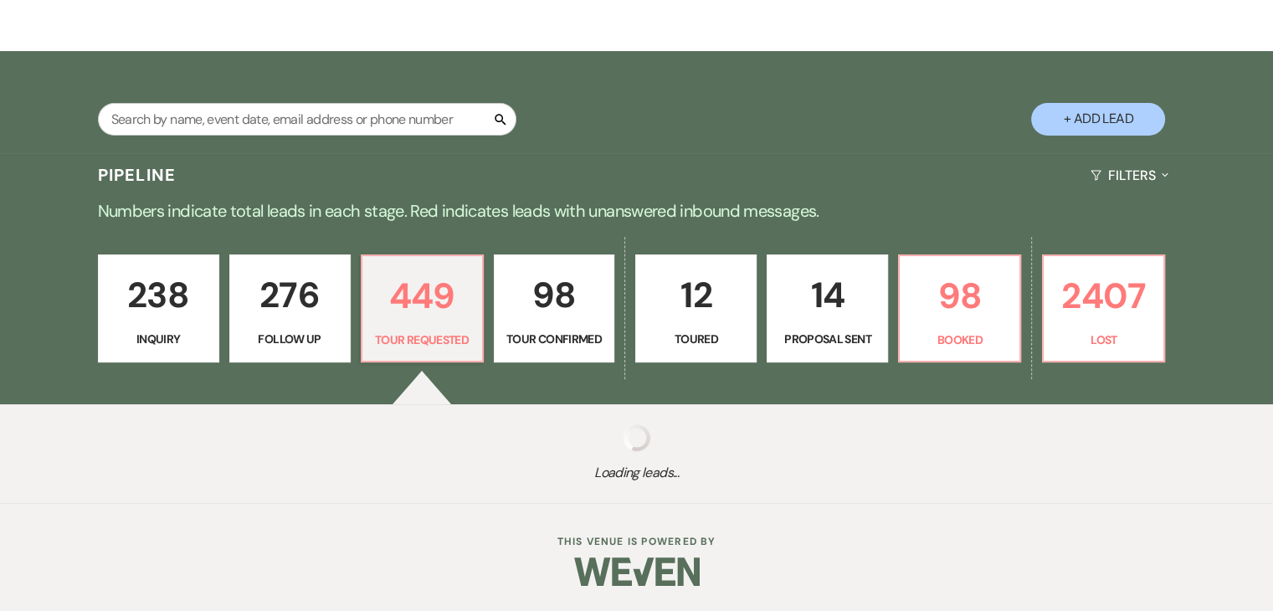
select select "2"
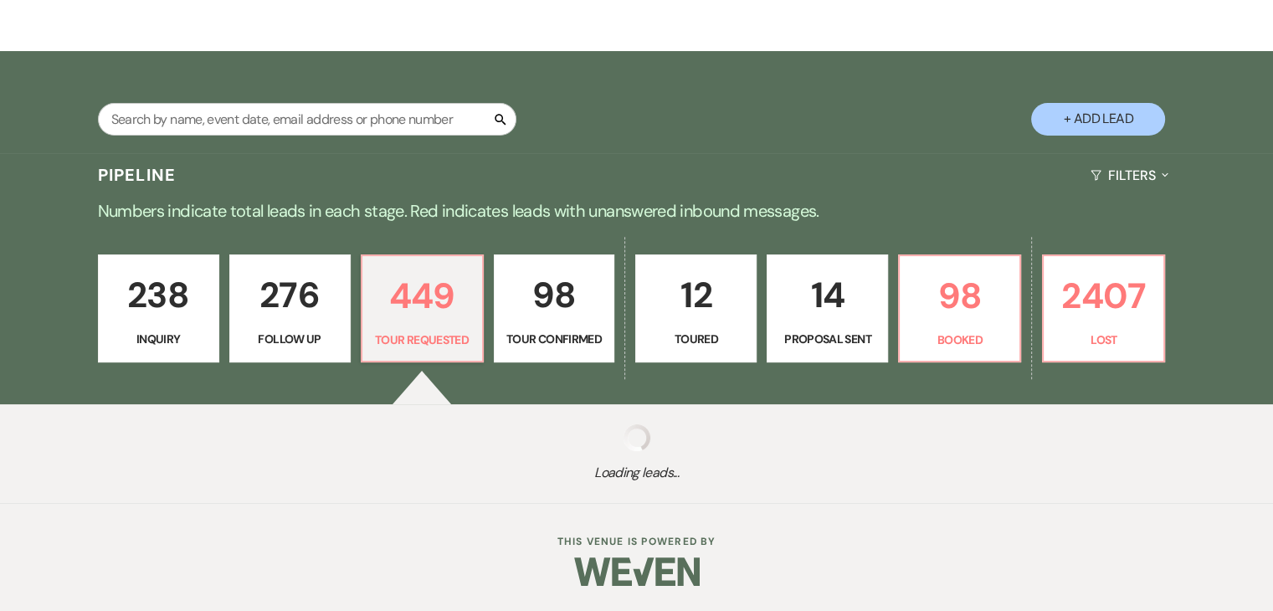
select select "2"
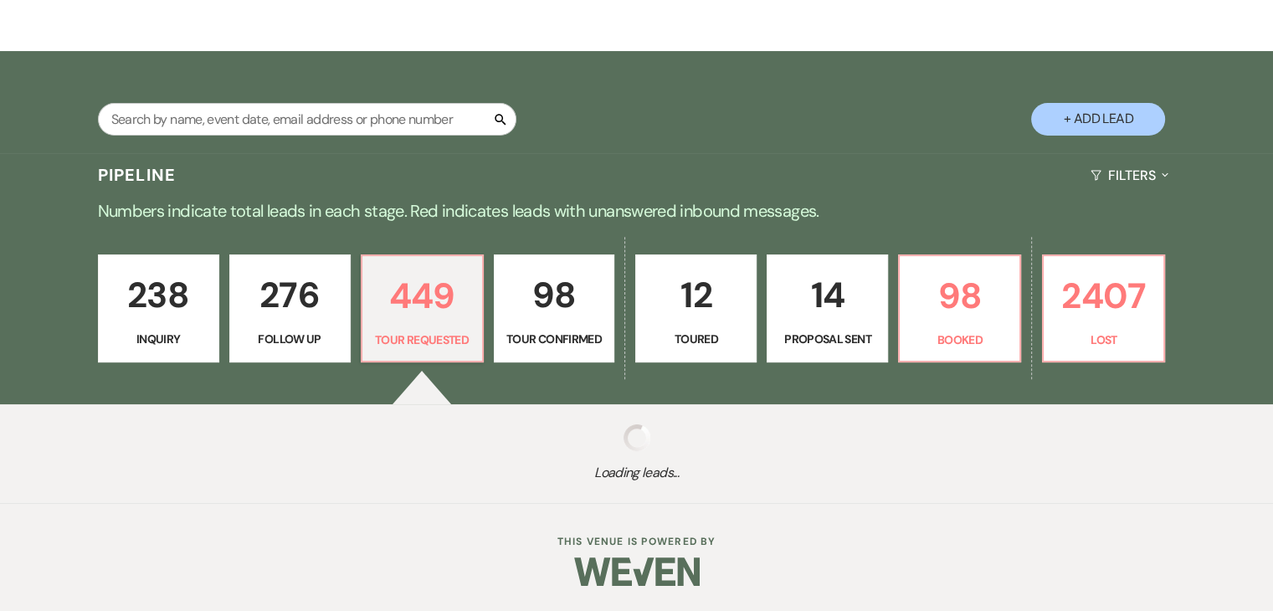
select select "2"
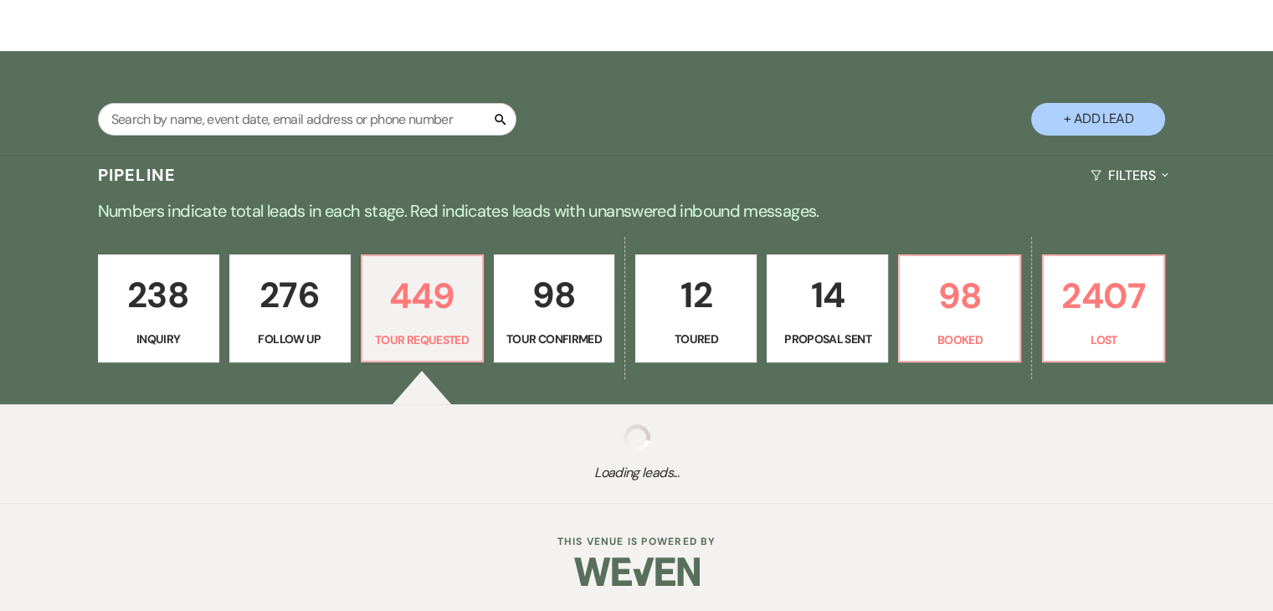
select select "2"
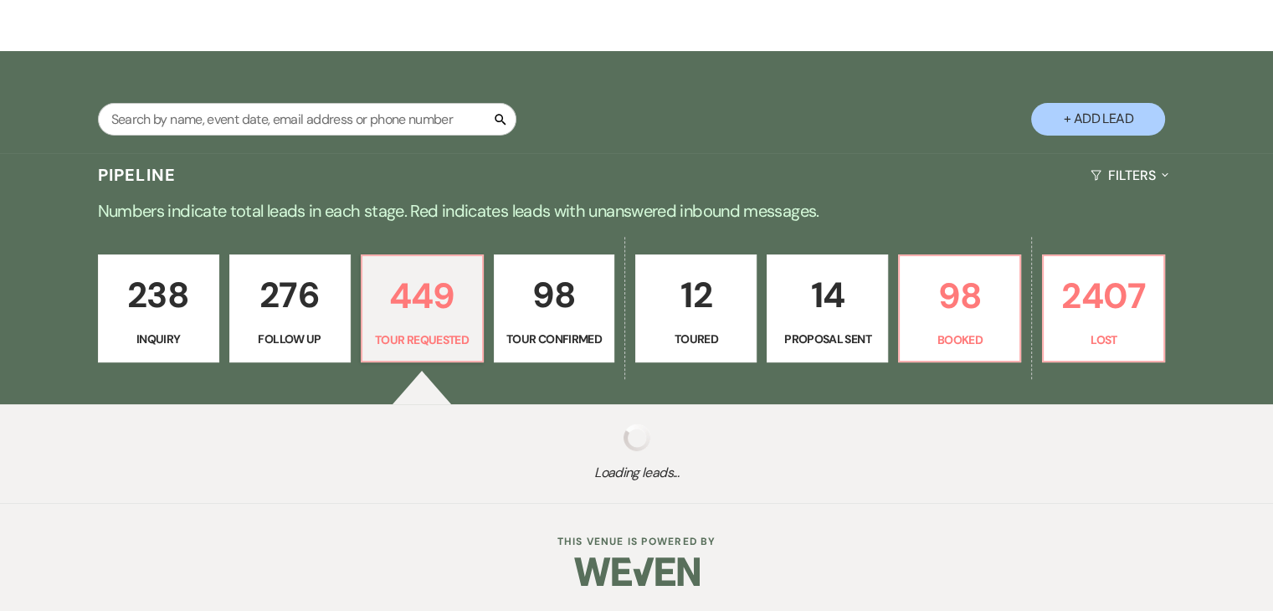
select select "2"
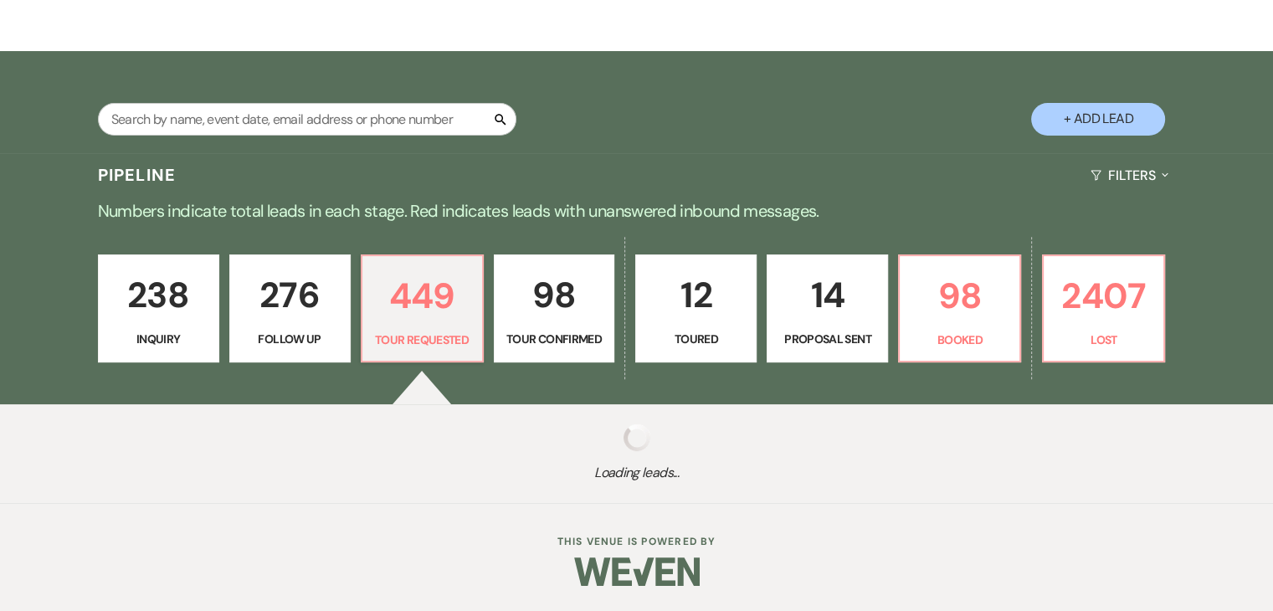
select select "2"
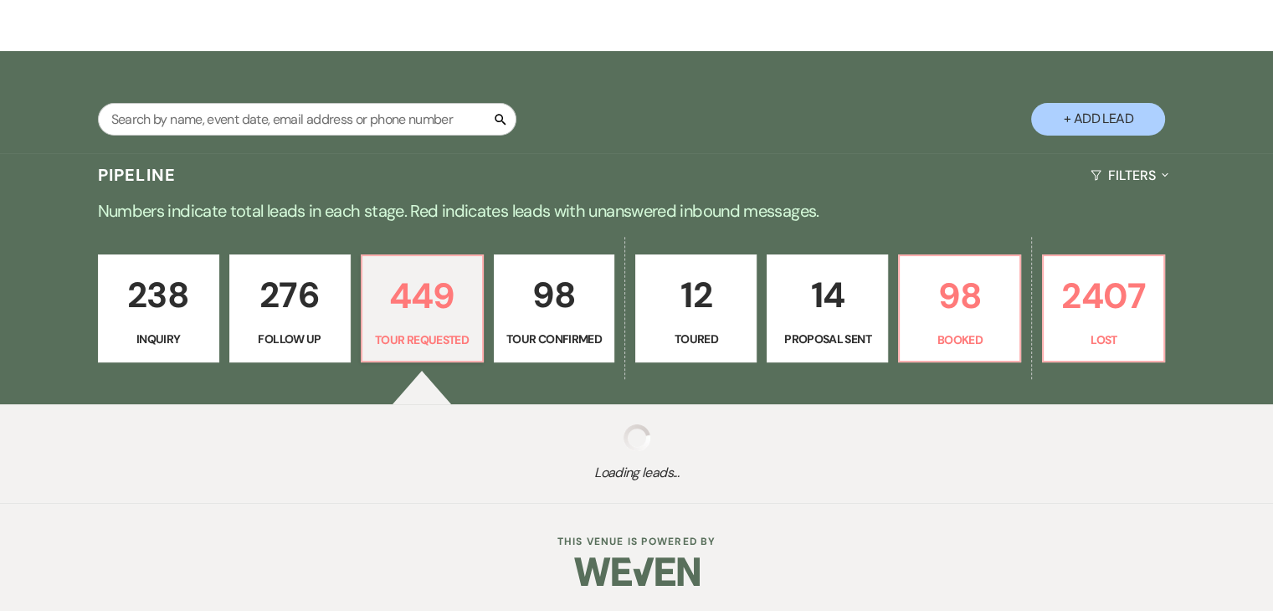
select select "2"
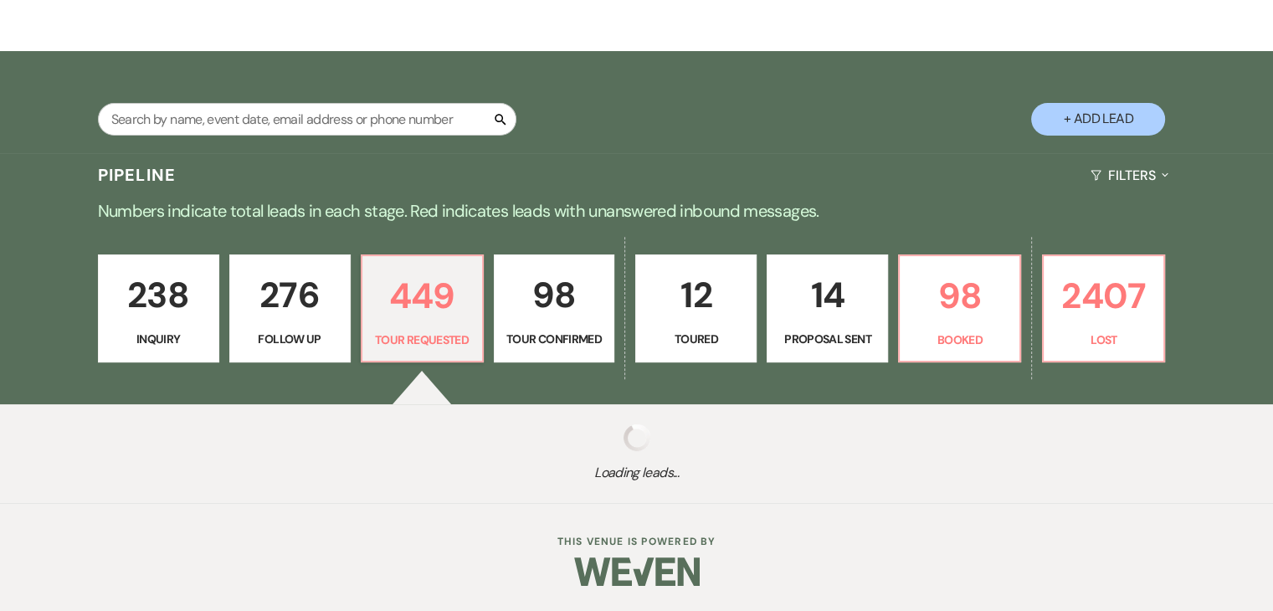
select select "2"
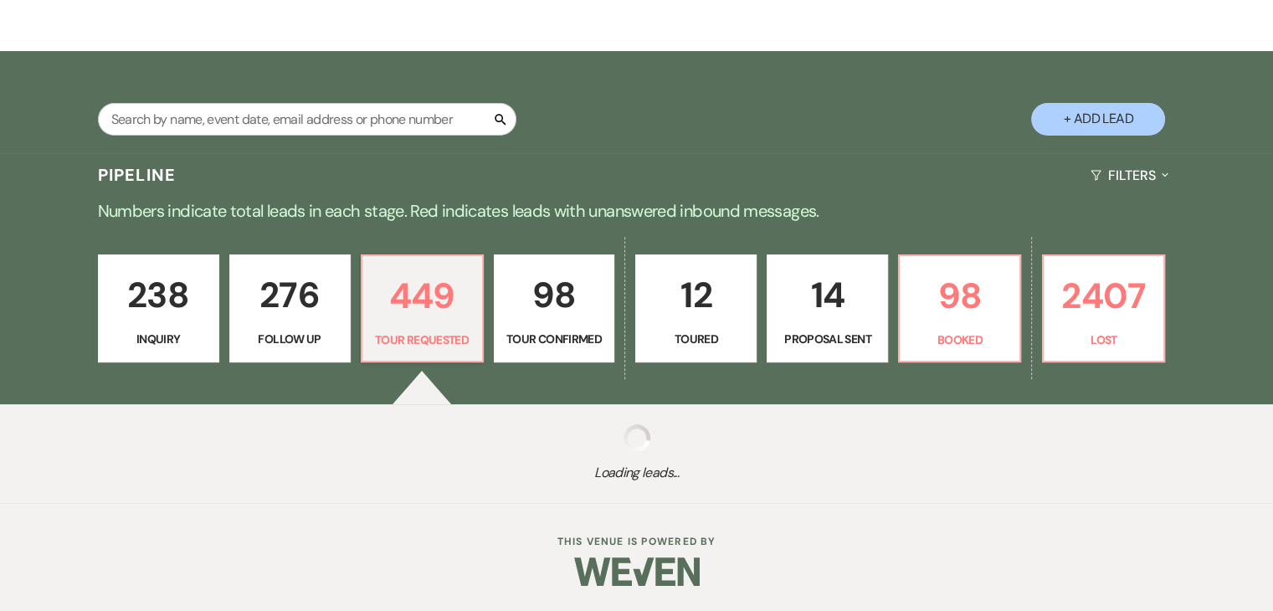
select select "2"
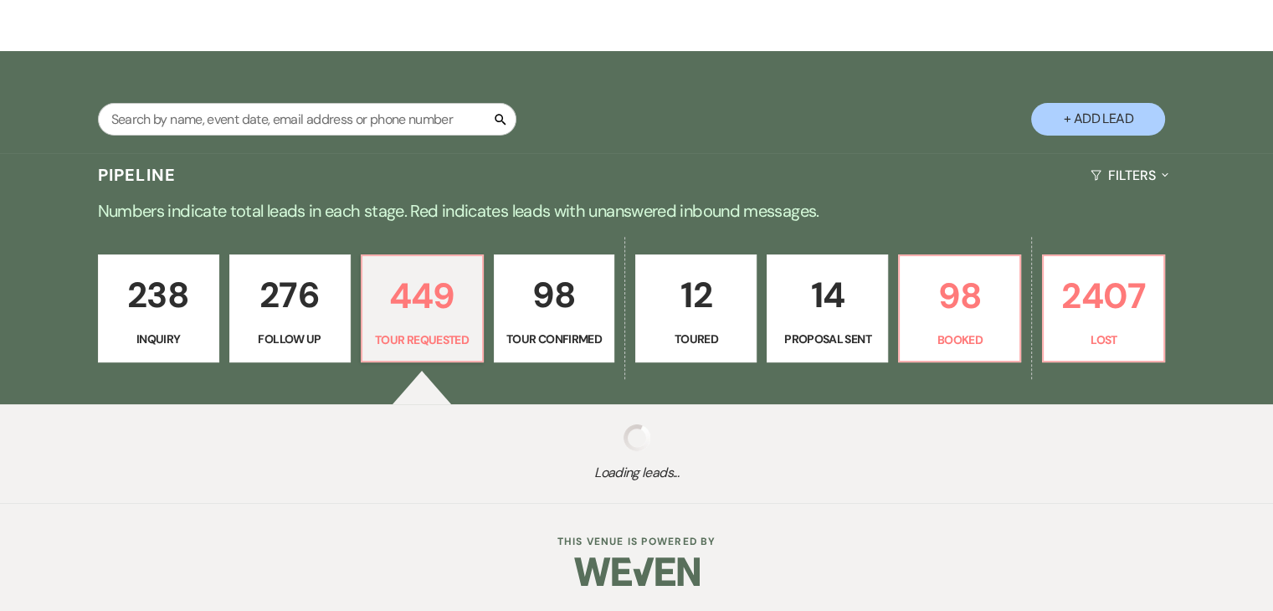
select select "2"
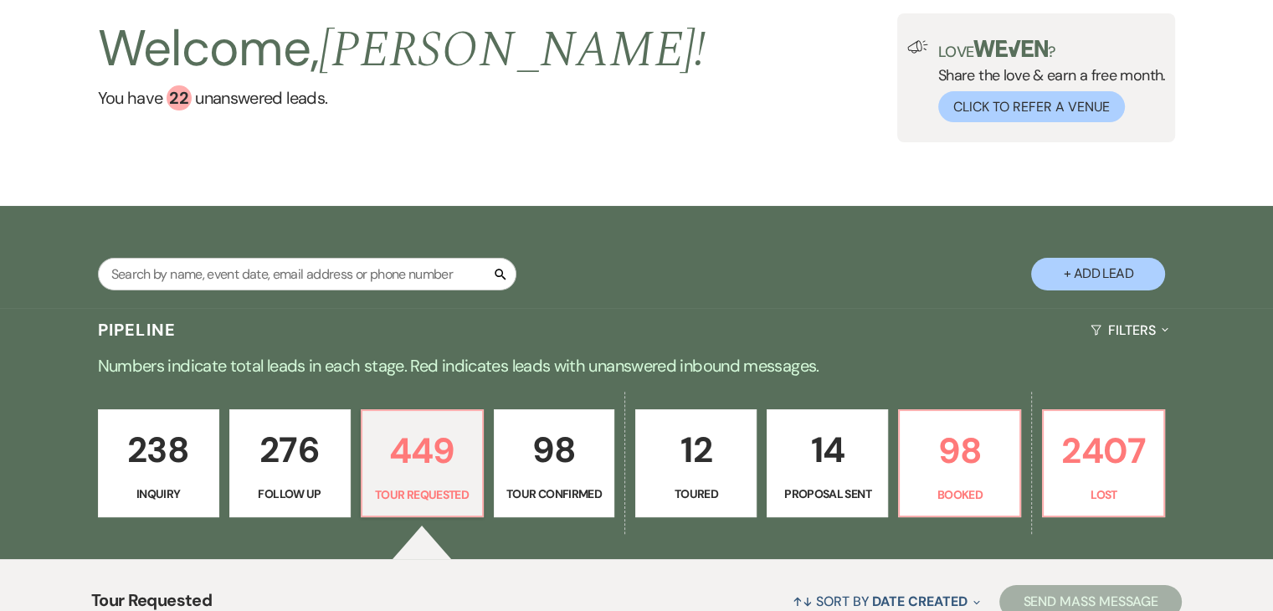
scroll to position [0, 0]
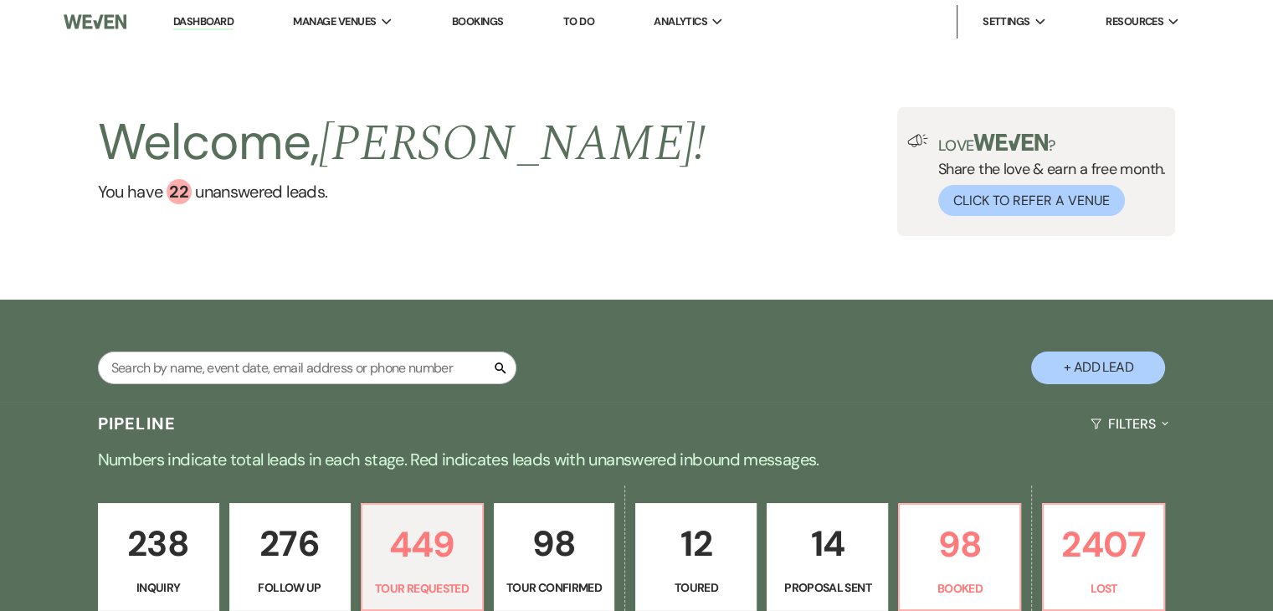
click at [86, 21] on img at bounding box center [95, 21] width 63 height 35
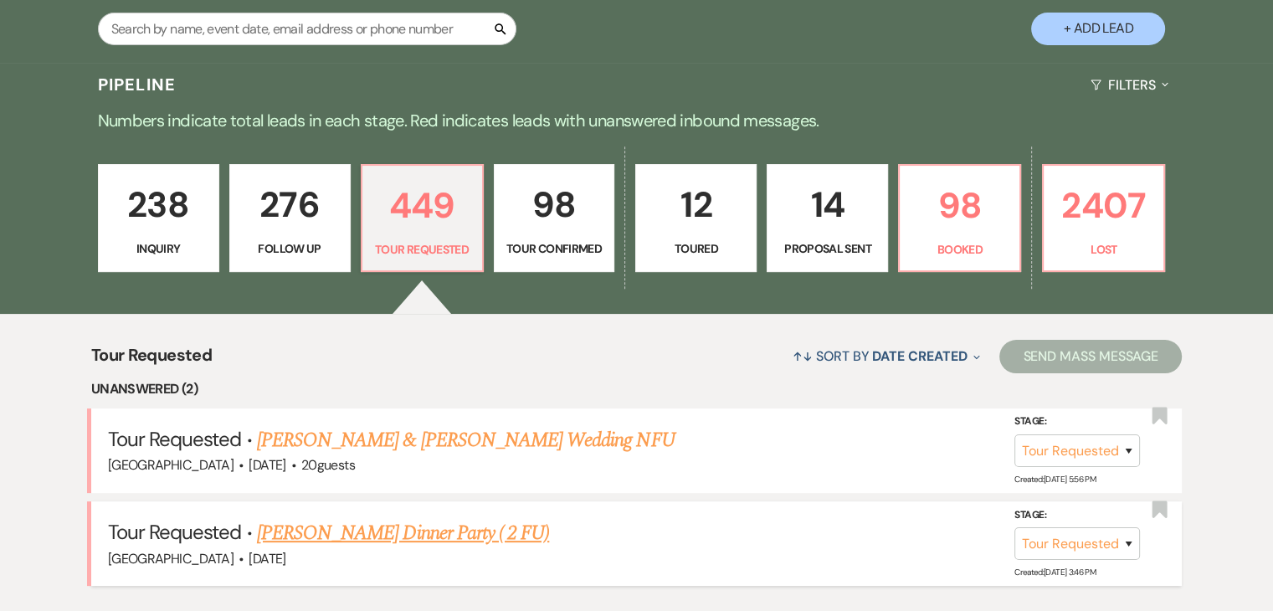
scroll to position [335, 0]
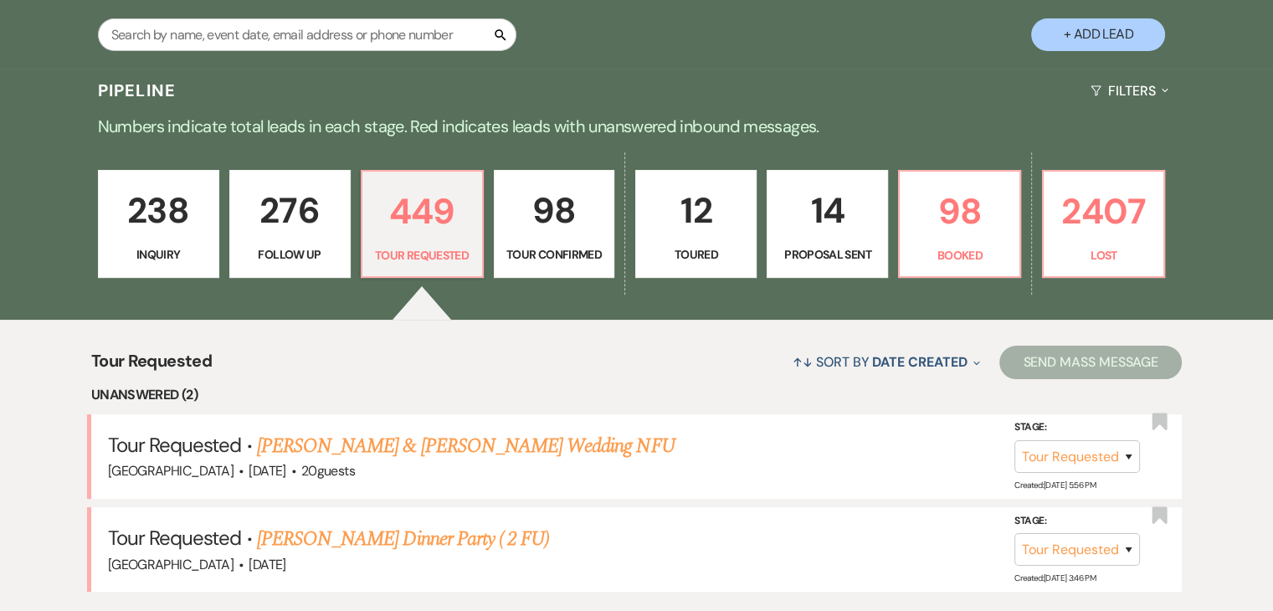
click at [164, 247] on p "Inquiry" at bounding box center [159, 254] width 100 height 18
